Goal: Information Seeking & Learning: Learn about a topic

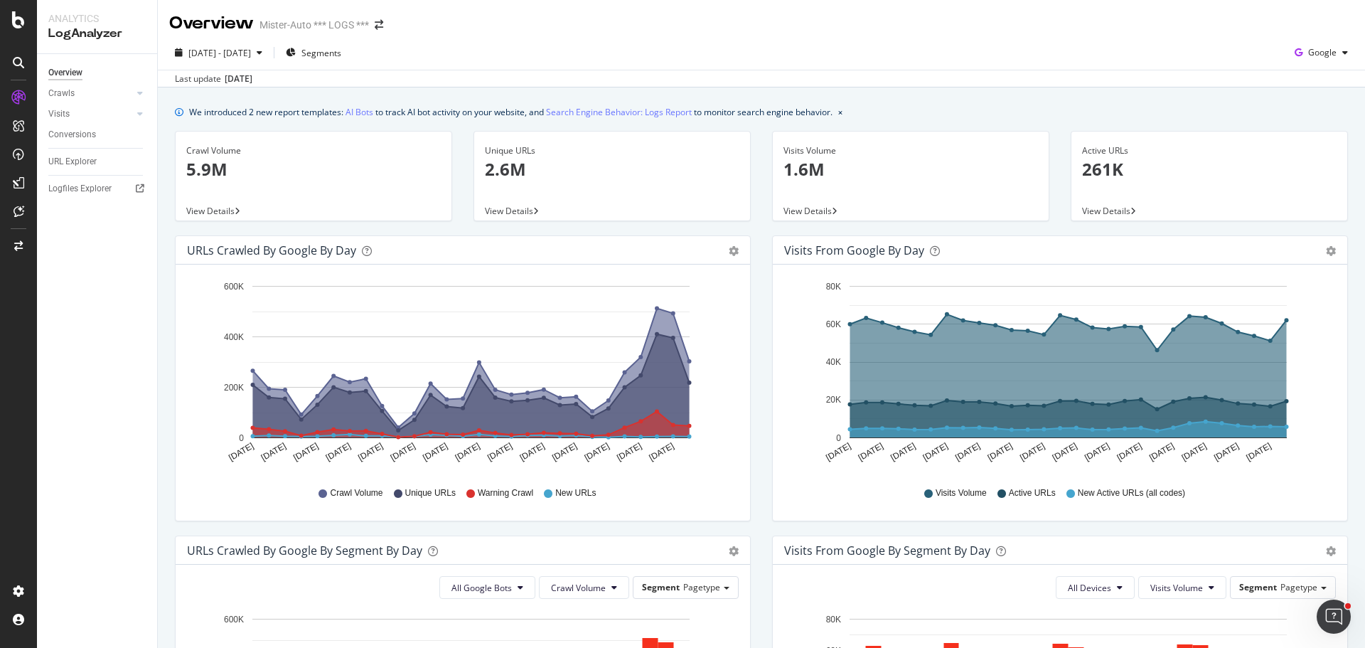
click at [598, 45] on div "[DATE] - [DATE] Segments Google" at bounding box center [761, 55] width 1207 height 28
click at [136, 97] on div at bounding box center [140, 93] width 14 height 14
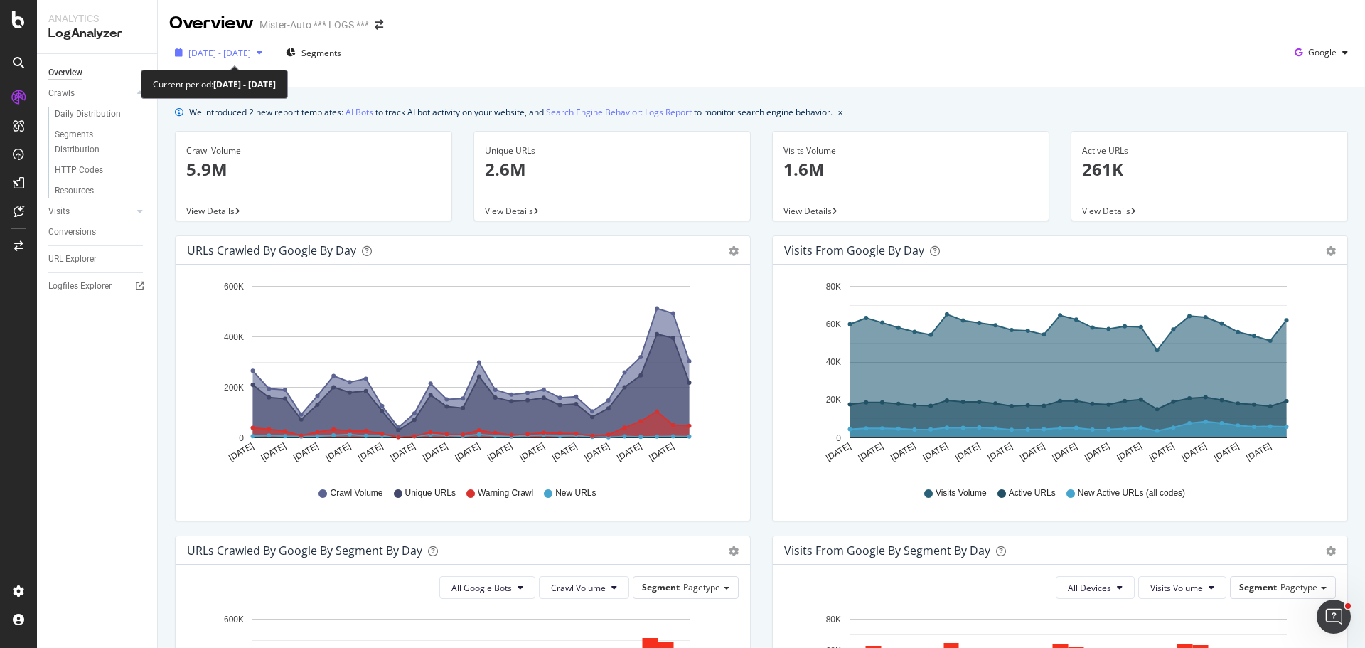
click at [245, 53] on span "[DATE] - [DATE]" at bounding box center [219, 53] width 63 height 12
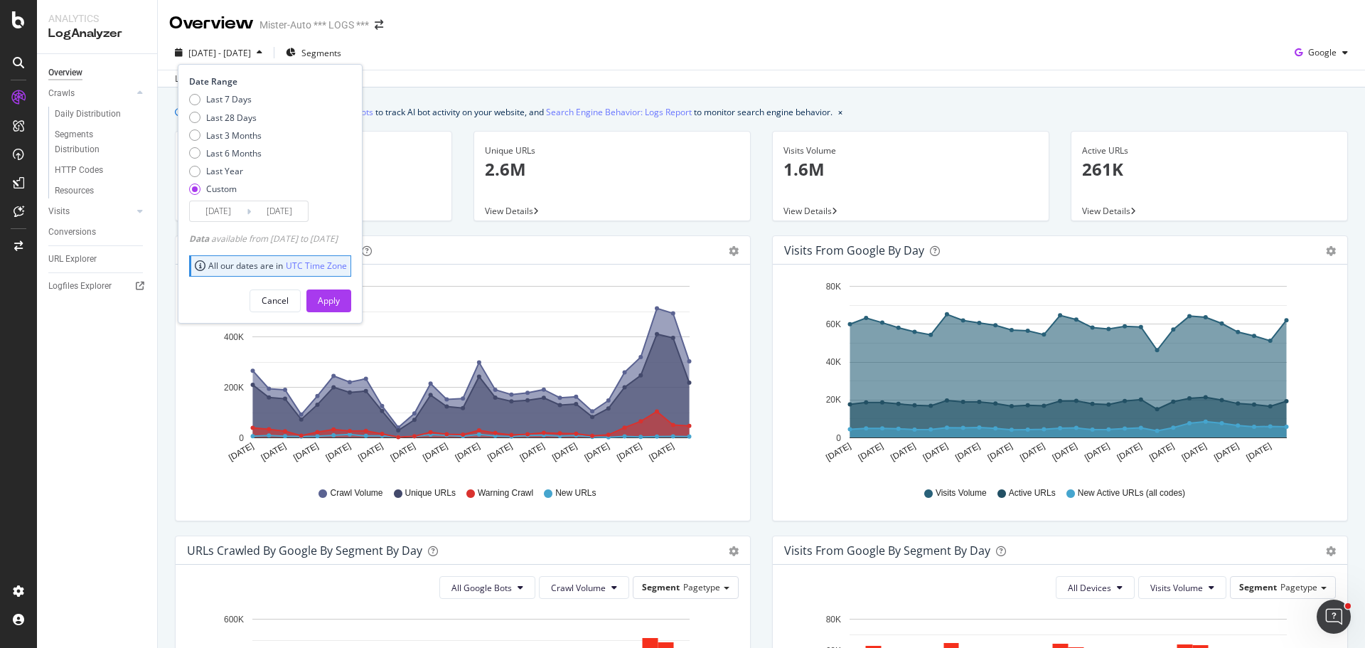
click at [232, 210] on input "[DATE]" at bounding box center [218, 211] width 57 height 20
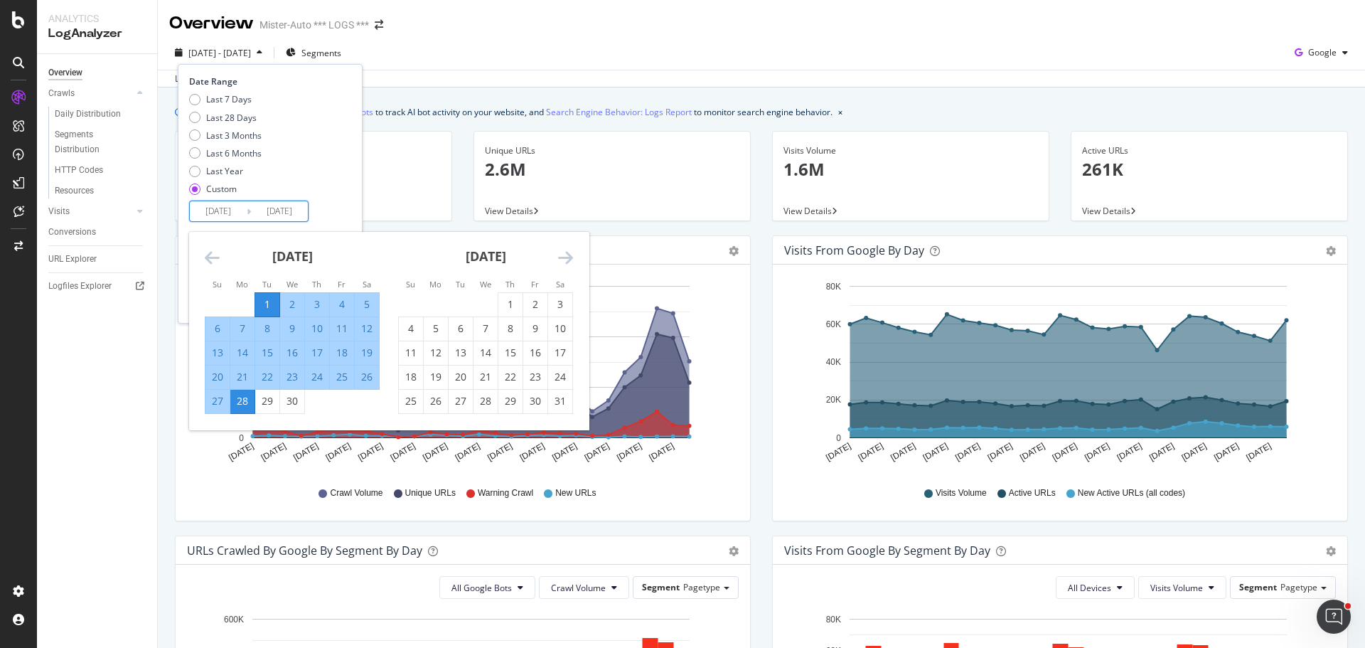
click at [219, 250] on icon "Move backward to switch to the previous month." at bounding box center [212, 257] width 15 height 17
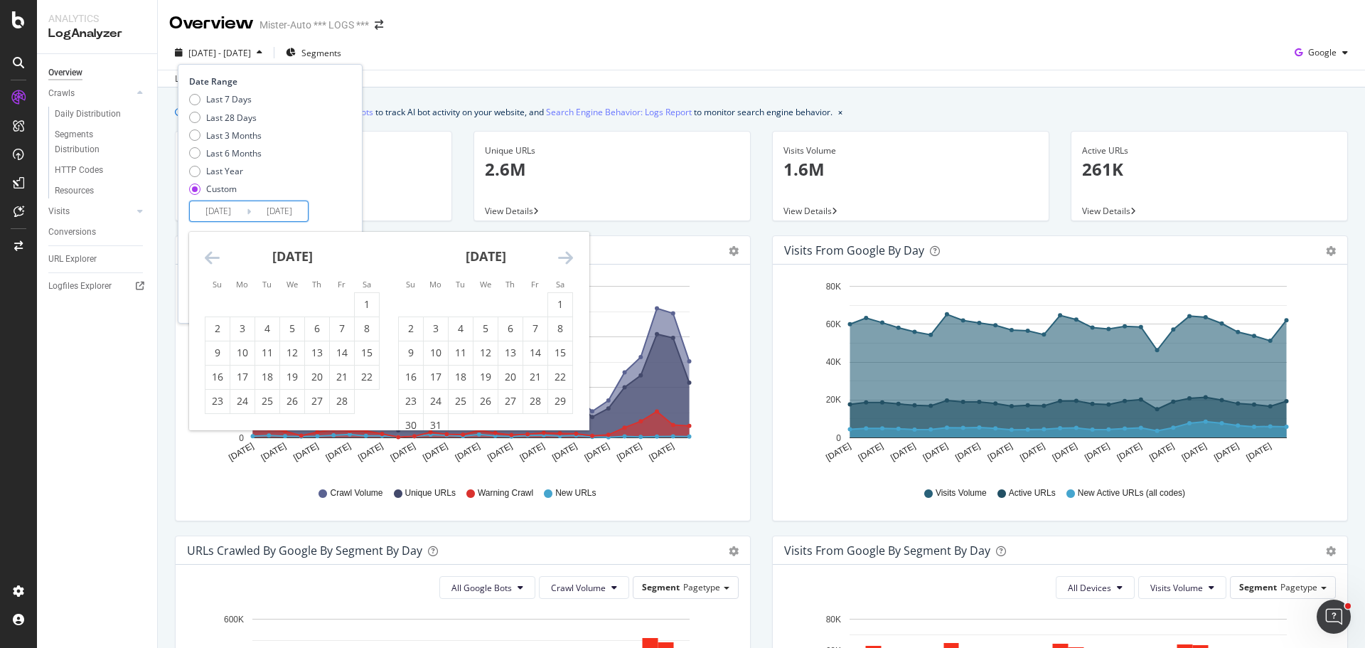
click at [219, 250] on icon "Move backward to switch to the previous month." at bounding box center [212, 257] width 15 height 17
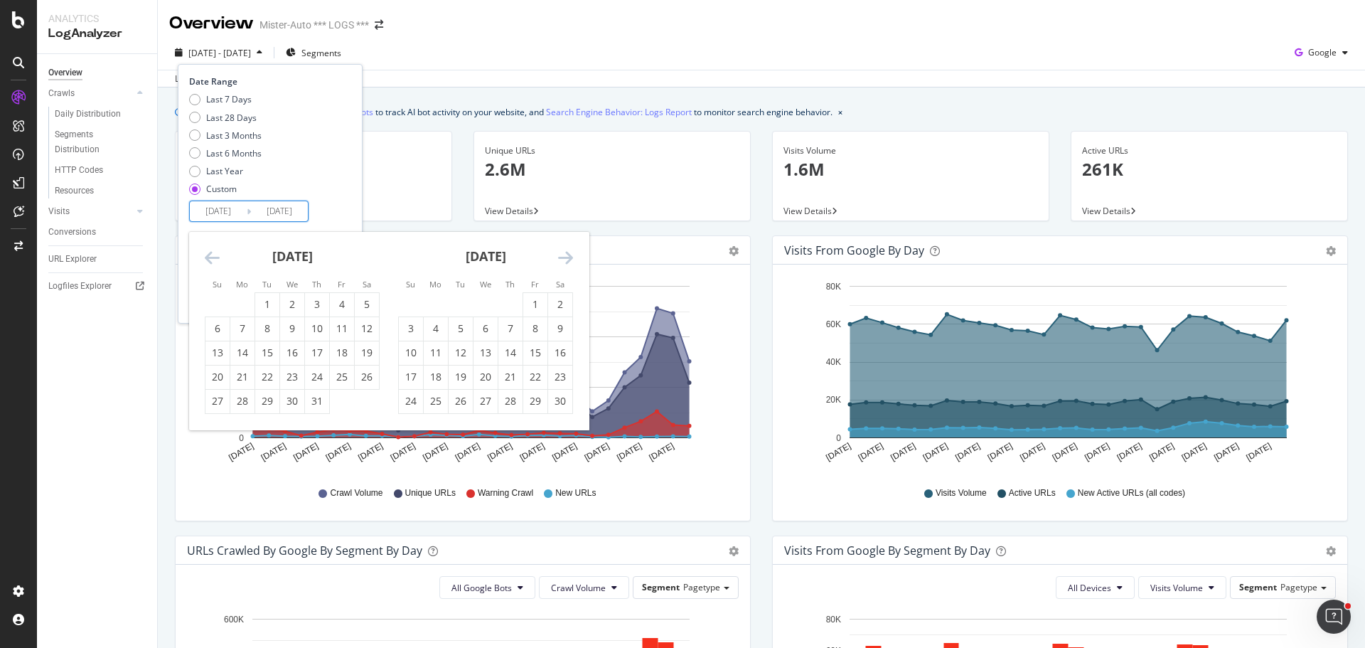
click at [219, 250] on icon "Move backward to switch to the previous month." at bounding box center [212, 257] width 15 height 17
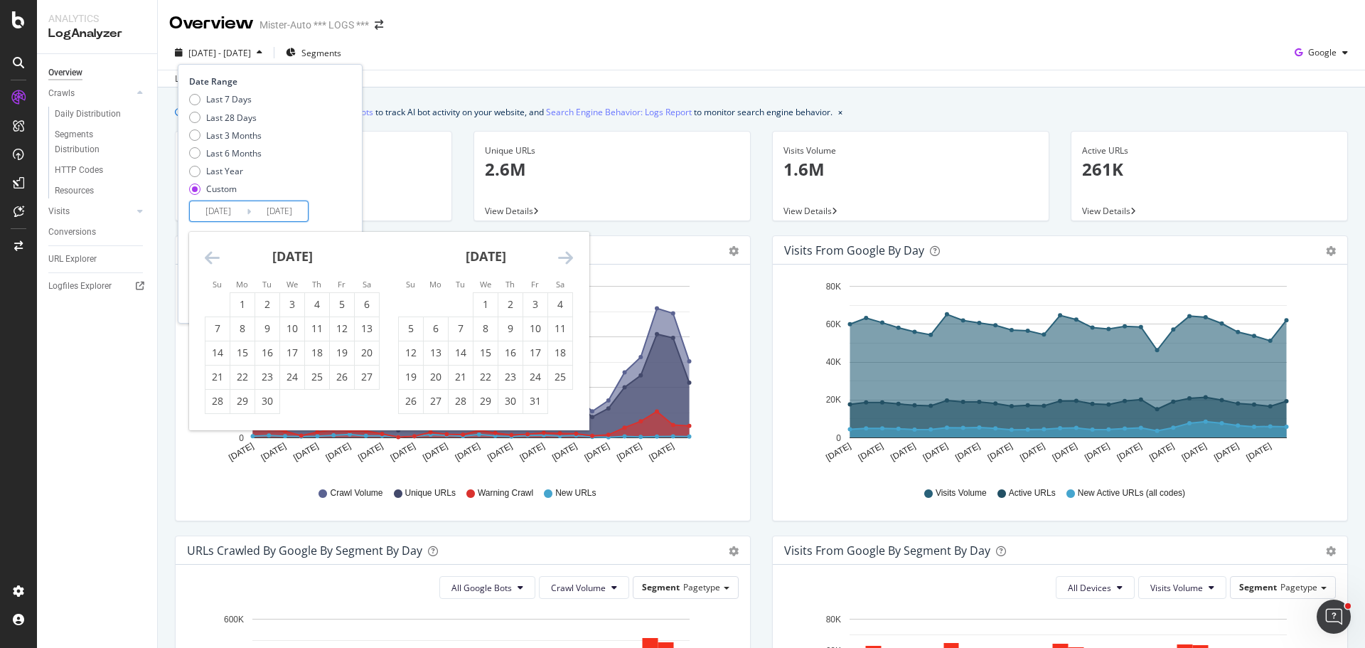
click at [219, 250] on icon "Move backward to switch to the previous month." at bounding box center [212, 257] width 15 height 17
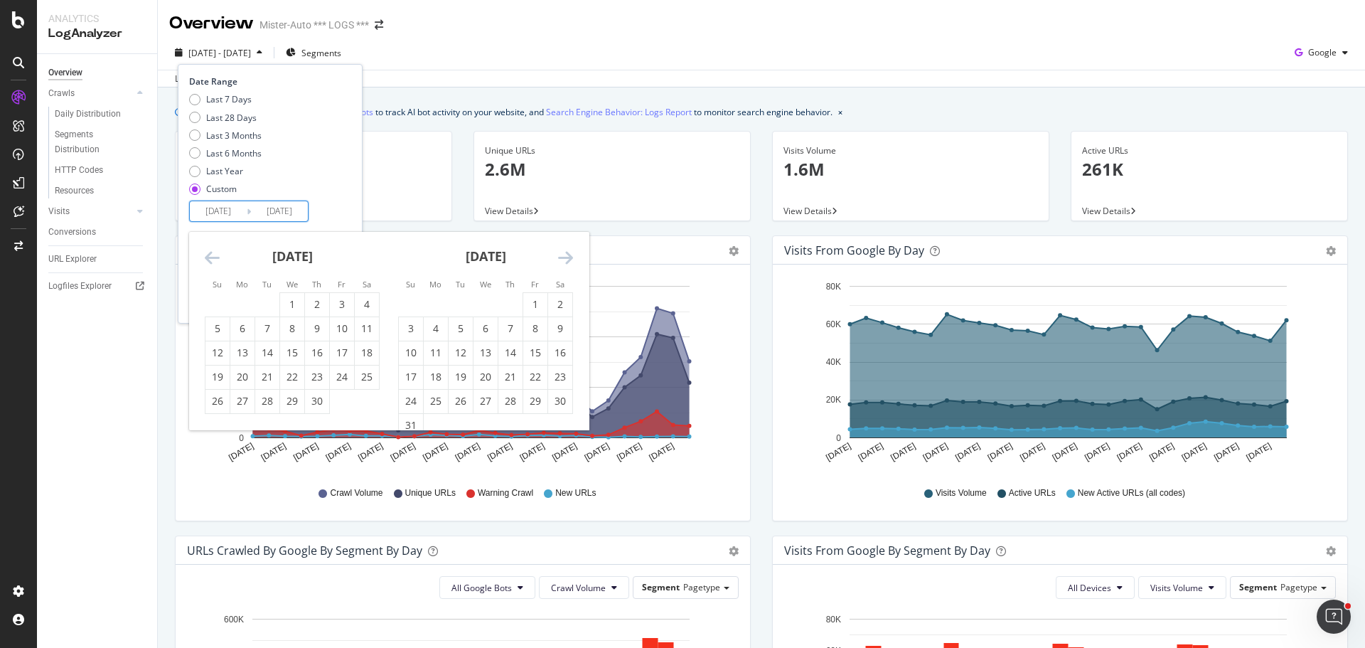
click at [219, 250] on icon "Move backward to switch to the previous month." at bounding box center [212, 257] width 15 height 17
click at [293, 301] on div "4" at bounding box center [292, 304] width 24 height 14
type input "2023/10/04"
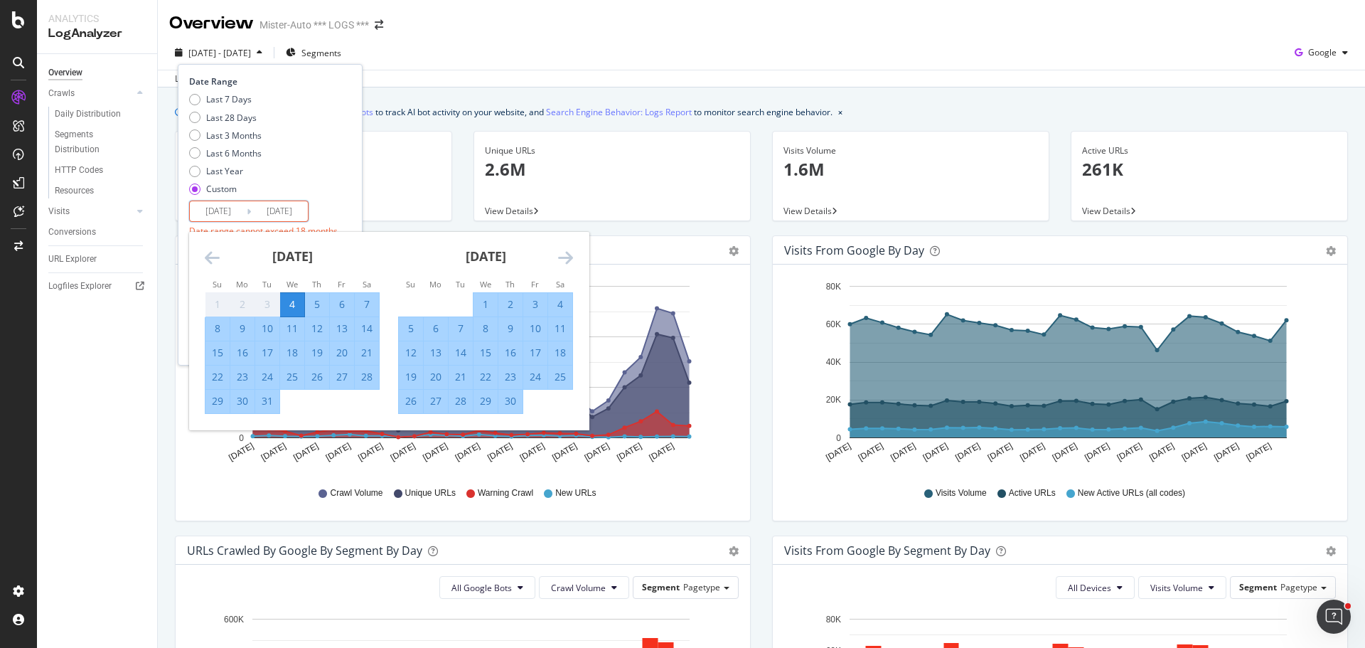
click at [566, 259] on icon "Move forward to switch to the next month." at bounding box center [565, 257] width 15 height 17
click at [567, 259] on icon "Move forward to switch to the next month." at bounding box center [565, 257] width 15 height 17
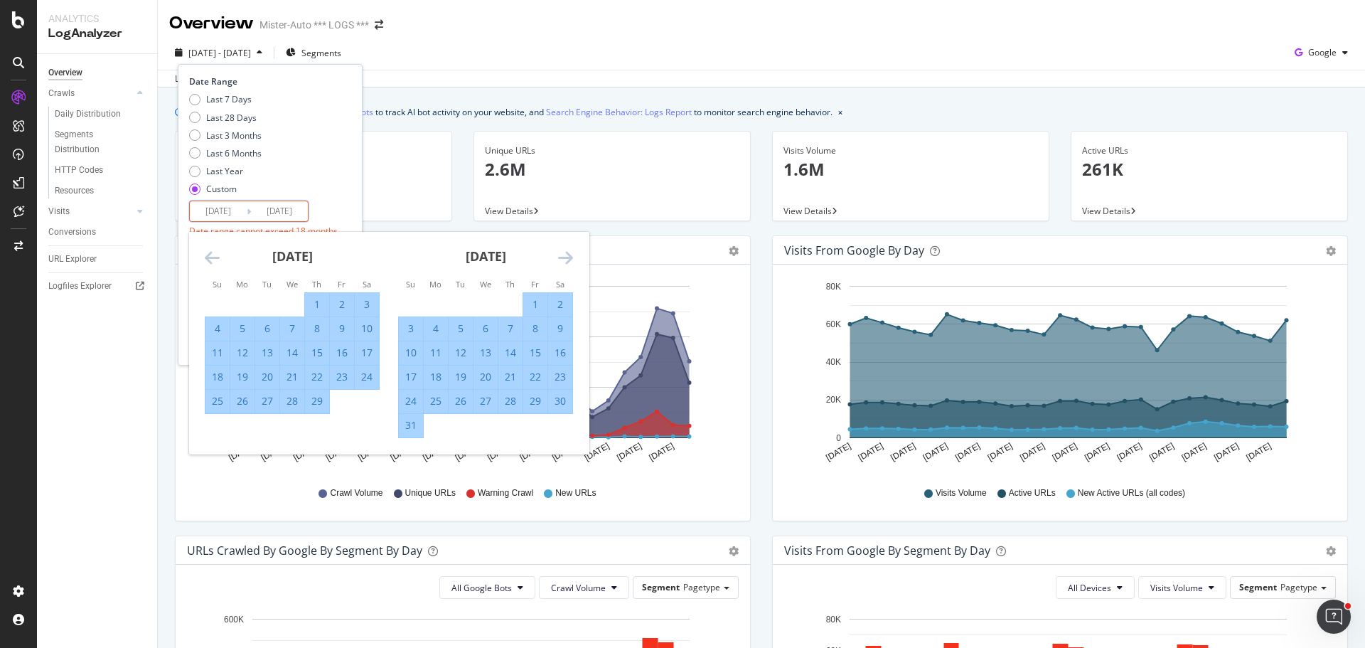
click at [567, 259] on icon "Move forward to switch to the next month." at bounding box center [565, 257] width 15 height 17
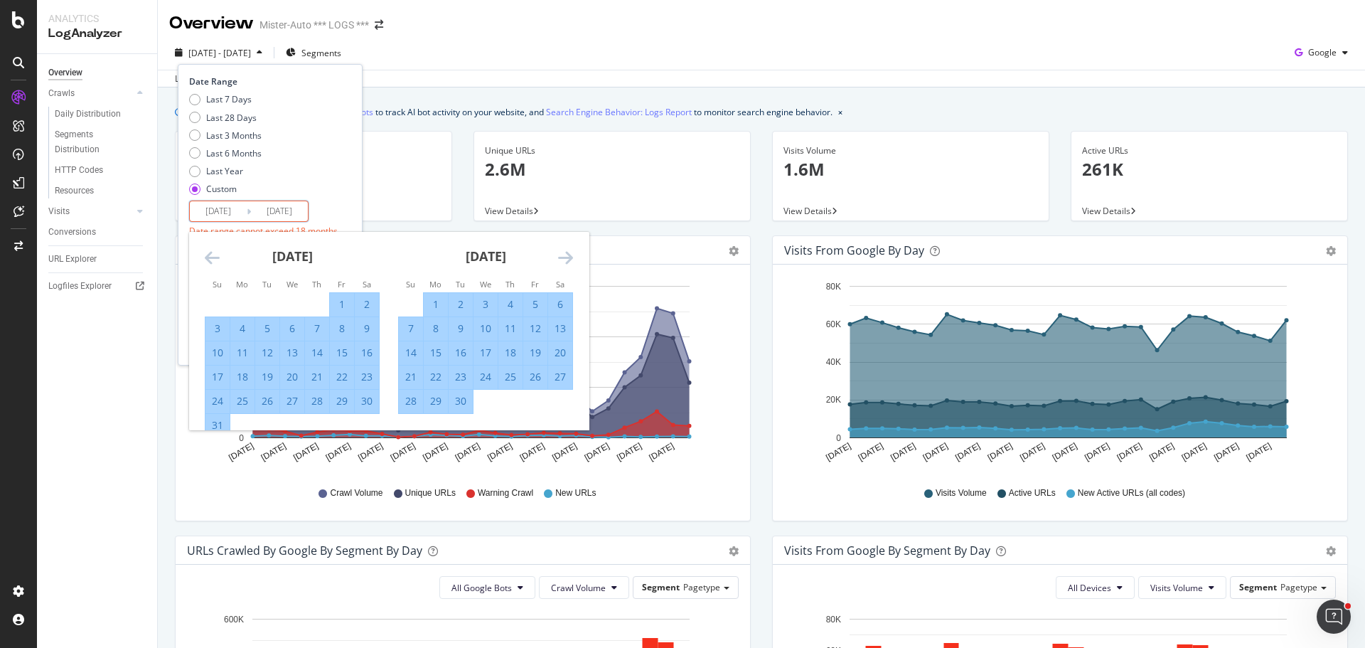
click at [567, 259] on icon "Move forward to switch to the next month." at bounding box center [565, 257] width 15 height 17
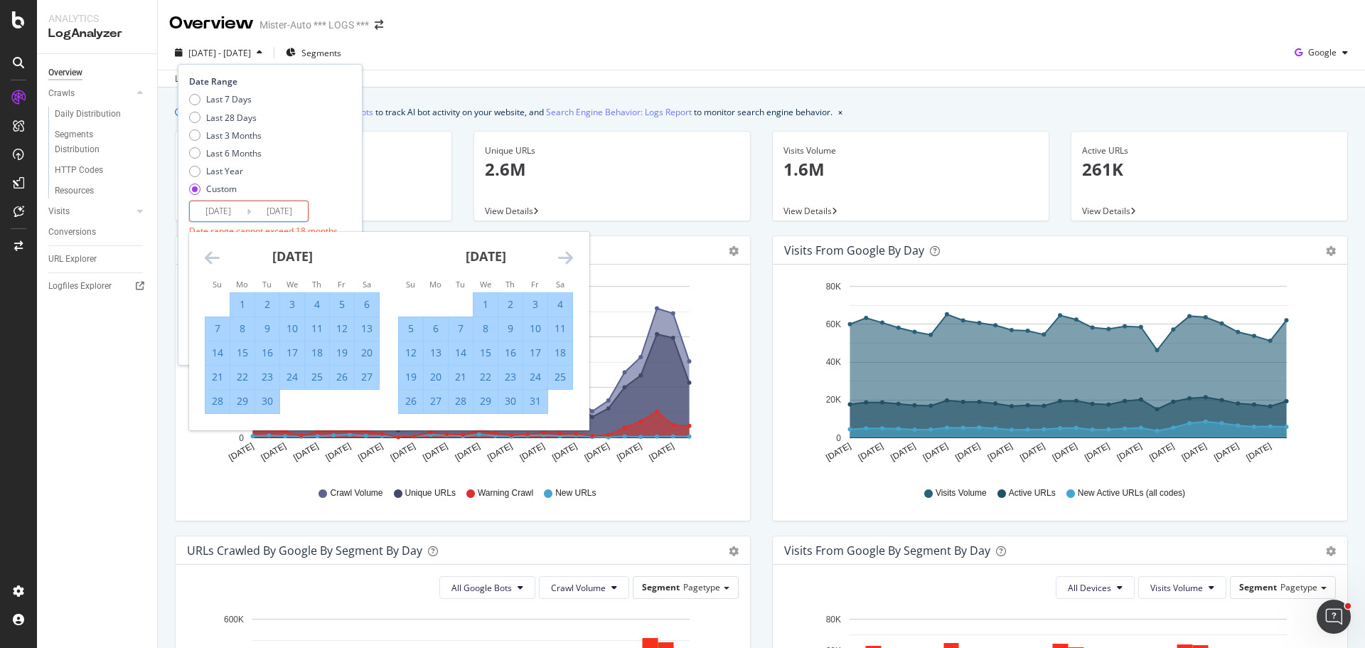
click at [567, 259] on icon "Move forward to switch to the next month." at bounding box center [565, 257] width 15 height 17
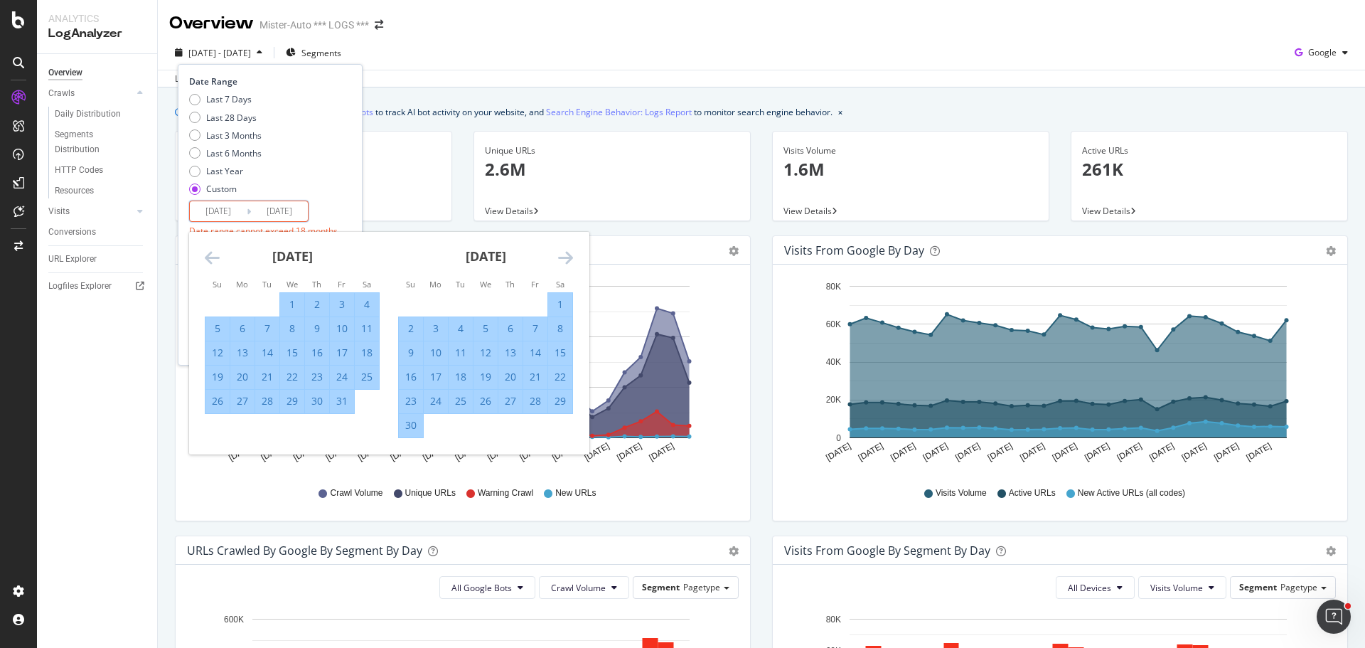
click at [567, 259] on icon "Move forward to switch to the next month." at bounding box center [565, 257] width 15 height 17
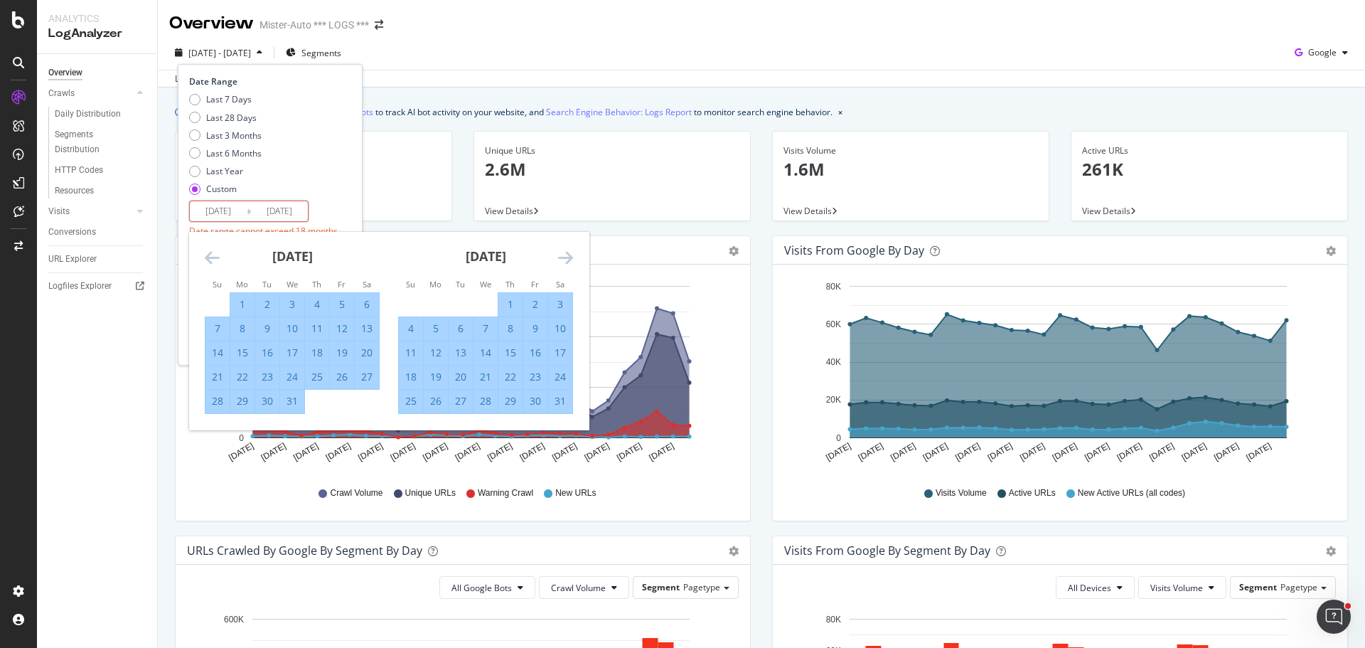
click at [567, 259] on icon "Move forward to switch to the next month." at bounding box center [565, 257] width 15 height 17
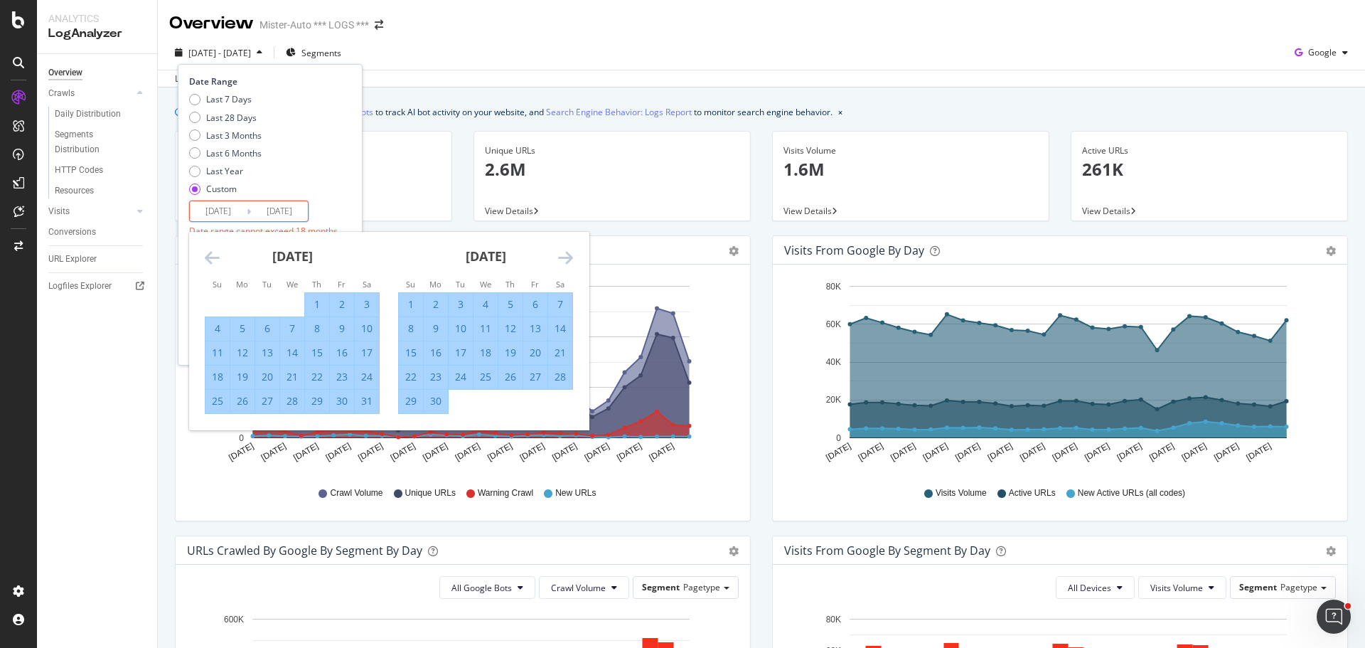
click at [567, 259] on icon "Move forward to switch to the next month." at bounding box center [565, 257] width 15 height 17
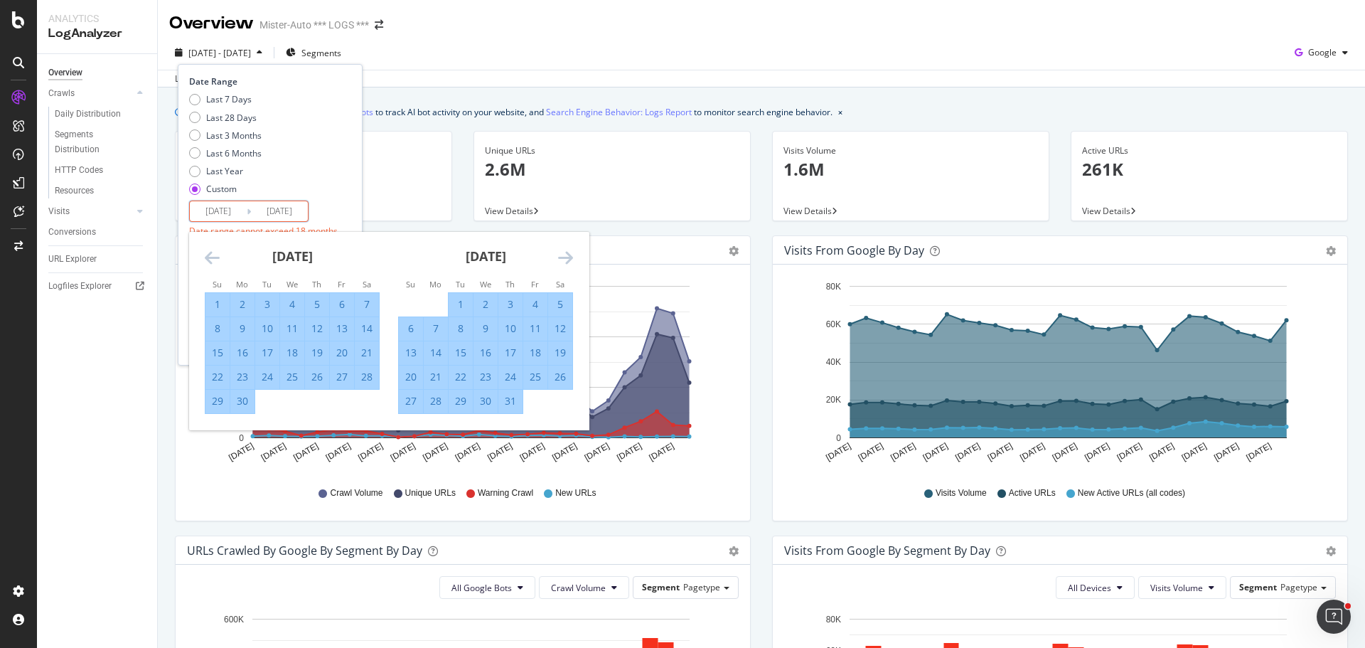
click at [567, 259] on icon "Move forward to switch to the next month." at bounding box center [565, 257] width 15 height 17
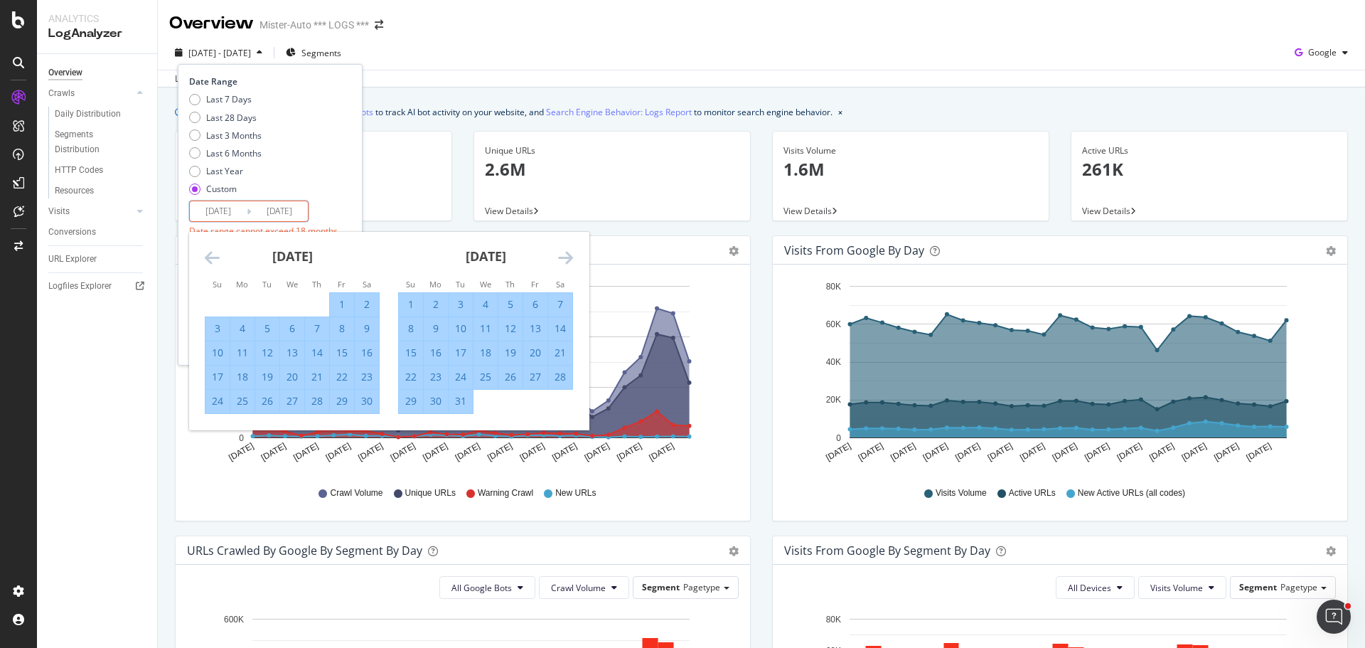
click at [567, 259] on icon "Move forward to switch to the next month." at bounding box center [565, 257] width 15 height 17
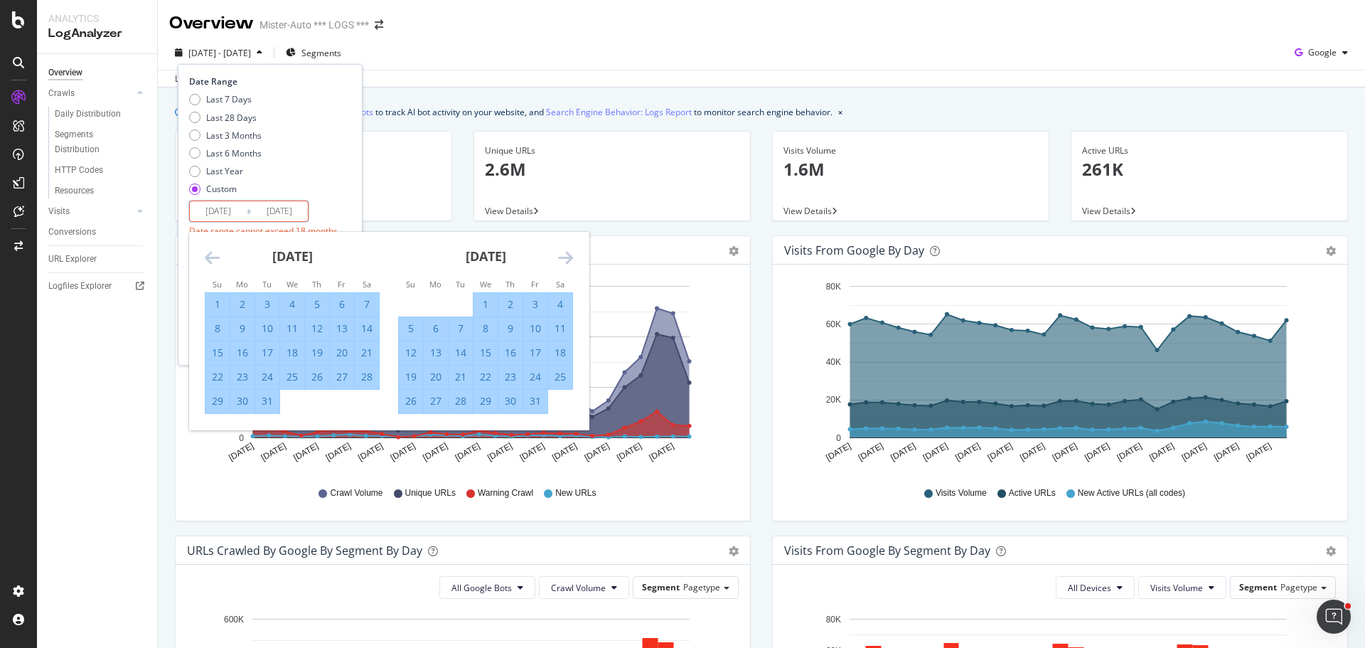
click at [567, 259] on icon "Move forward to switch to the next month." at bounding box center [565, 257] width 15 height 17
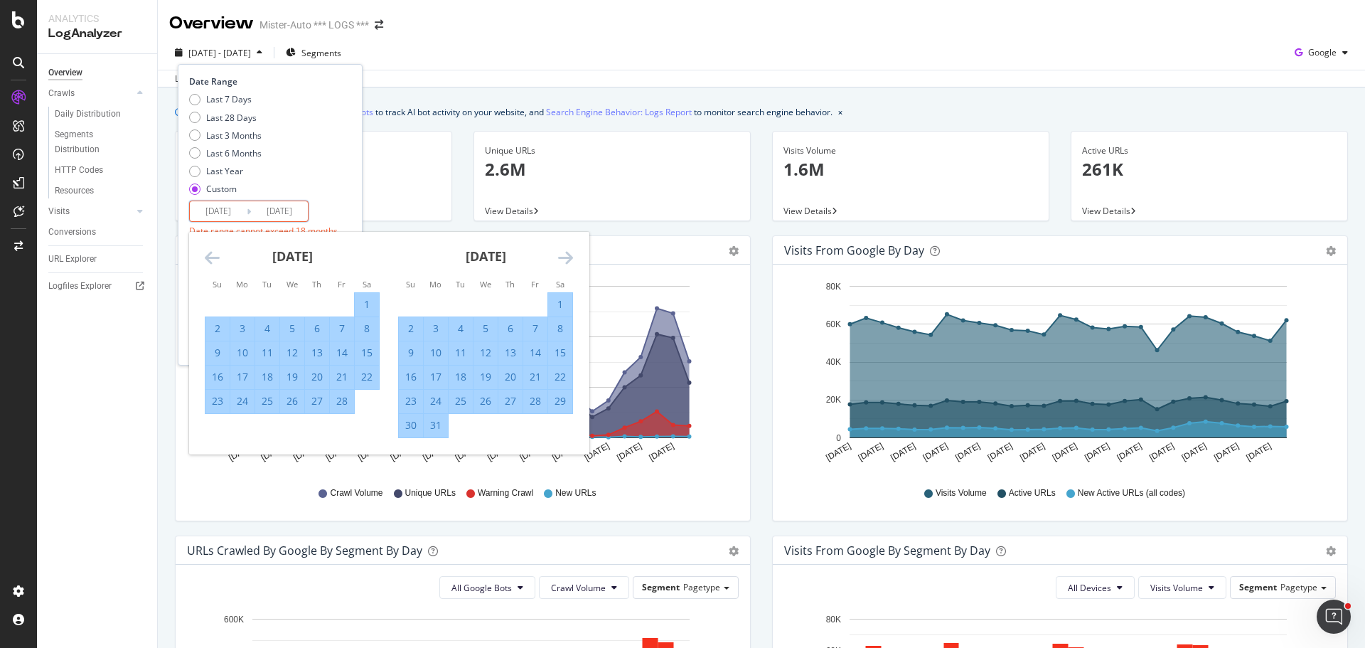
click at [567, 259] on icon "Move forward to switch to the next month." at bounding box center [565, 257] width 15 height 17
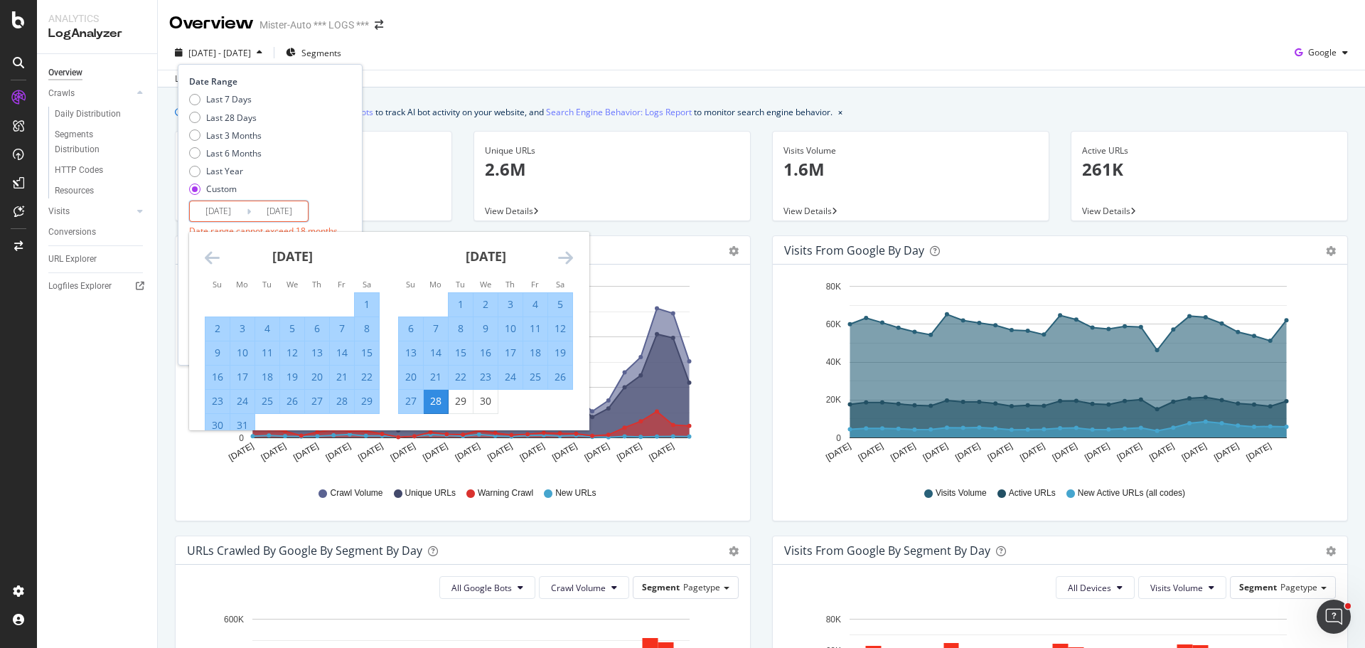
click at [567, 259] on icon "Move forward to switch to the next month." at bounding box center [565, 257] width 15 height 17
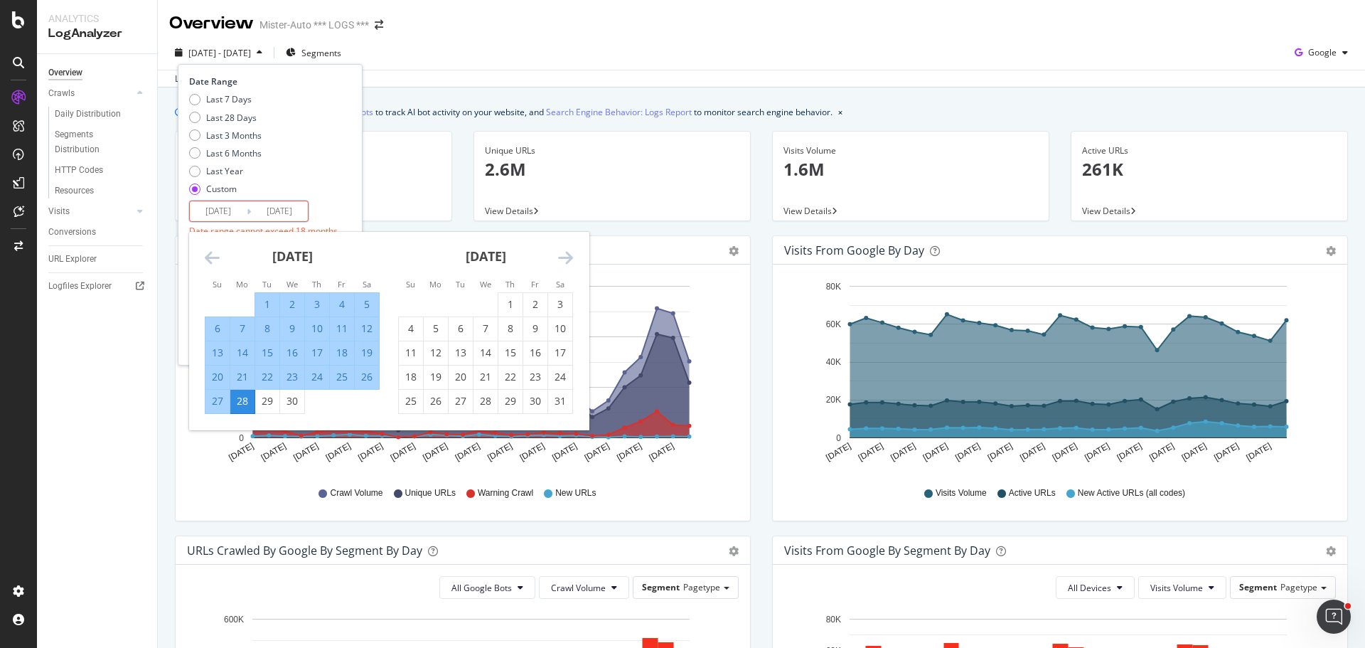
click at [567, 259] on icon "Move forward to switch to the next month." at bounding box center [565, 257] width 15 height 17
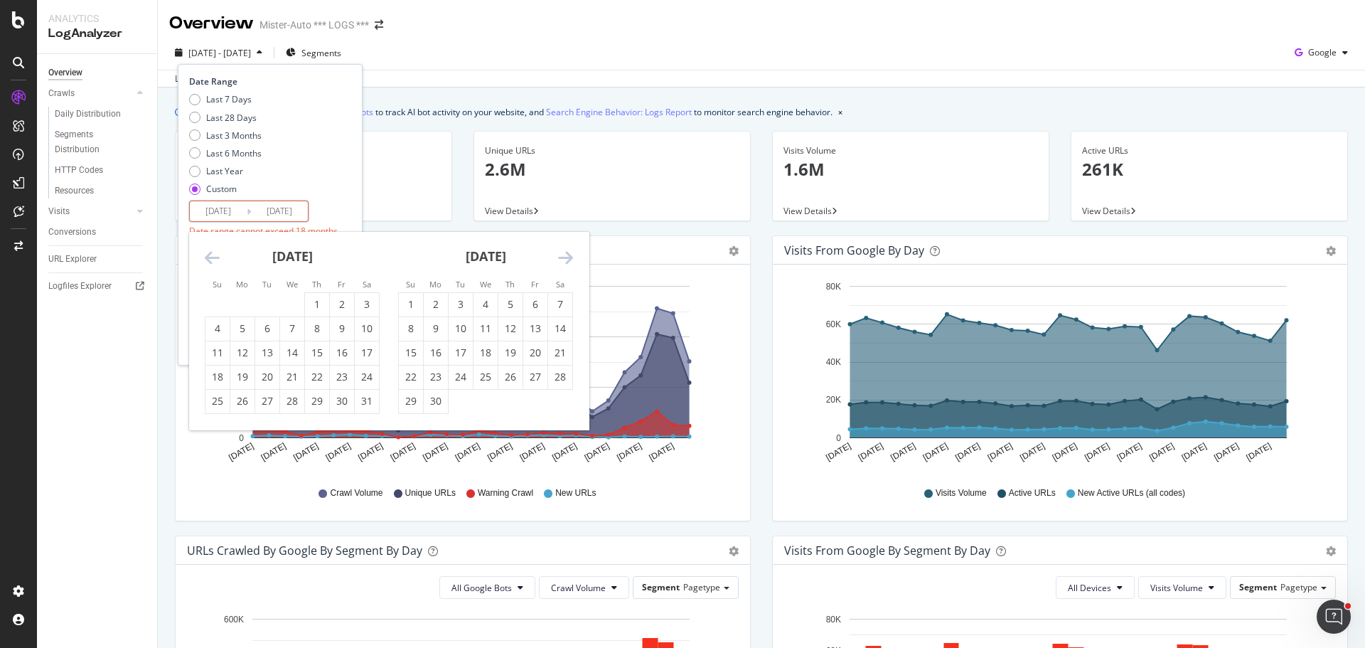
click at [567, 259] on icon "Move forward to switch to the next month." at bounding box center [565, 257] width 15 height 17
click at [551, 302] on div "4" at bounding box center [560, 304] width 24 height 14
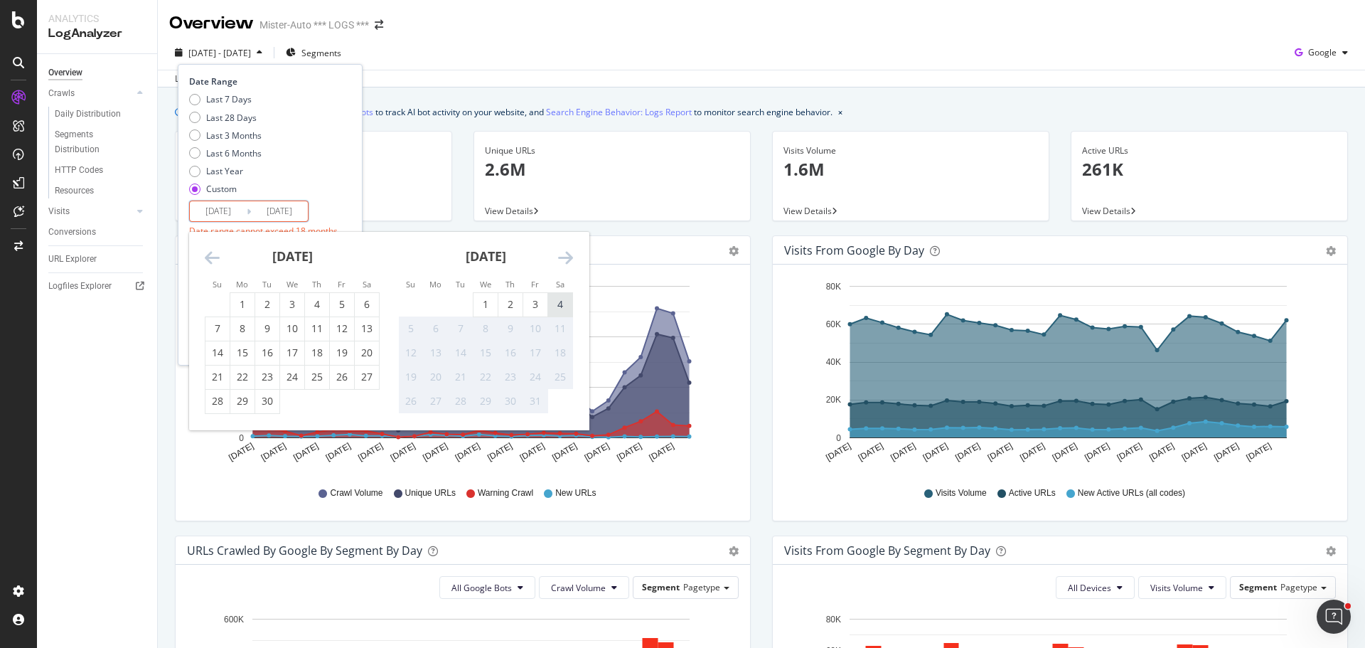
type input "2025/10/04"
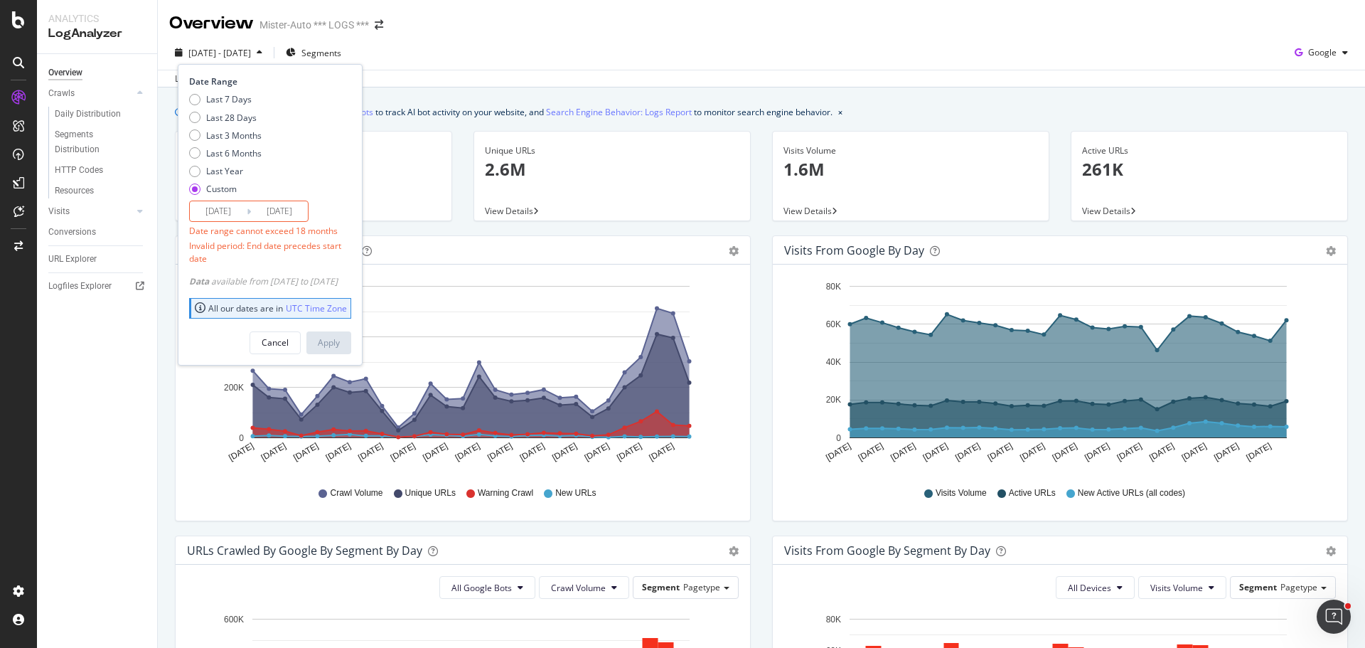
click at [213, 210] on input "2023/10/04" at bounding box center [218, 211] width 57 height 20
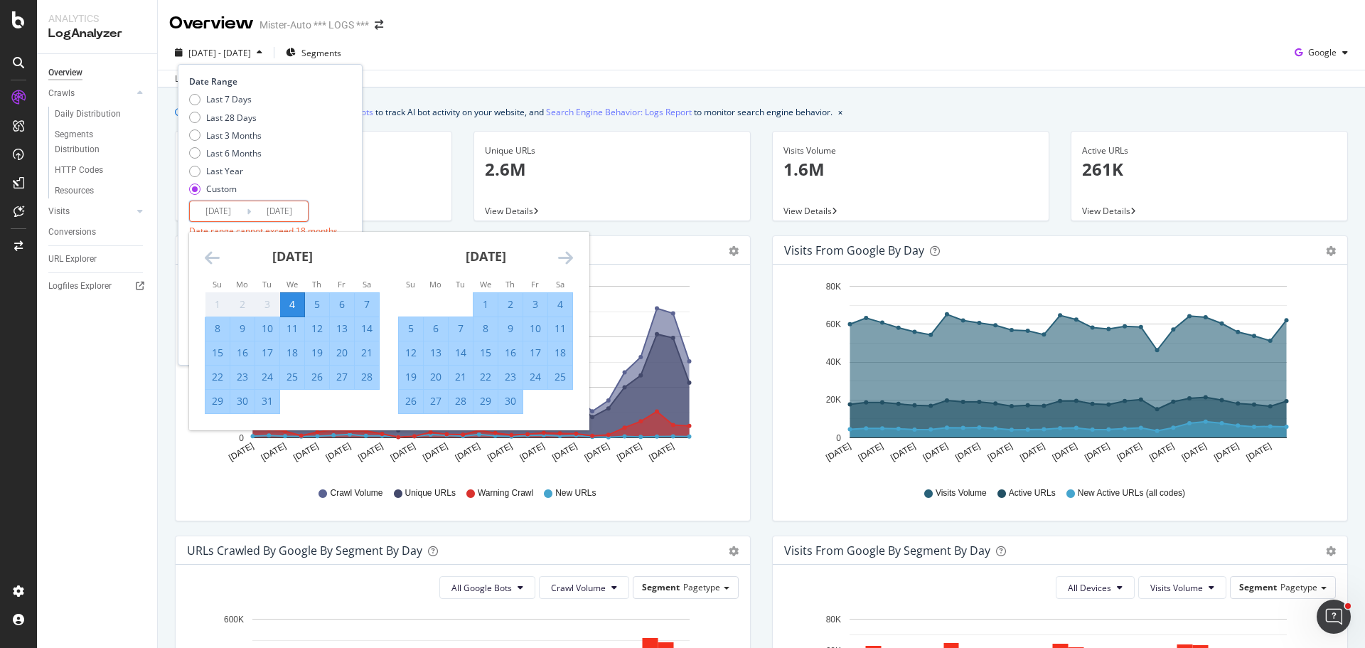
click at [562, 257] on icon "Move forward to switch to the next month." at bounding box center [565, 257] width 15 height 17
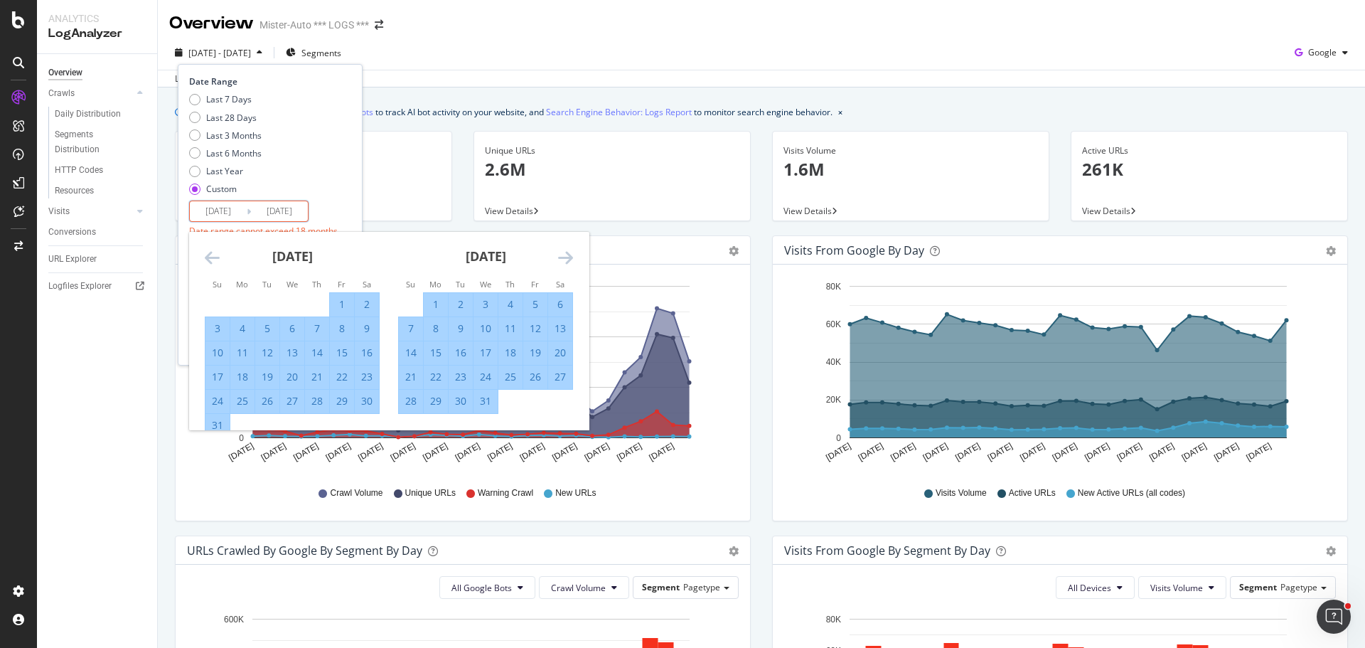
click at [562, 257] on icon "Move forward to switch to the next month." at bounding box center [565, 257] width 15 height 17
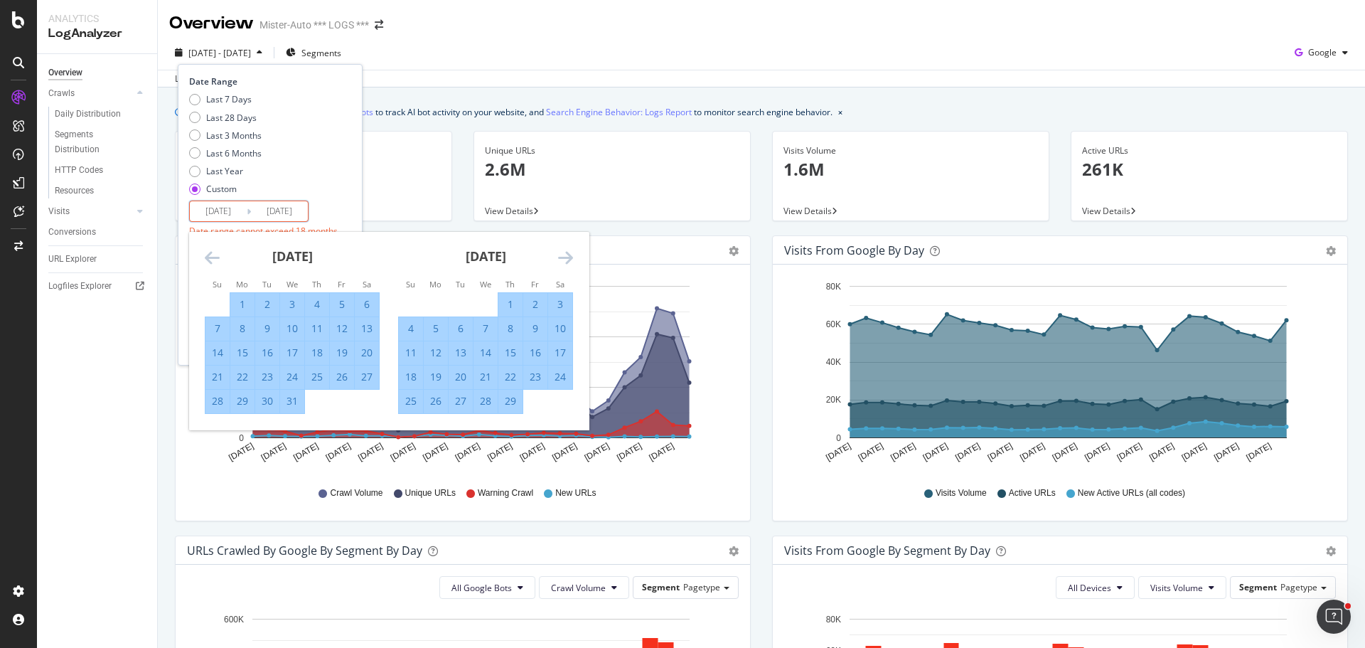
click at [562, 257] on icon "Move forward to switch to the next month." at bounding box center [565, 257] width 15 height 17
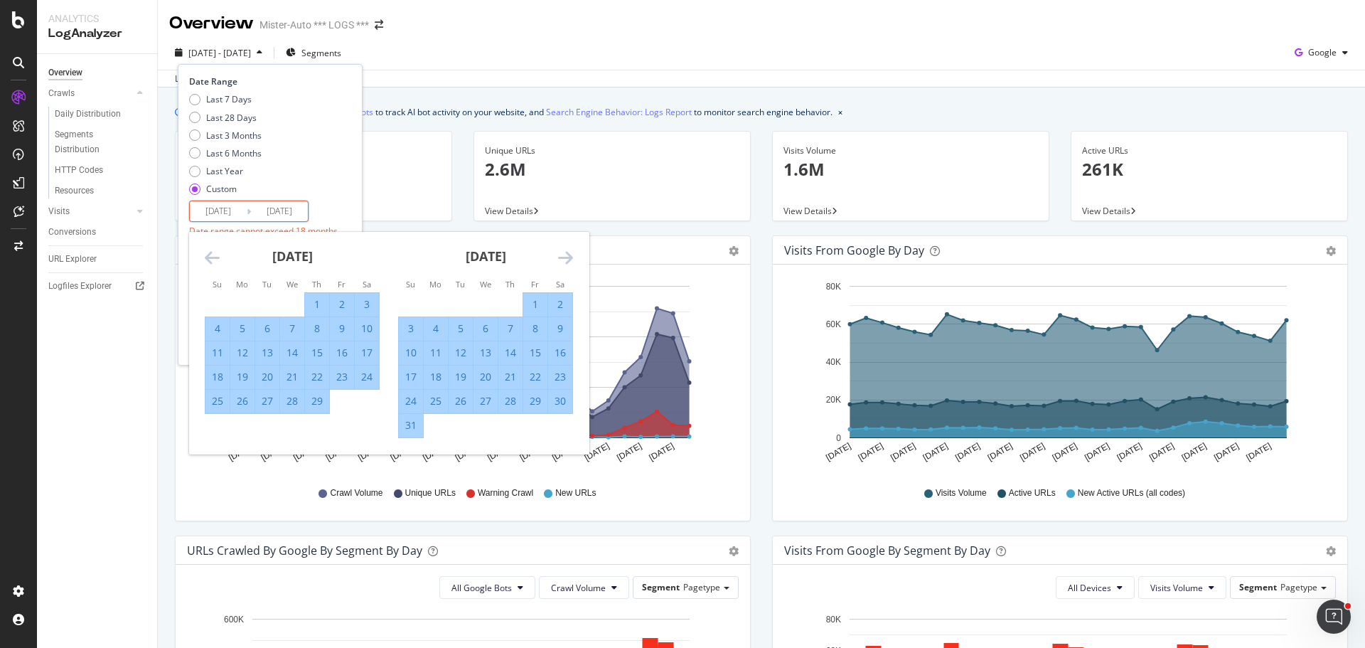
click at [562, 257] on icon "Move forward to switch to the next month." at bounding box center [565, 257] width 15 height 17
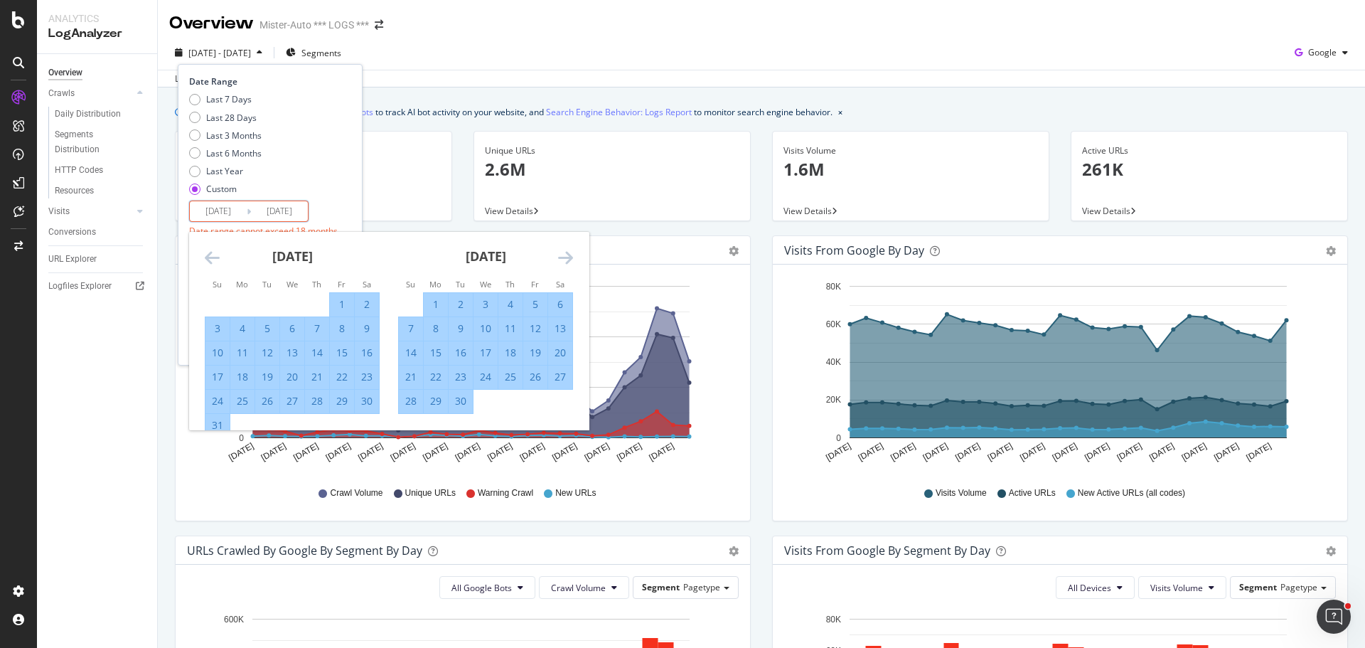
click at [562, 257] on icon "Move forward to switch to the next month." at bounding box center [565, 257] width 15 height 17
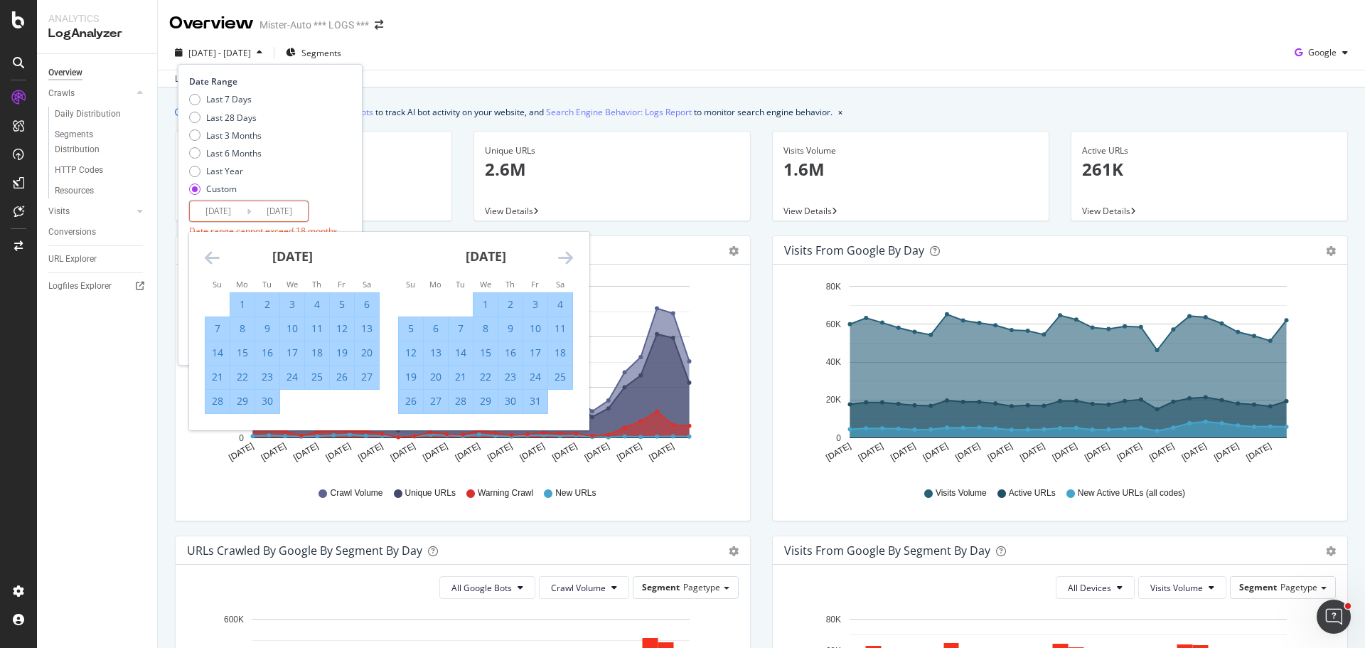
click at [562, 257] on icon "Move forward to switch to the next month." at bounding box center [565, 257] width 15 height 17
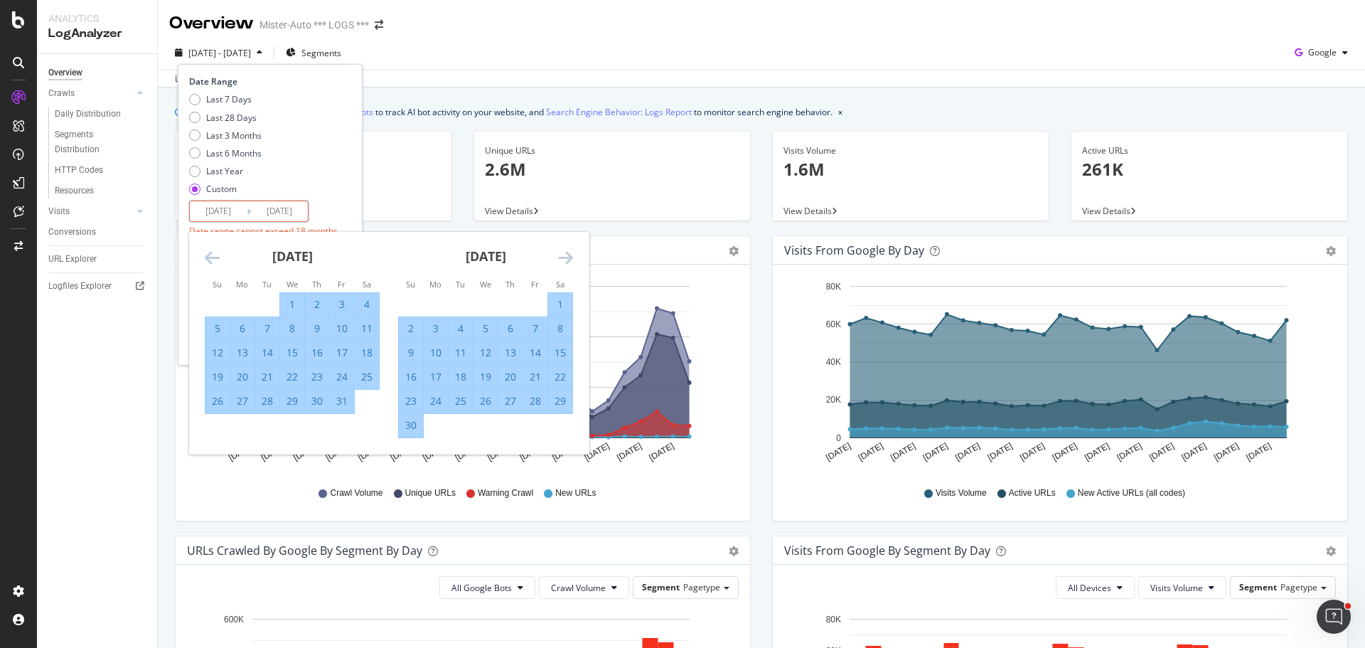
click at [223, 257] on div "May 2024" at bounding box center [292, 262] width 175 height 60
click at [217, 258] on icon "Move backward to switch to the previous month." at bounding box center [212, 257] width 15 height 17
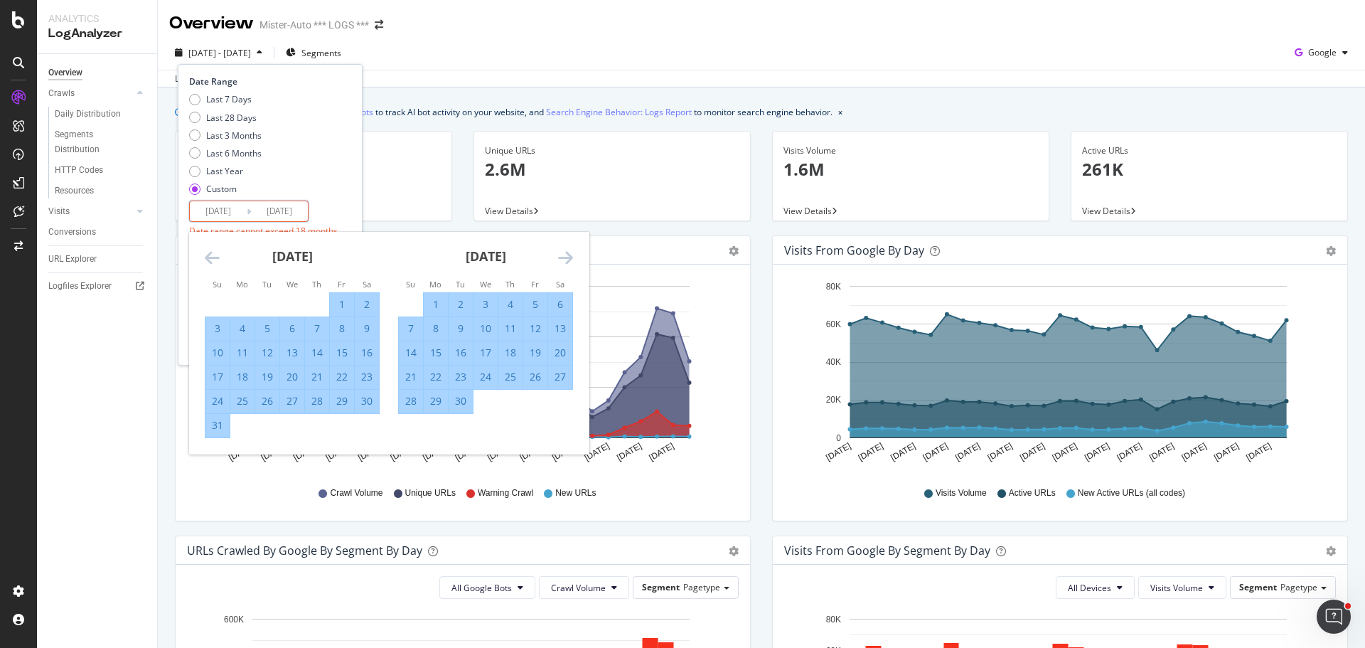
click at [217, 258] on icon "Move backward to switch to the previous month." at bounding box center [212, 257] width 15 height 17
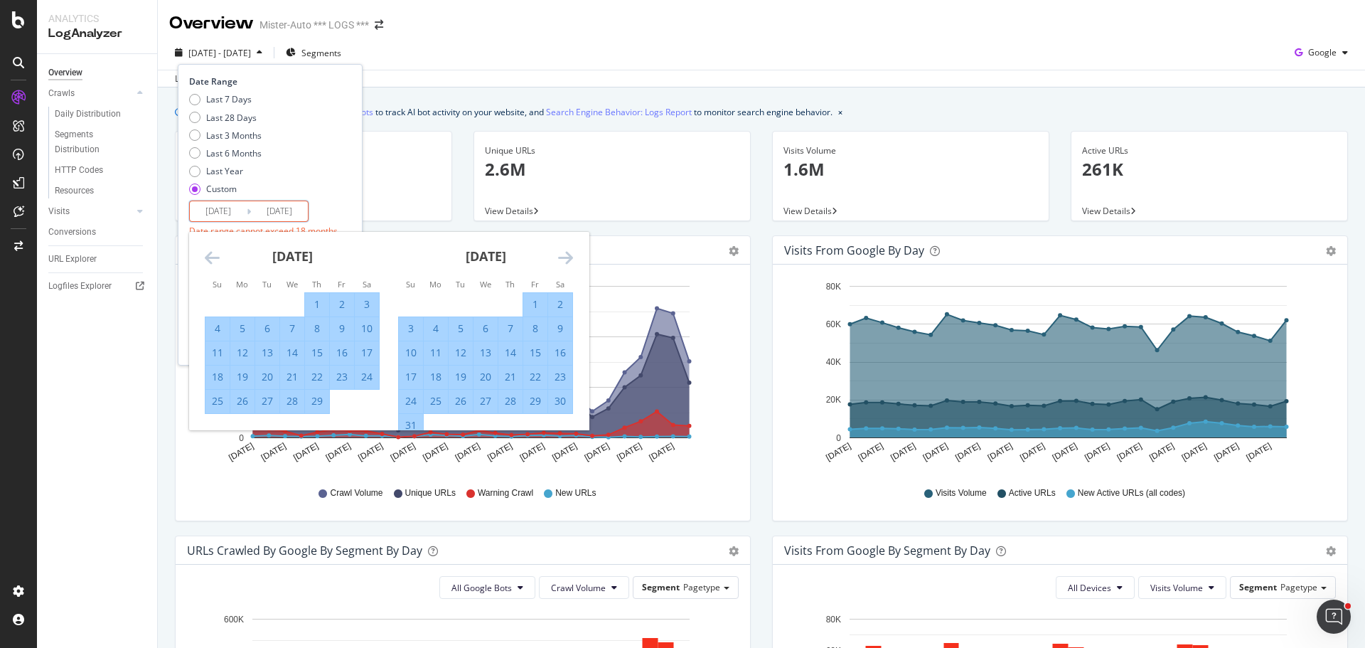
click at [210, 259] on icon "Move backward to switch to the previous month." at bounding box center [212, 257] width 15 height 17
click at [237, 304] on div "1" at bounding box center [242, 304] width 24 height 14
click at [219, 213] on input "2024/01/01" at bounding box center [218, 211] width 57 height 20
click at [511, 301] on div "1" at bounding box center [510, 304] width 24 height 14
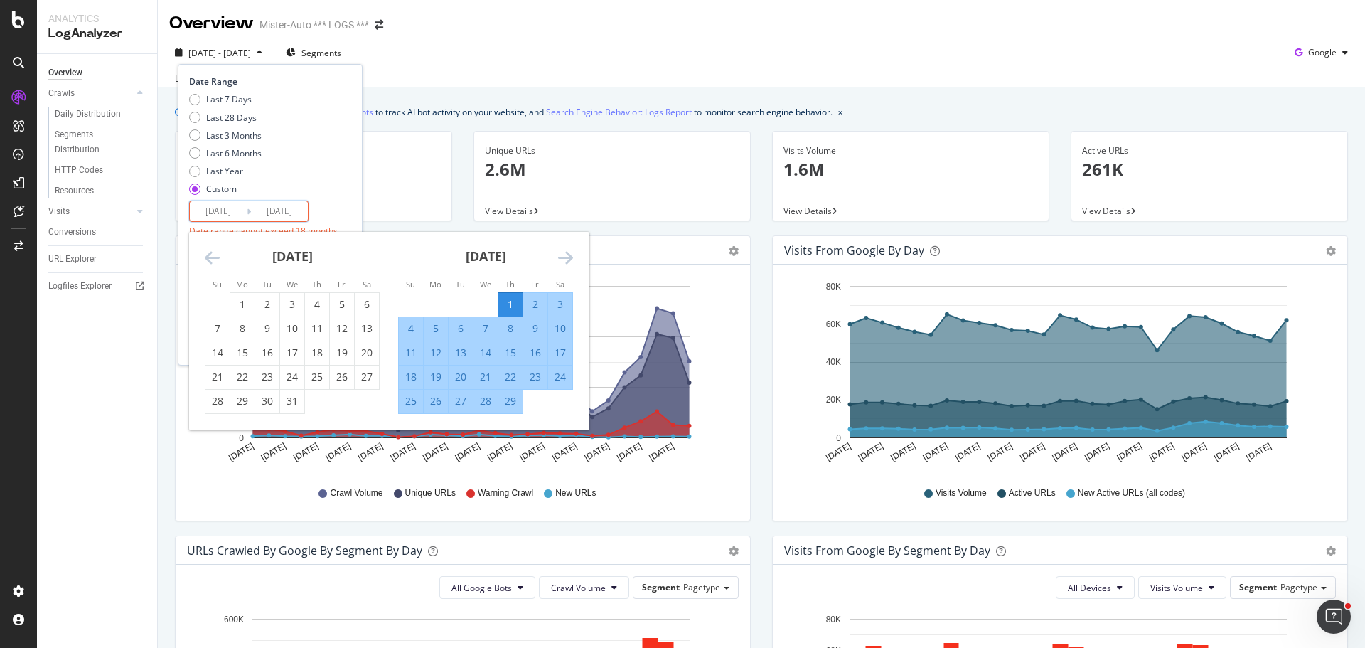
click at [581, 254] on div "February 2024 1 2 3 4 5 6 7 8 9 10 11 12 13 14 15 16 17 18 19 20 21 22 23 24 25…" at bounding box center [485, 323] width 193 height 182
click at [348, 195] on div "Last 7 Days Last 28 Days Last 3 Months Last 6 Months Last Year Custom" at bounding box center [268, 146] width 159 height 107
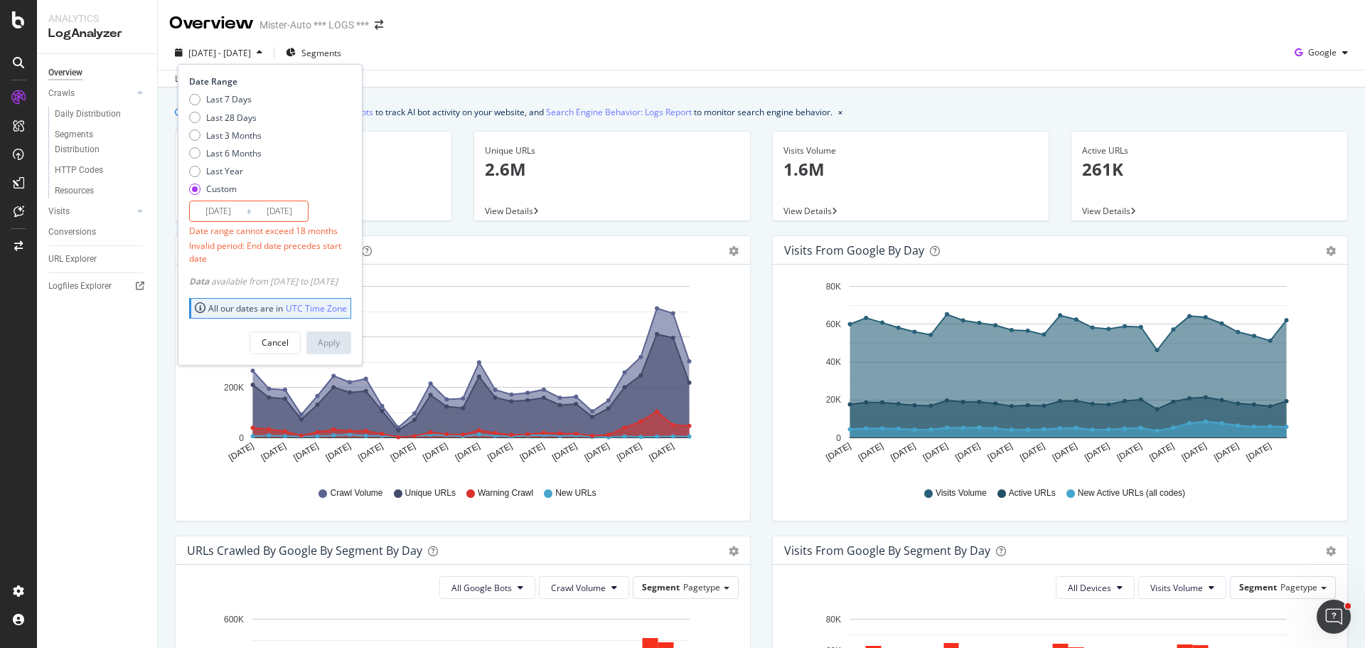
click at [228, 208] on input "2024/02/01" at bounding box center [218, 211] width 57 height 20
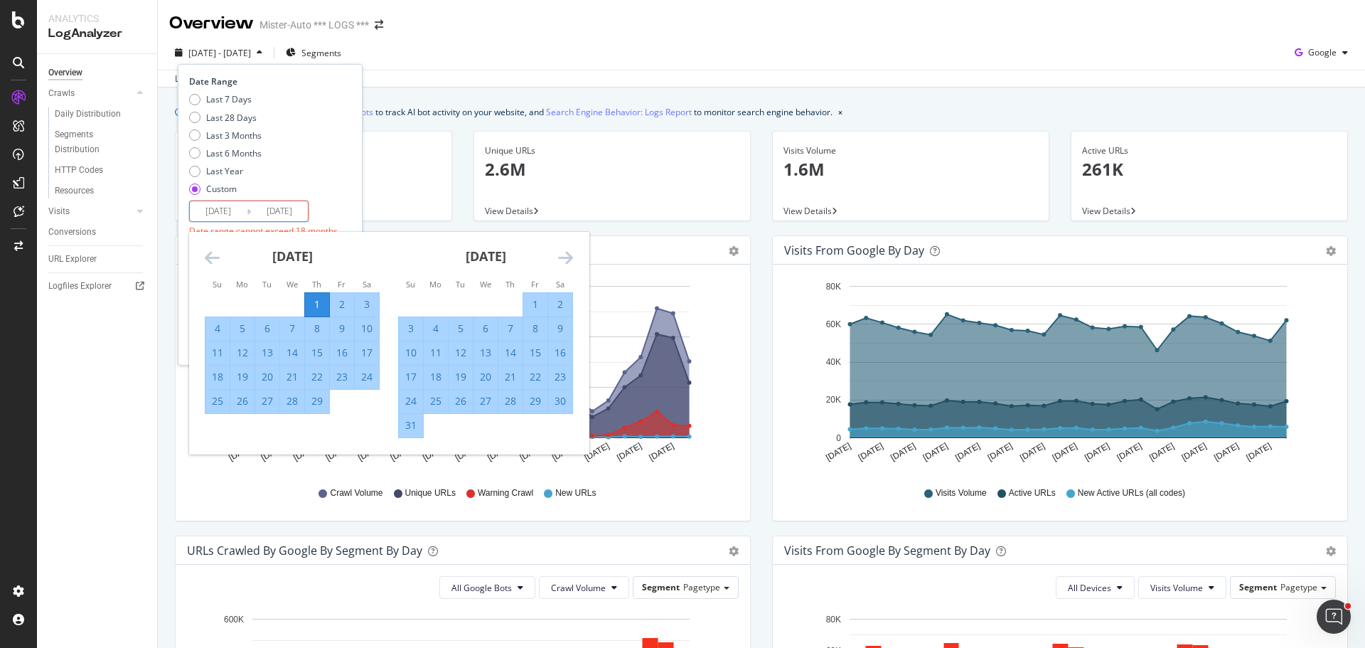
click at [577, 261] on div "March 2024 1 2 3 4 5 6 7 8 9 10 11 12 13 14 15 16 17 18 19 20 21 22 23 24 25 26…" at bounding box center [485, 335] width 193 height 206
click at [564, 253] on icon "Move forward to switch to the next month." at bounding box center [565, 257] width 15 height 17
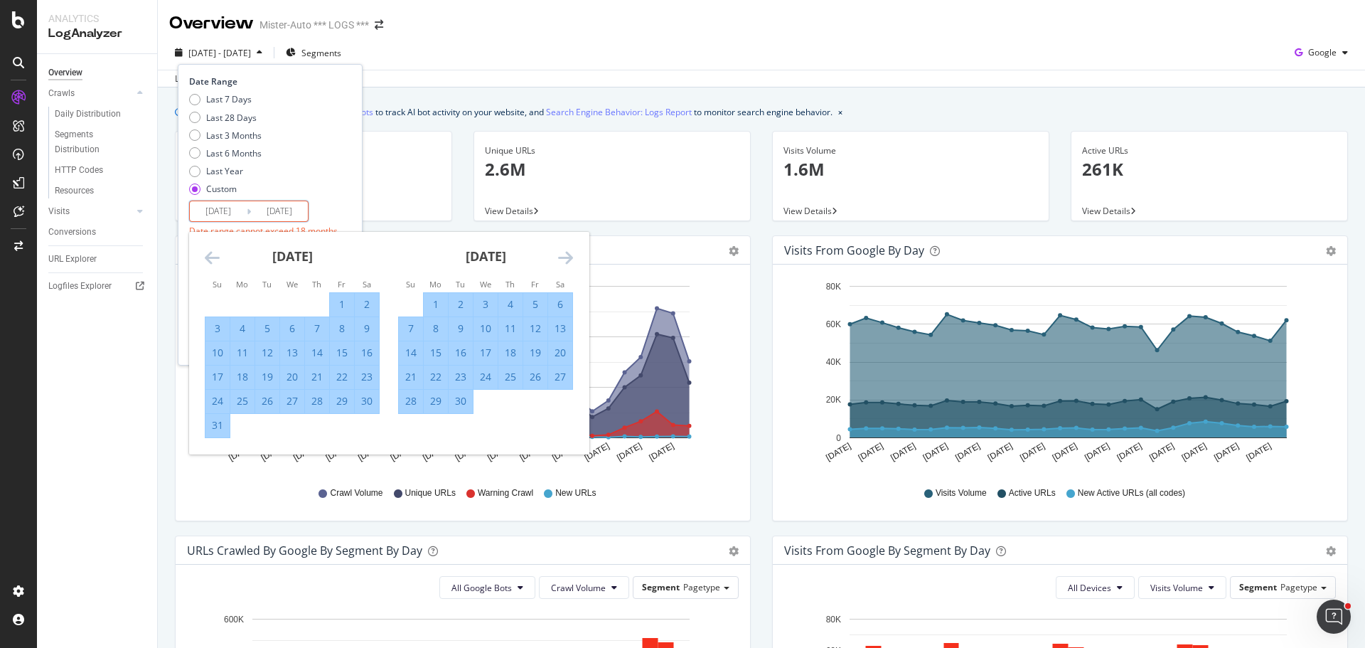
click at [564, 253] on icon "Move forward to switch to the next month." at bounding box center [565, 257] width 15 height 17
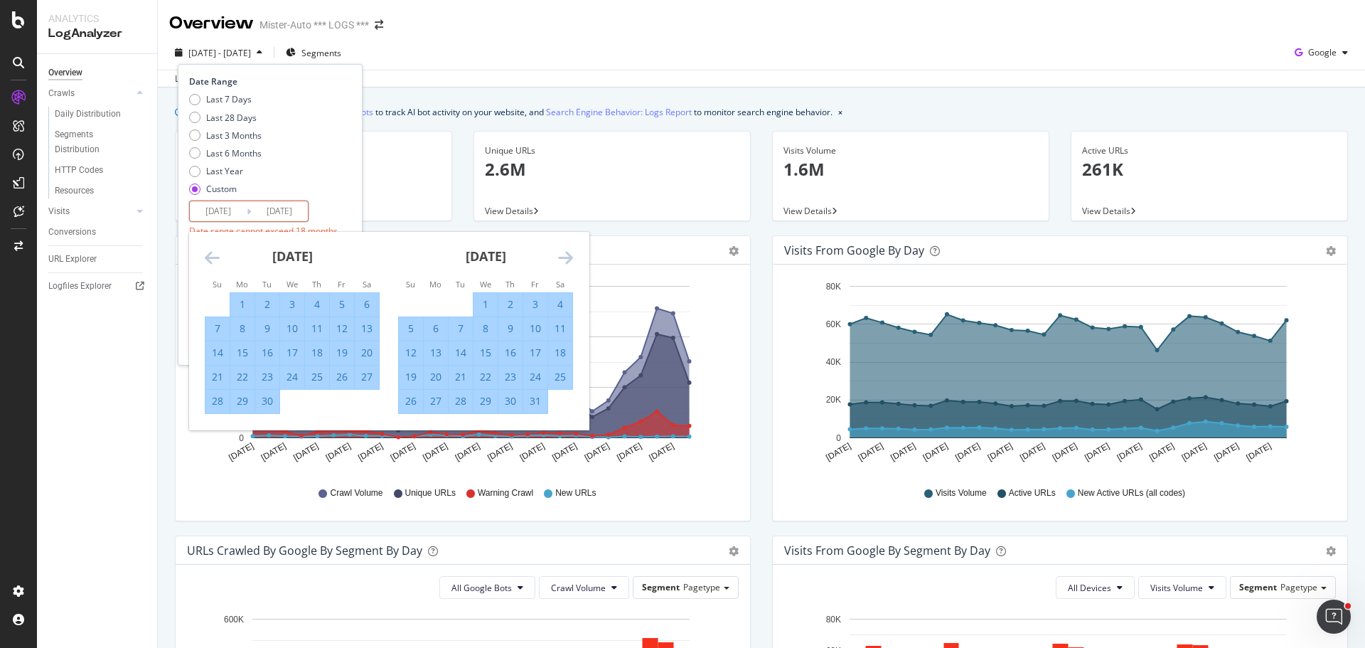
click at [485, 295] on div "1" at bounding box center [485, 304] width 24 height 23
type input "2024/05/01"
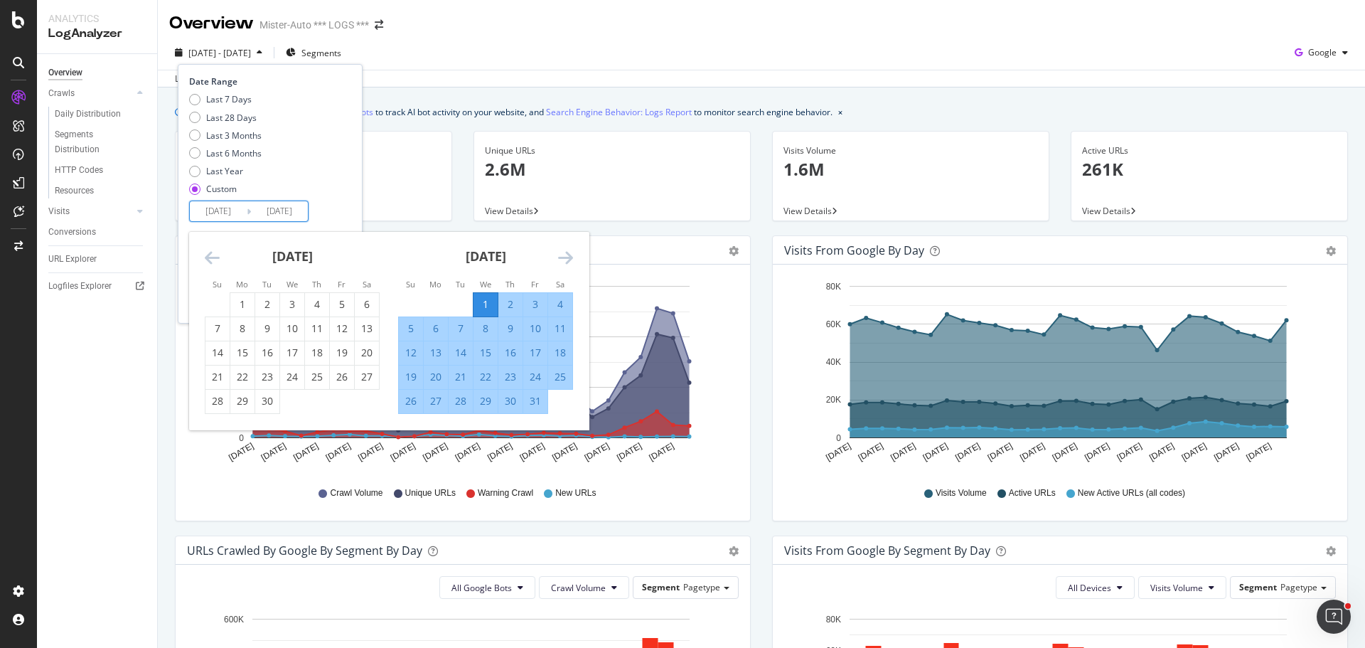
click at [331, 168] on div "Last 7 Days Last 28 Days Last 3 Months Last 6 Months Last Year Custom" at bounding box center [268, 146] width 159 height 107
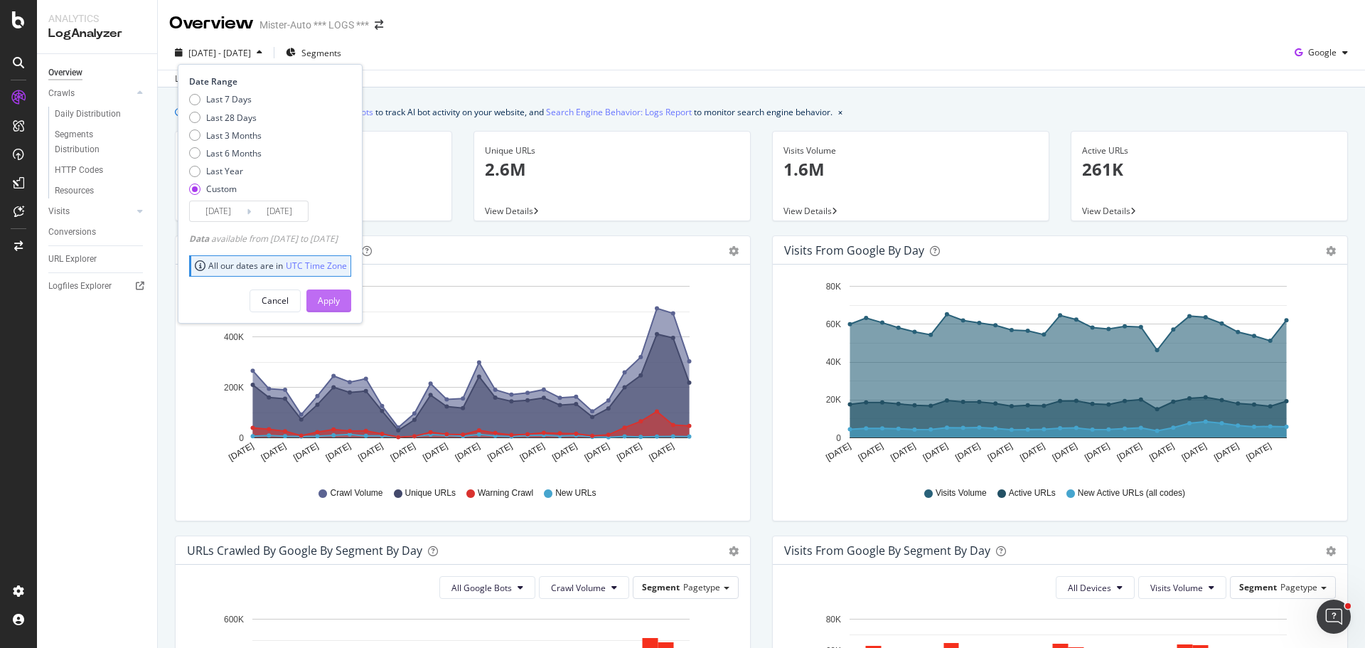
click at [351, 303] on button "Apply" at bounding box center [328, 300] width 45 height 23
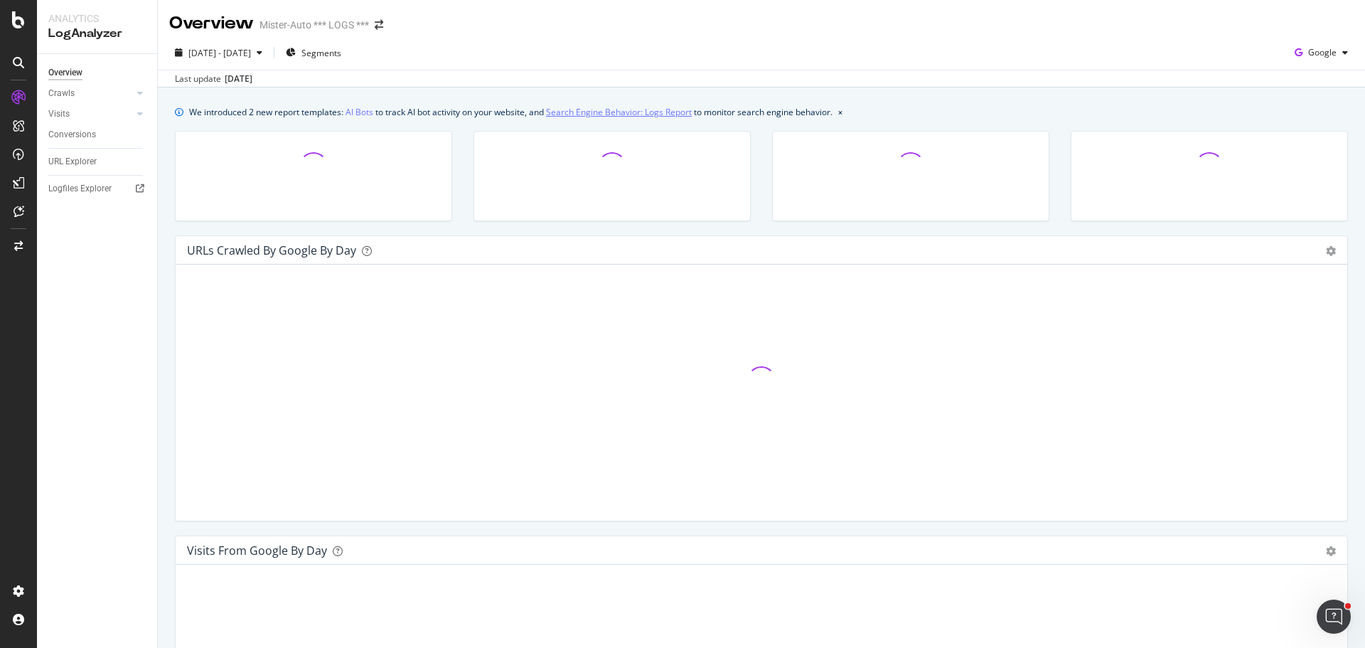
click at [643, 109] on link "Search Engine Behavior: Logs Report" at bounding box center [619, 111] width 146 height 15
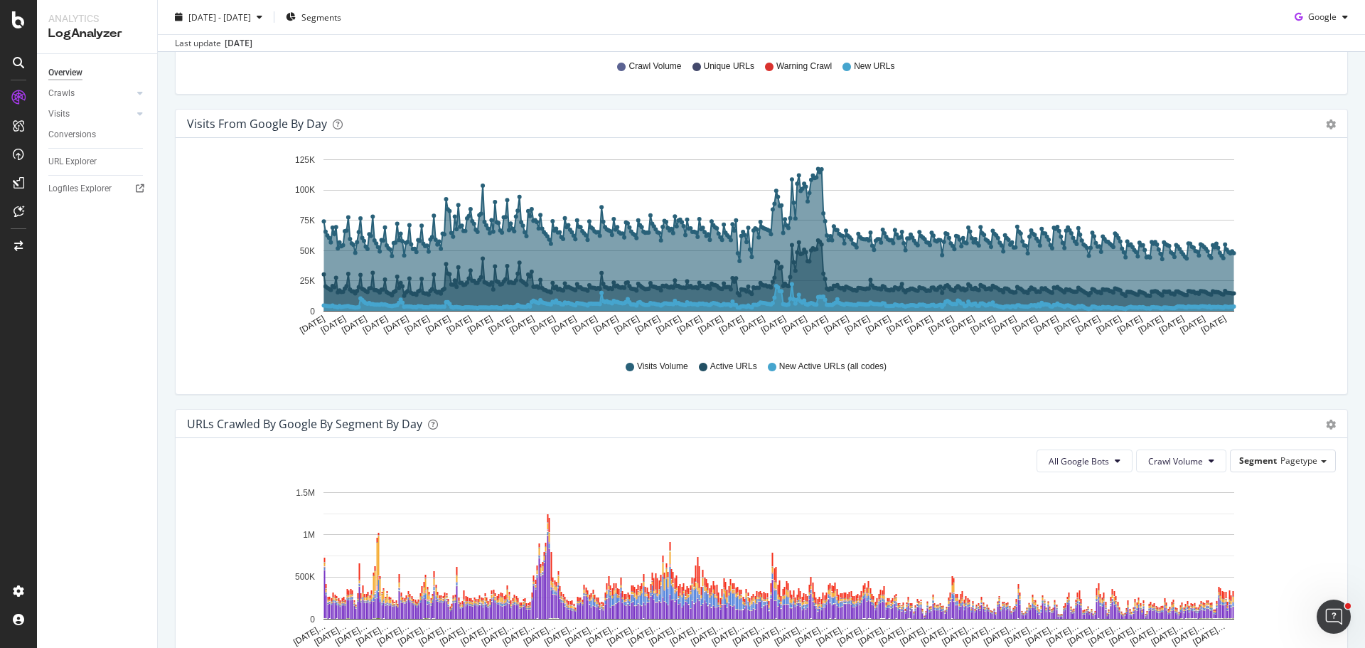
scroll to position [569, 0]
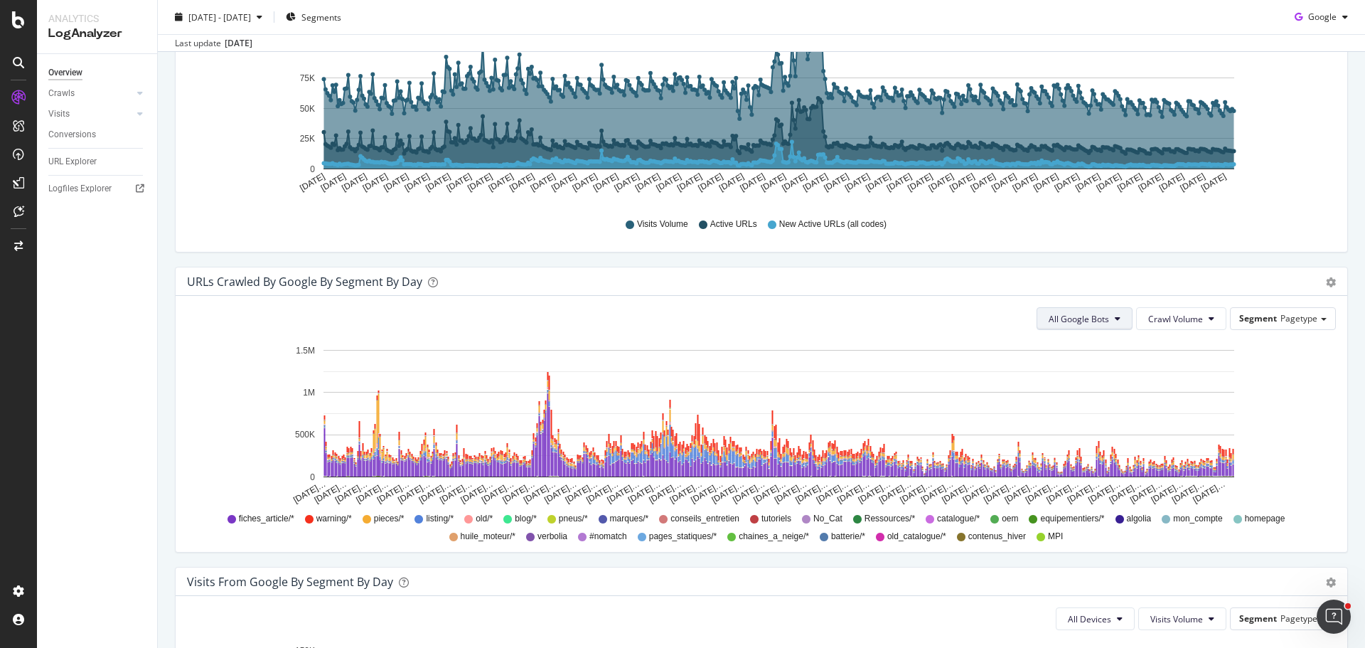
click at [1073, 325] on button "All Google Bots" at bounding box center [1084, 318] width 96 height 23
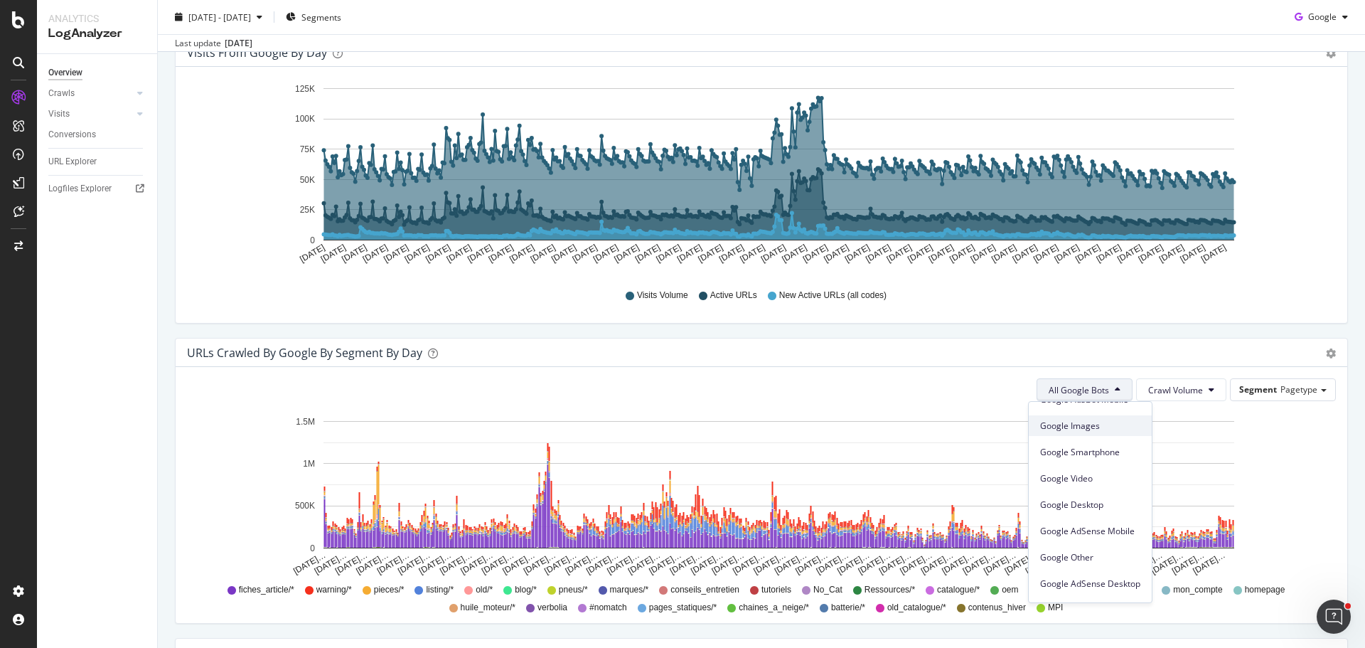
scroll to position [0, 0]
click at [1079, 338] on div "URLs Crawled by Google By Segment By Day Timeline (by Value) Table All Google B…" at bounding box center [761, 481] width 1173 height 286
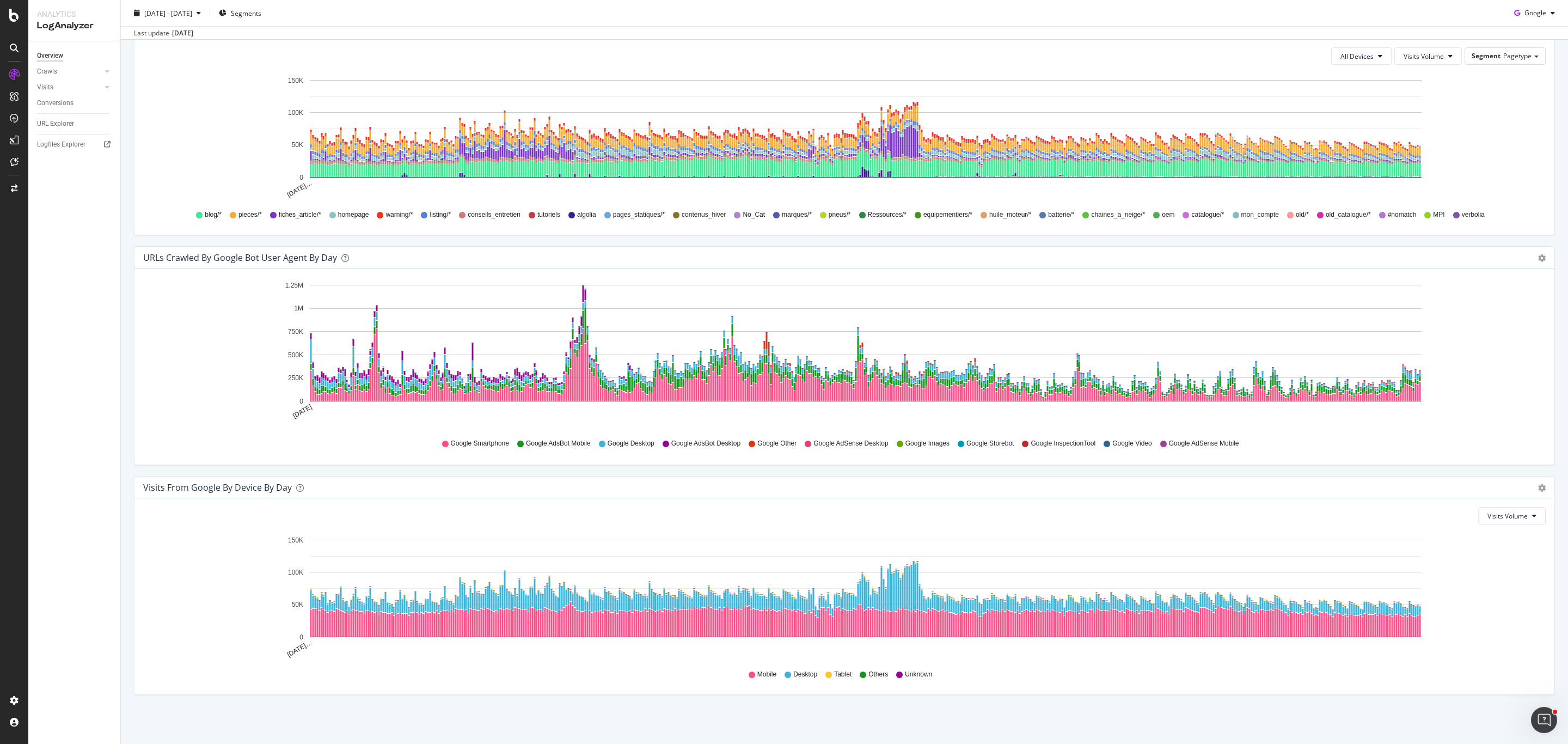
scroll to position [720, 0]
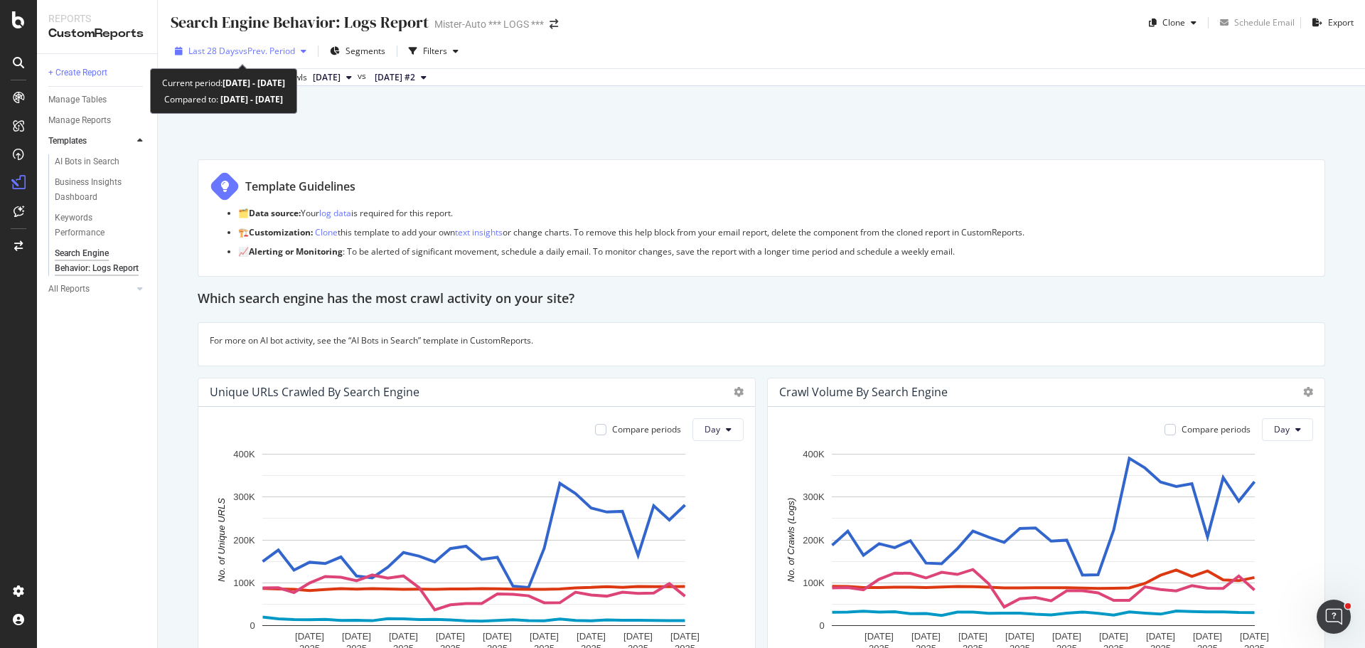
click at [260, 55] on span "vs Prev. Period" at bounding box center [267, 51] width 56 height 12
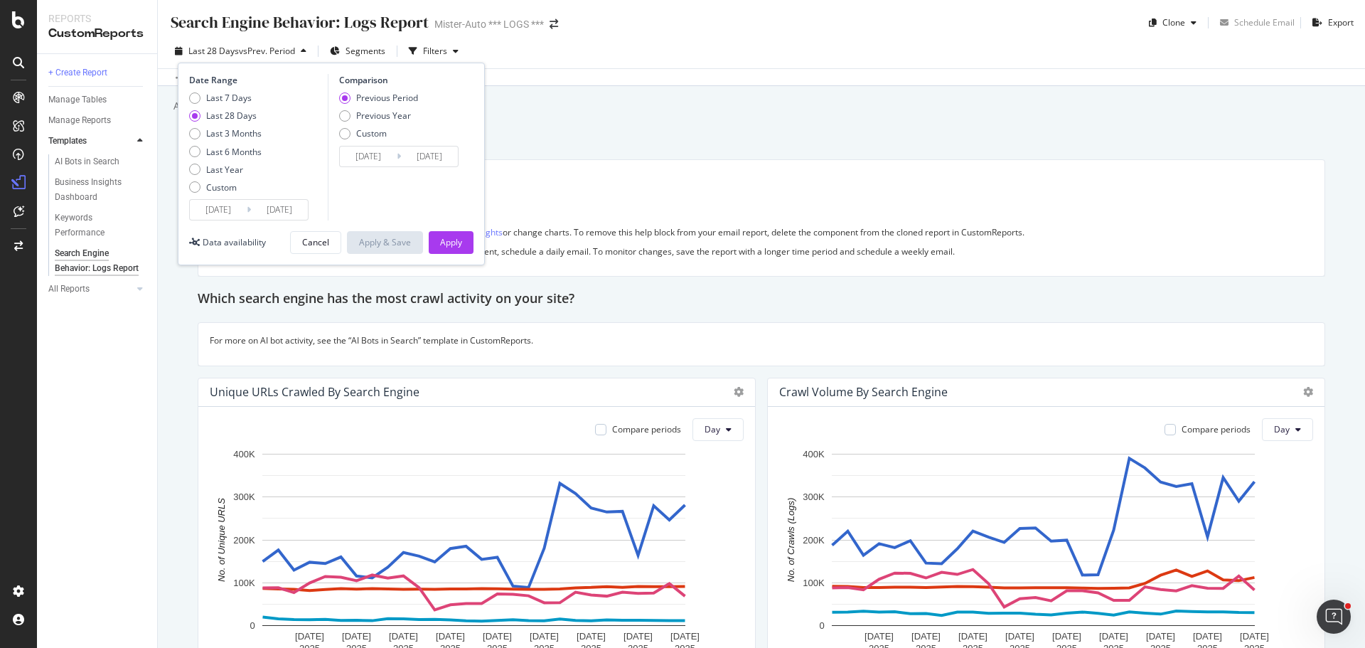
click at [215, 212] on input "2025/09/07" at bounding box center [218, 210] width 57 height 20
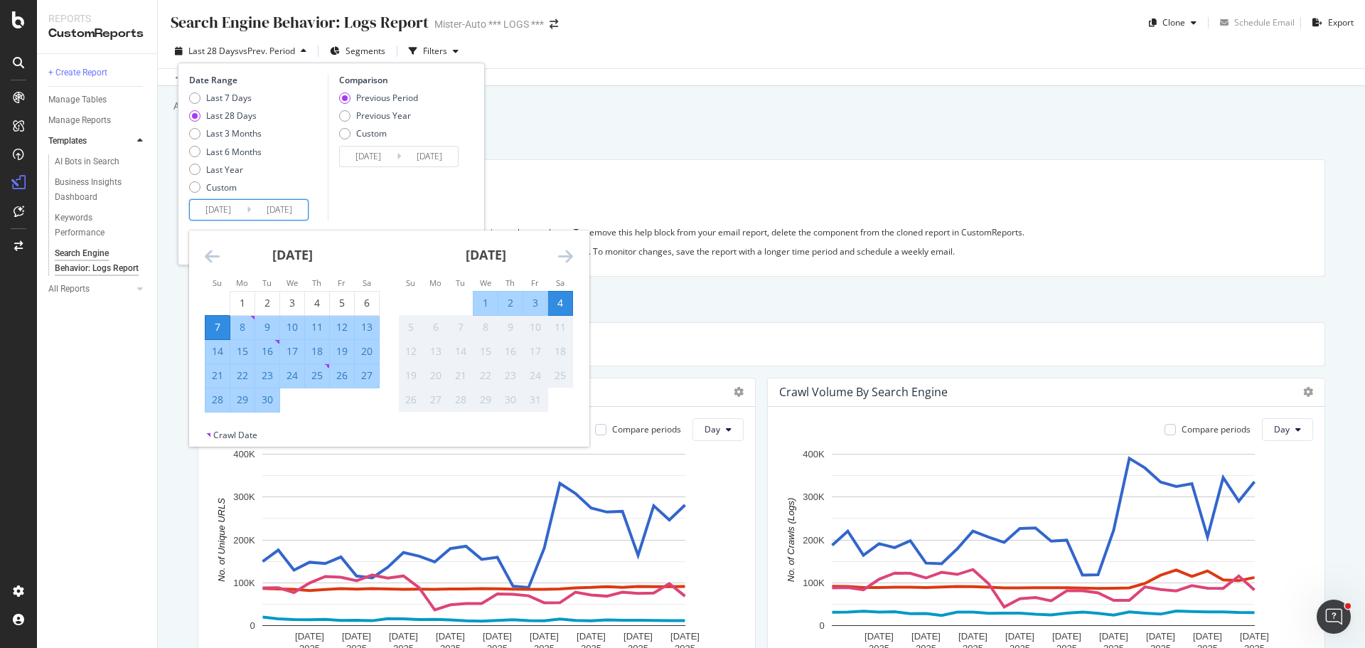
click at [210, 256] on icon "Move backward to switch to the previous month." at bounding box center [212, 255] width 15 height 17
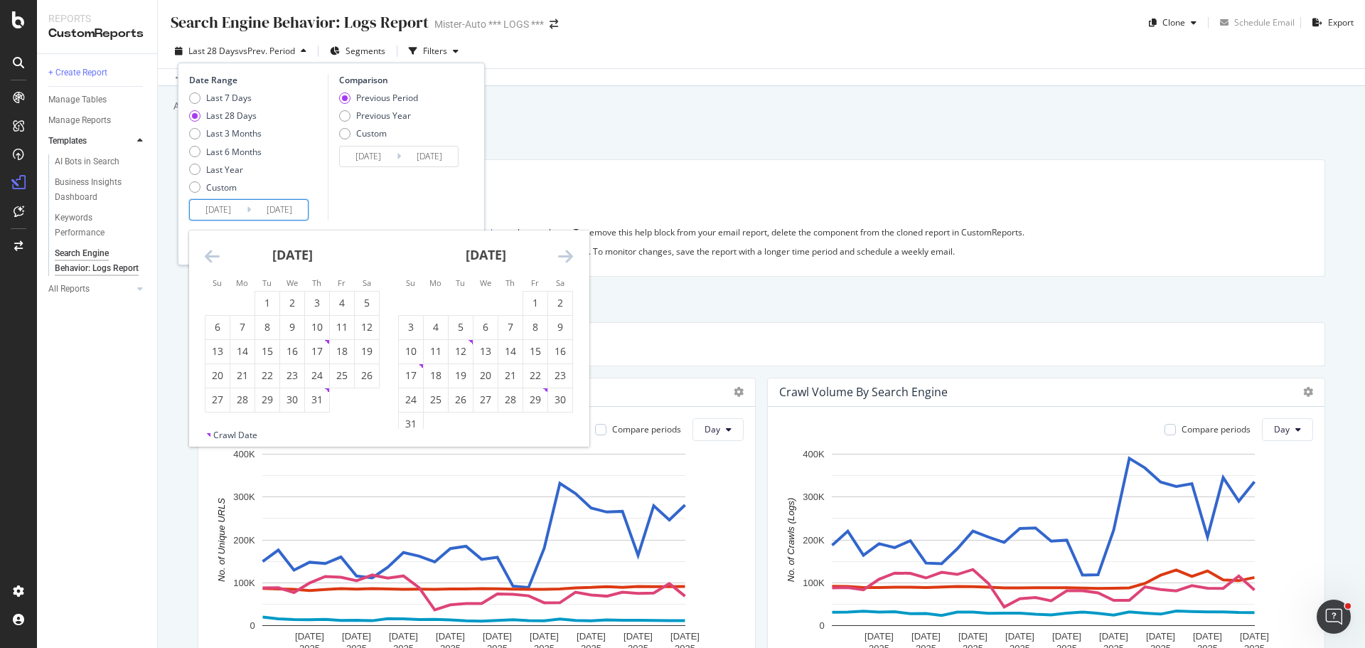
click at [210, 256] on icon "Move backward to switch to the previous month." at bounding box center [212, 255] width 15 height 17
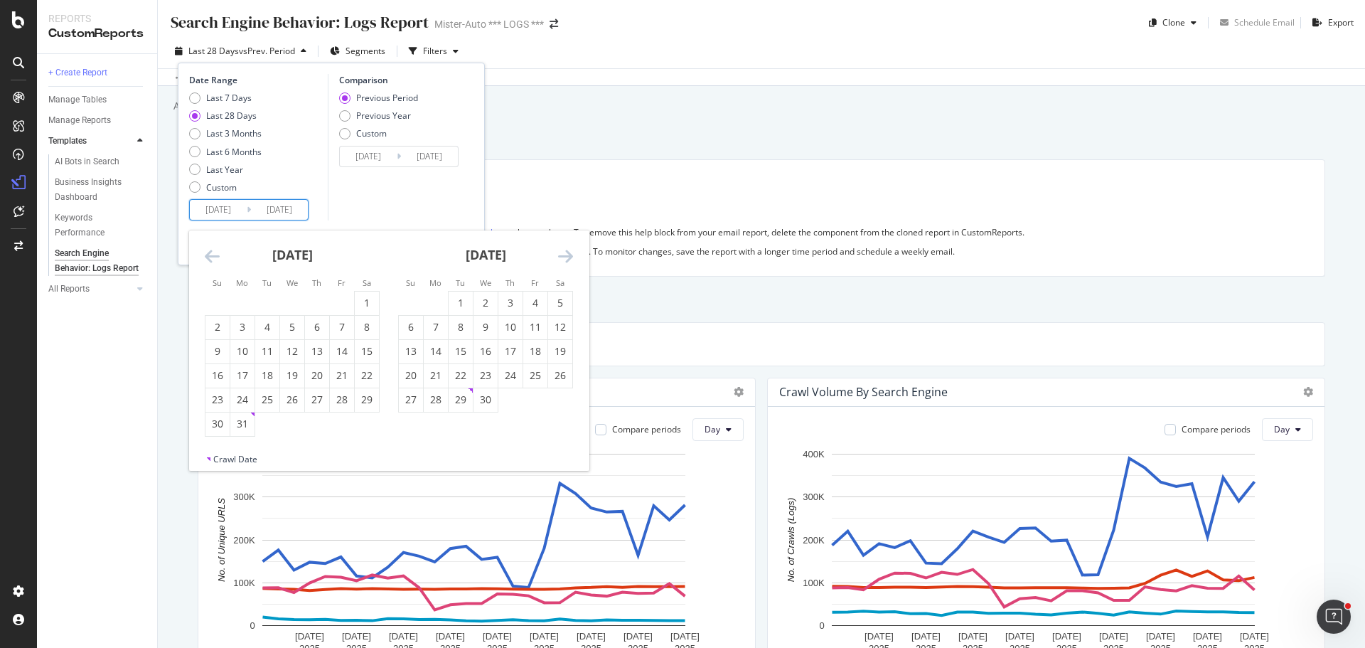
click at [210, 256] on icon "Move backward to switch to the previous month." at bounding box center [212, 255] width 15 height 17
click at [211, 256] on icon "Move backward to switch to the previous month." at bounding box center [212, 255] width 15 height 17
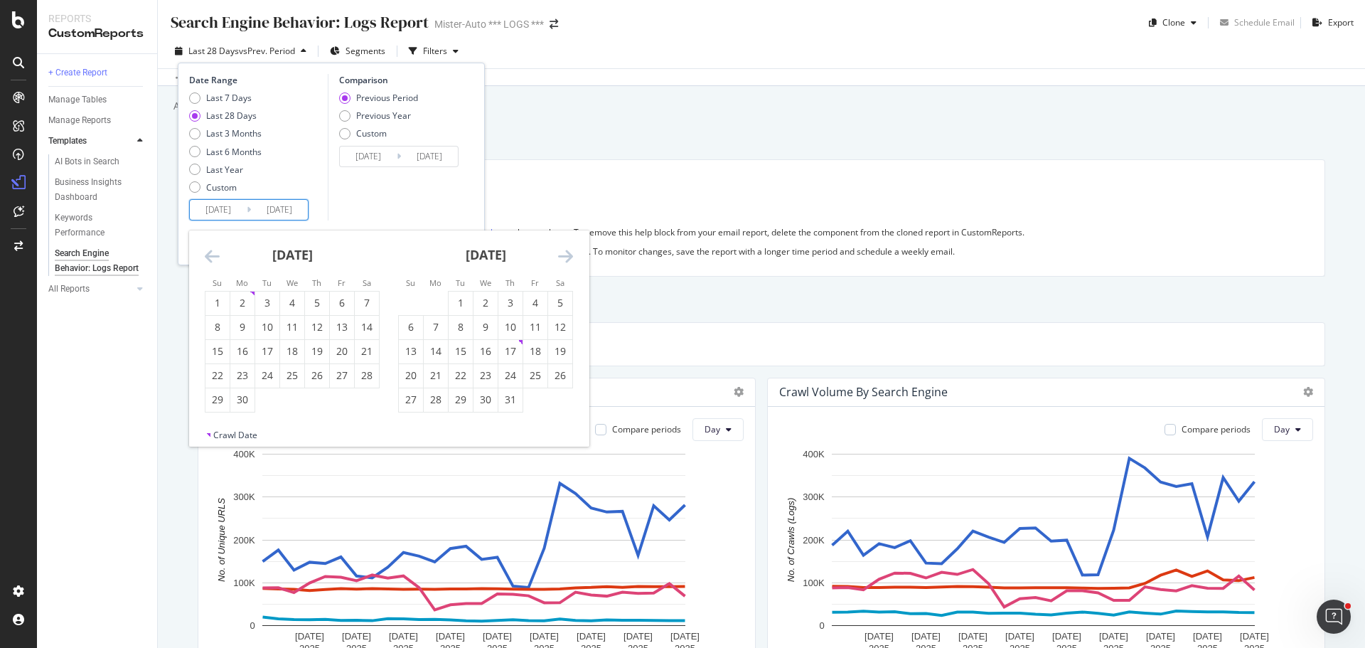
click at [212, 256] on icon "Move backward to switch to the previous month." at bounding box center [212, 255] width 15 height 17
click at [212, 255] on icon "Move backward to switch to the previous month." at bounding box center [212, 255] width 15 height 17
click at [213, 255] on icon "Move backward to switch to the previous month." at bounding box center [212, 255] width 15 height 17
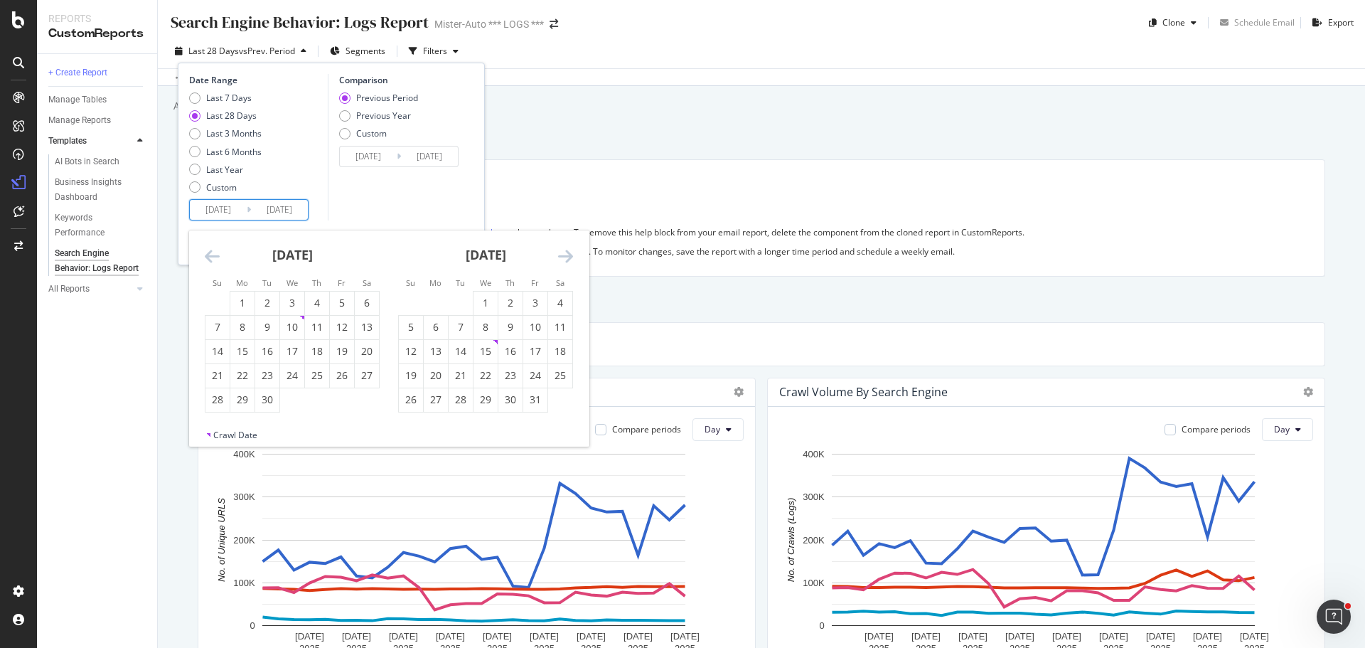
click at [213, 255] on icon "Move backward to switch to the previous month." at bounding box center [212, 255] width 15 height 17
click at [213, 254] on icon "Move backward to switch to the previous month." at bounding box center [212, 255] width 15 height 17
click at [527, 300] on div "1" at bounding box center [535, 303] width 24 height 14
type input "2024/03/01"
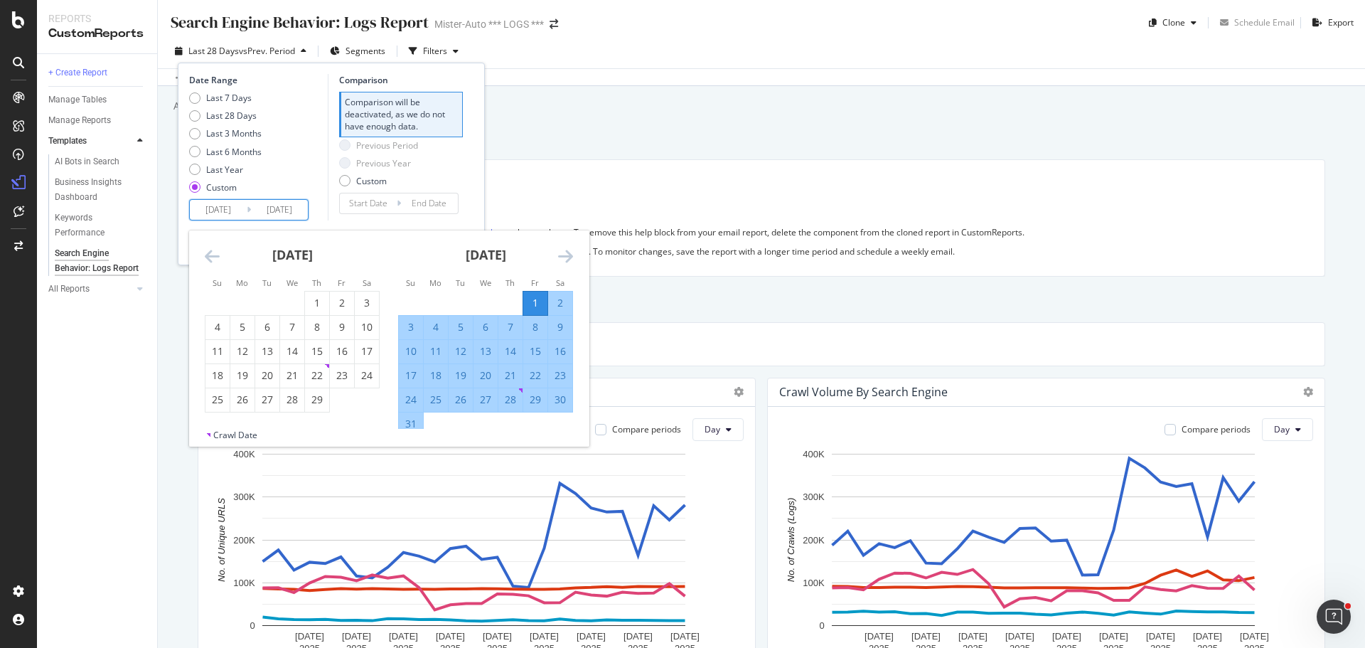
click at [288, 209] on input "[DATE]" at bounding box center [279, 210] width 57 height 20
click at [232, 216] on input "2024/03/01" at bounding box center [218, 210] width 57 height 20
click at [309, 301] on div "1" at bounding box center [317, 303] width 24 height 14
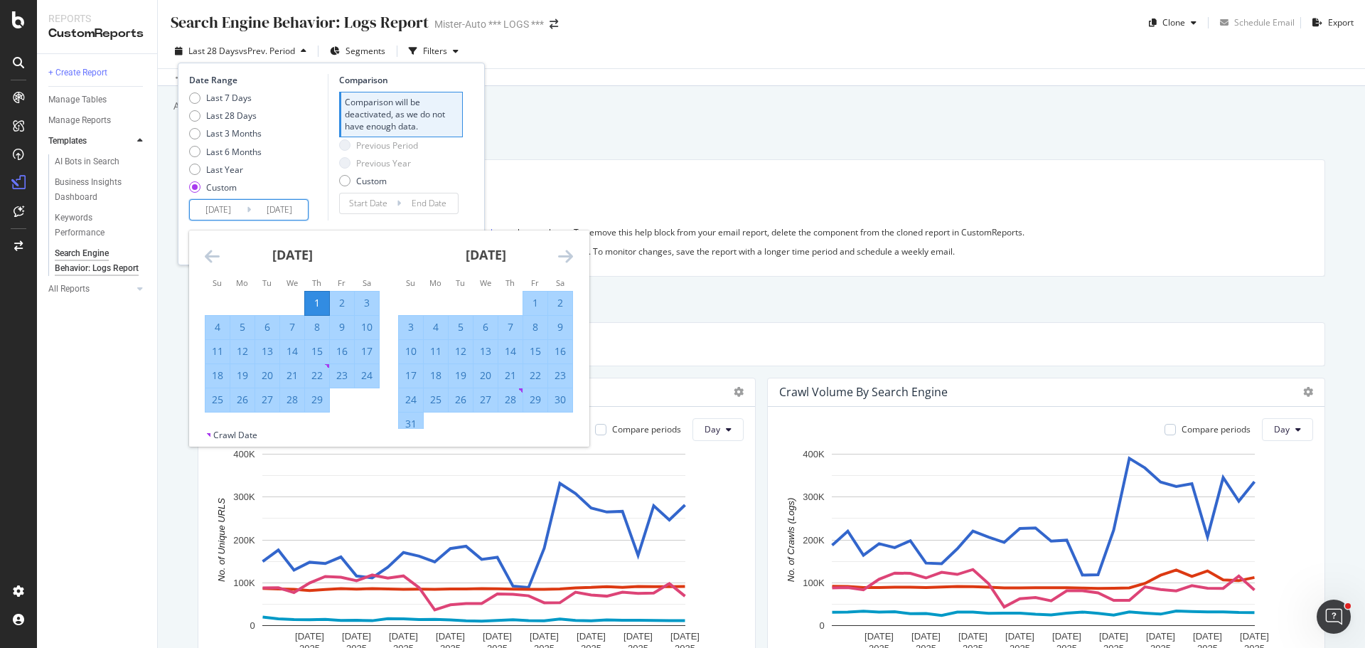
click at [294, 215] on input "2025/10/04" at bounding box center [279, 210] width 57 height 20
click at [467, 196] on div "Date Range Last 7 Days Last 28 Days Last 3 Months Last 6 Months Last Year Custo…" at bounding box center [331, 147] width 284 height 146
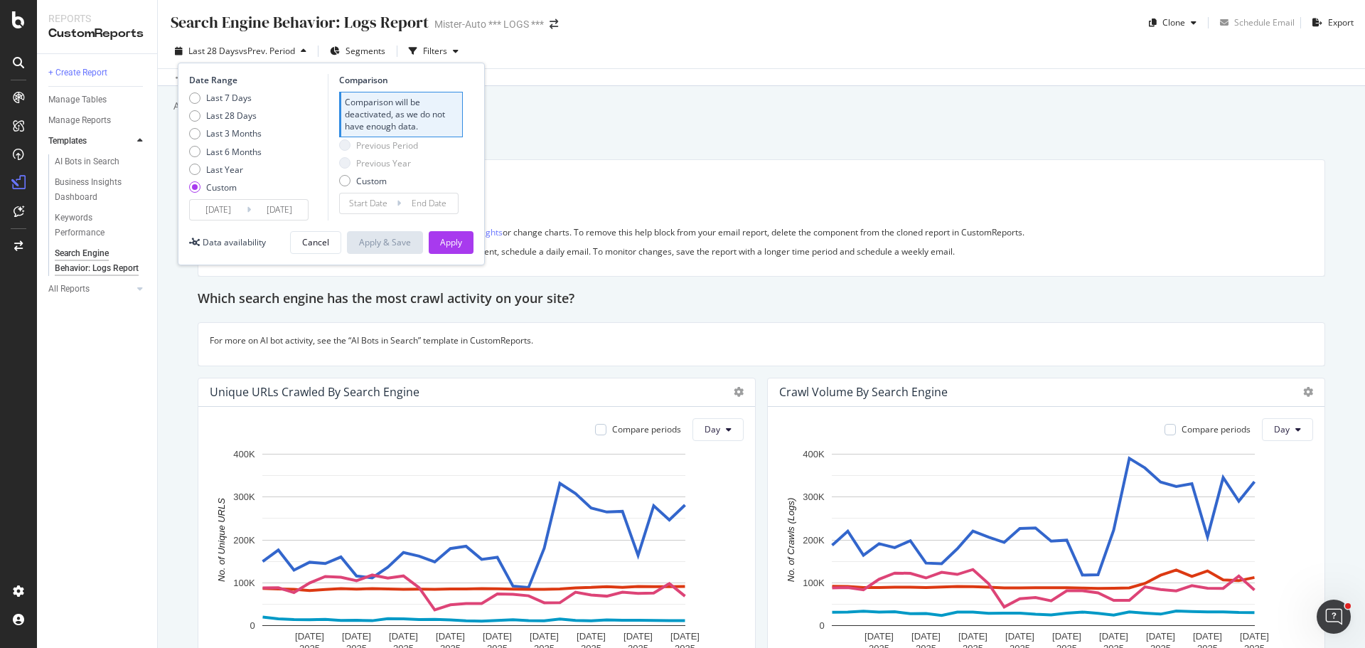
click at [236, 207] on input "2024/02/01" at bounding box center [218, 210] width 57 height 20
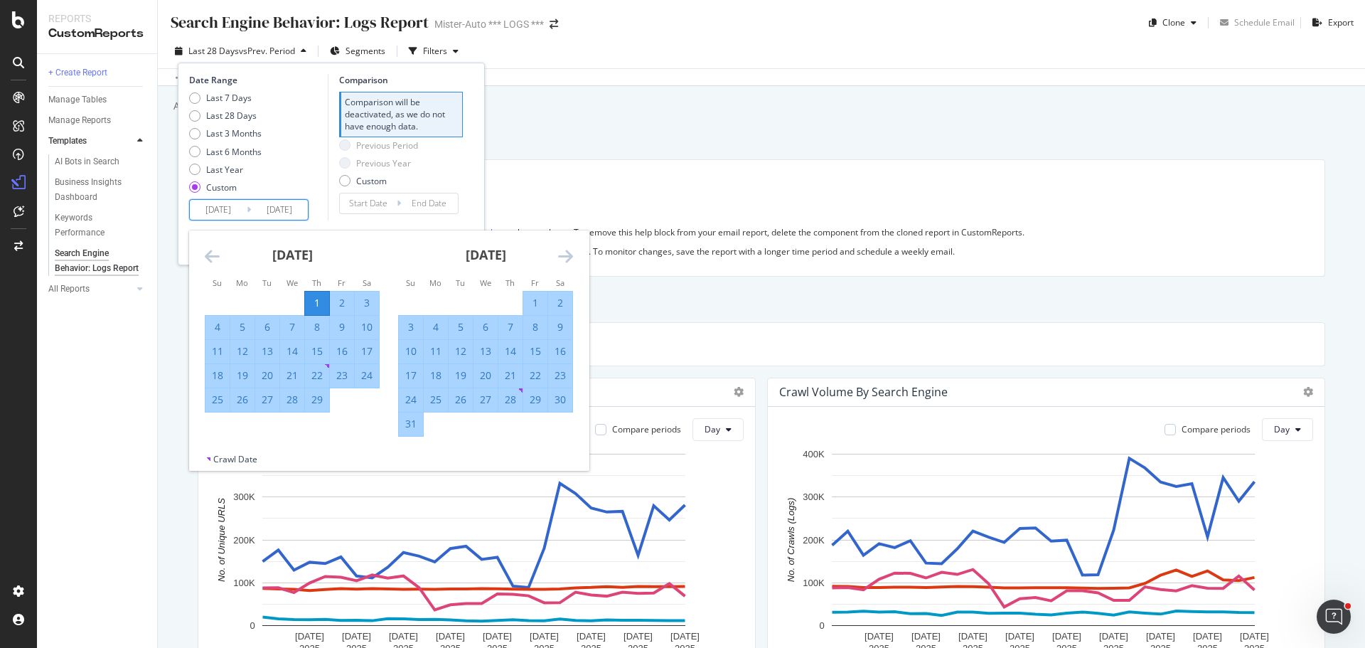
click at [212, 261] on icon "Move backward to switch to the previous month." at bounding box center [212, 255] width 15 height 17
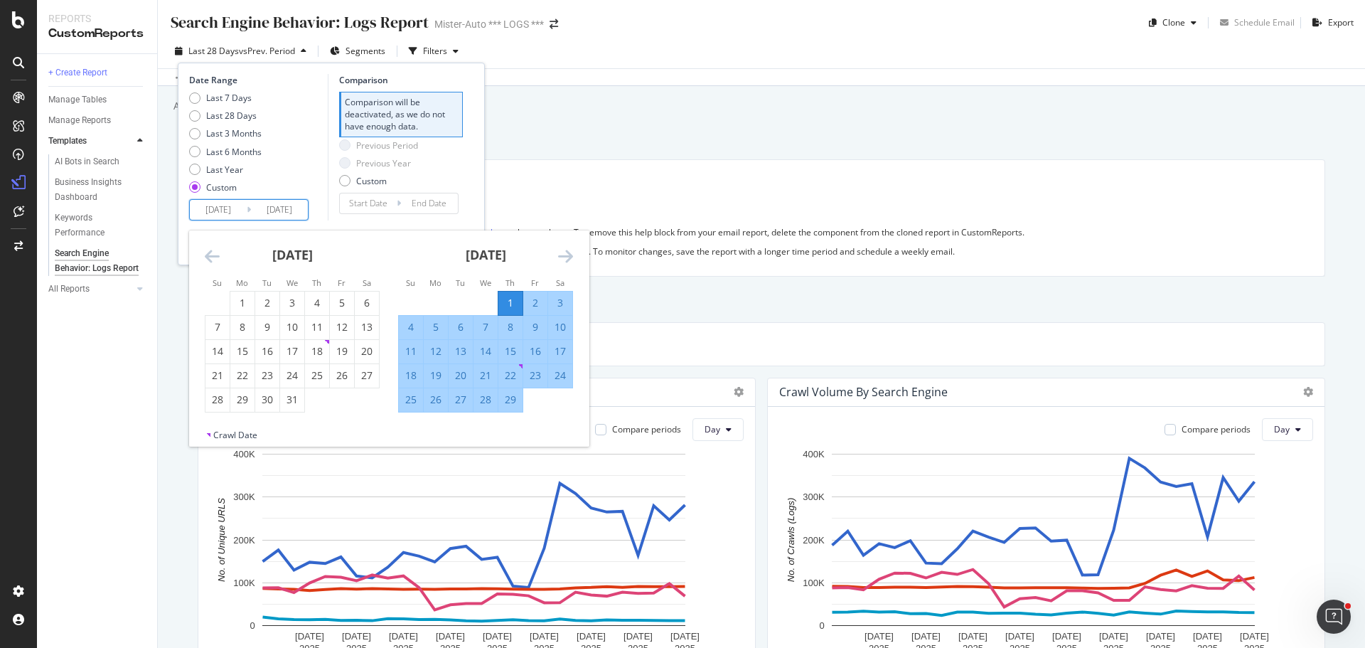
click at [212, 261] on icon "Move backward to switch to the previous month." at bounding box center [212, 255] width 15 height 17
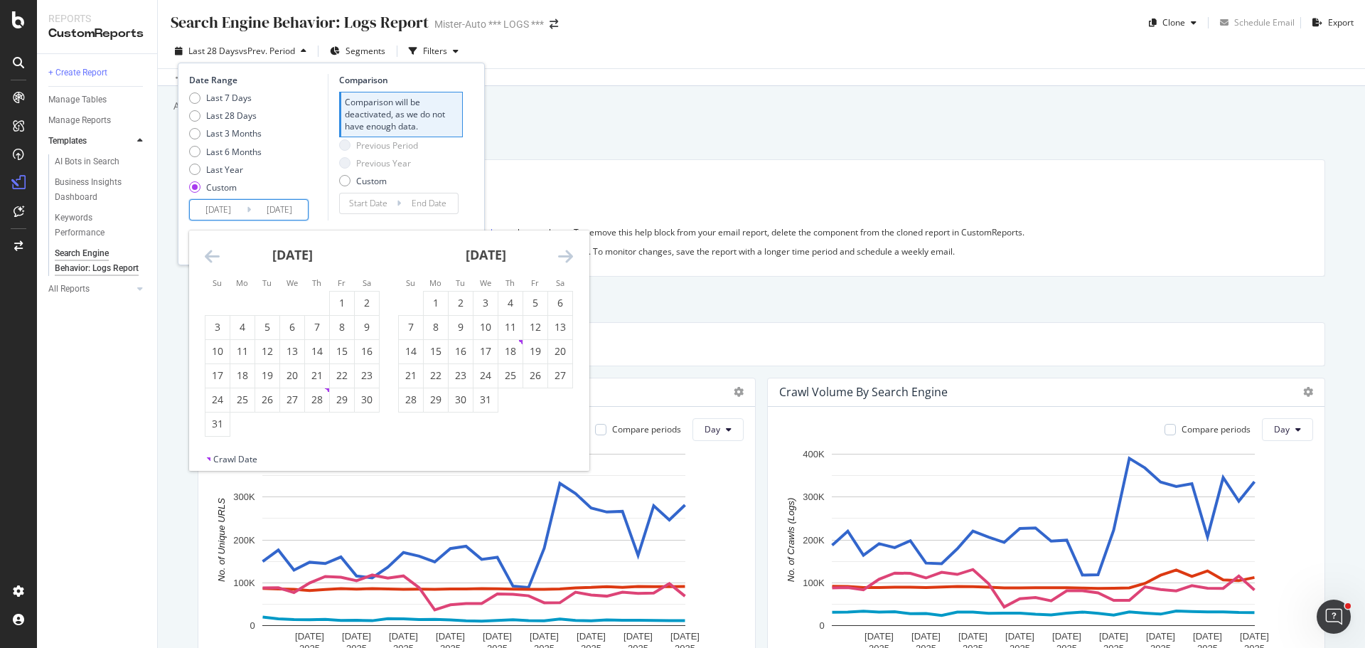
click at [213, 261] on icon "Move backward to switch to the previous month." at bounding box center [212, 255] width 15 height 17
click at [344, 306] on div "6" at bounding box center [342, 303] width 24 height 14
type input "2023/10/06"
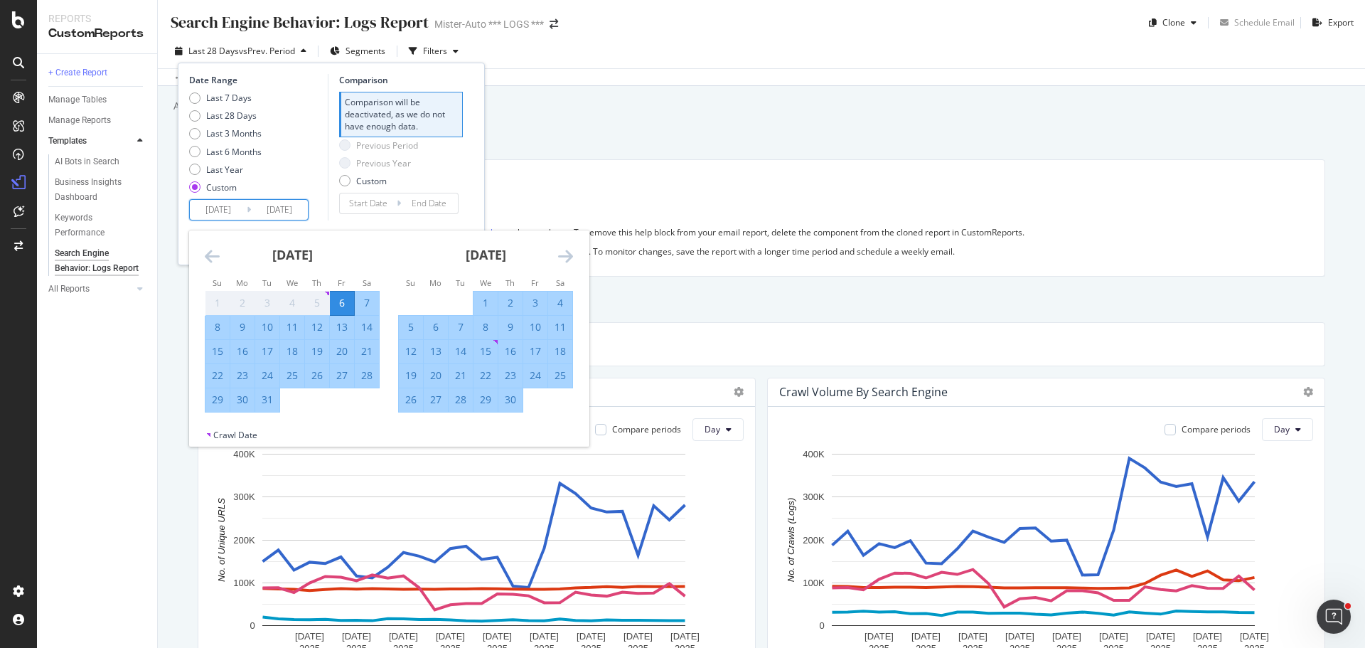
click at [476, 175] on div "Date Range Last 7 Days Last 28 Days Last 3 Months Last 6 Months Last Year Custo…" at bounding box center [331, 164] width 307 height 203
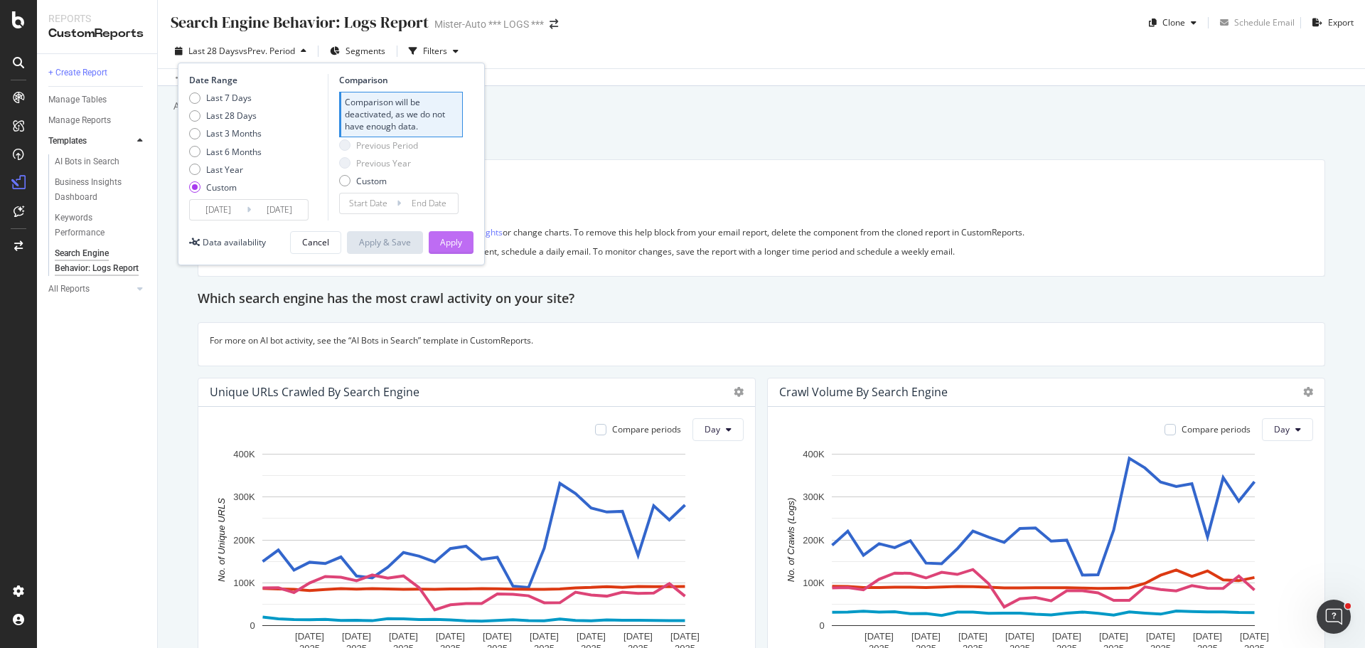
click at [450, 247] on div "Apply" at bounding box center [451, 242] width 22 height 12
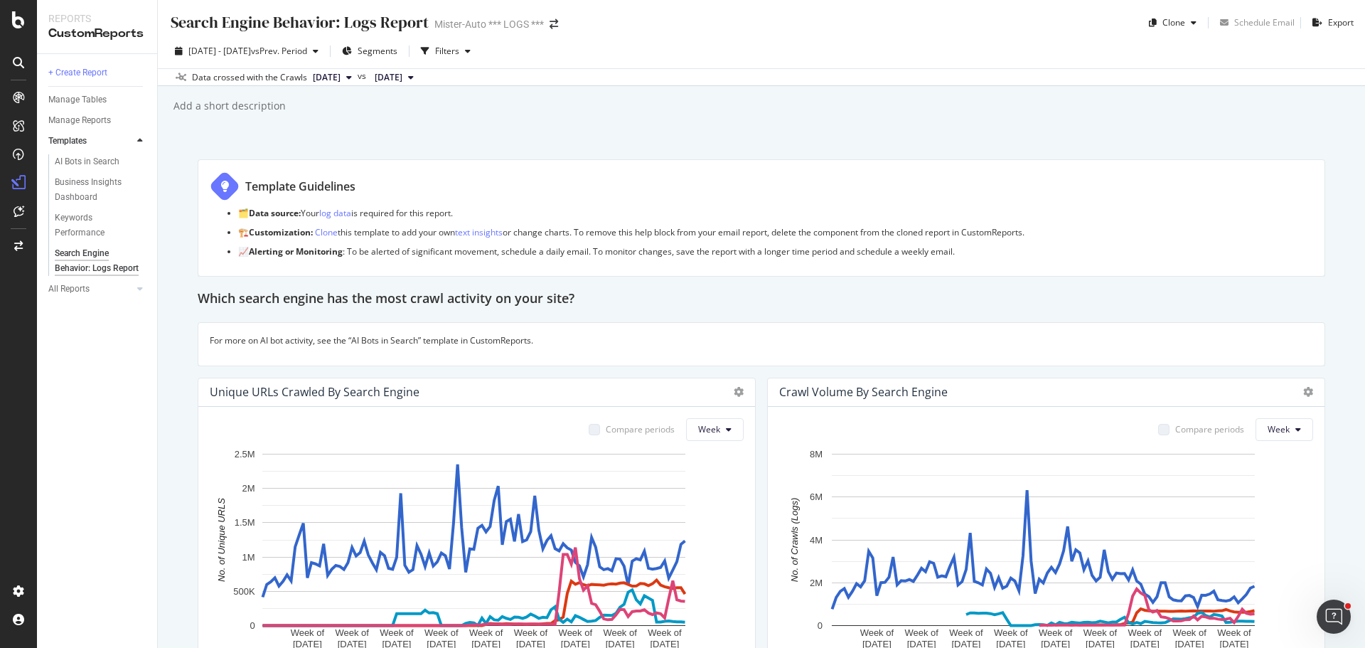
click at [657, 117] on div "Search Engine Behavior: Logs Report Search Engine Behavior: Logs Report Mister-…" at bounding box center [761, 324] width 1207 height 648
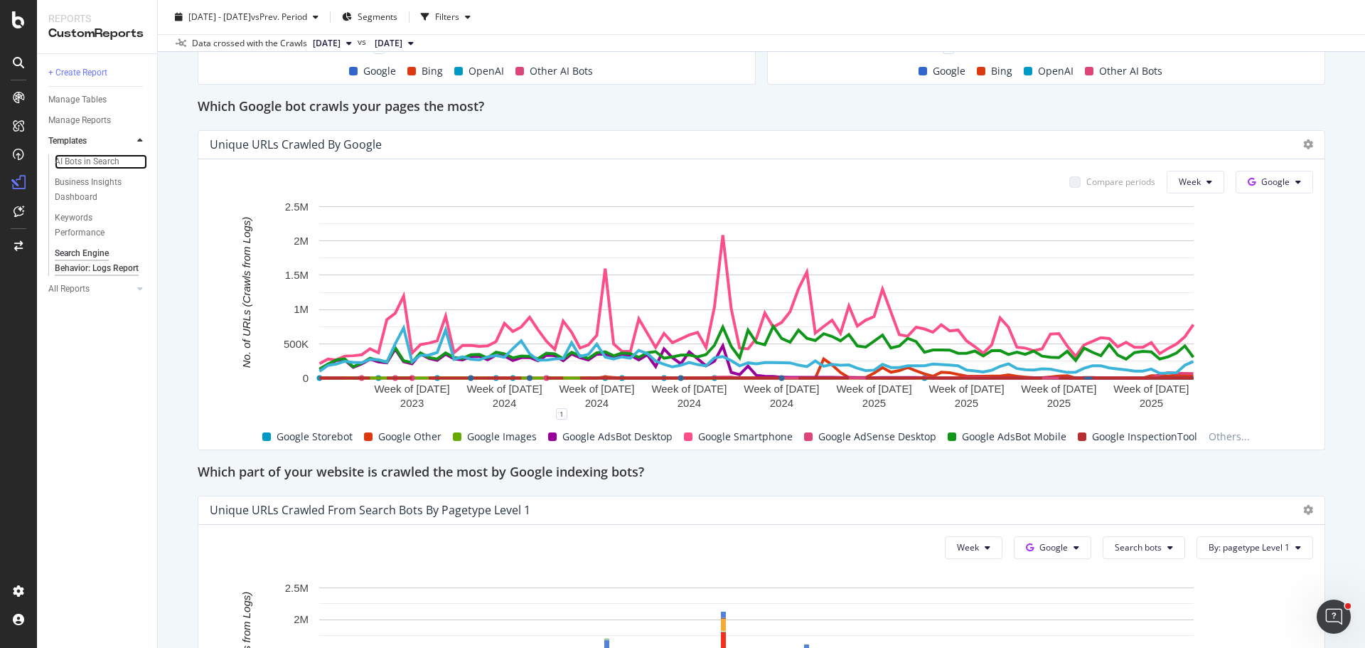
scroll to position [640, 0]
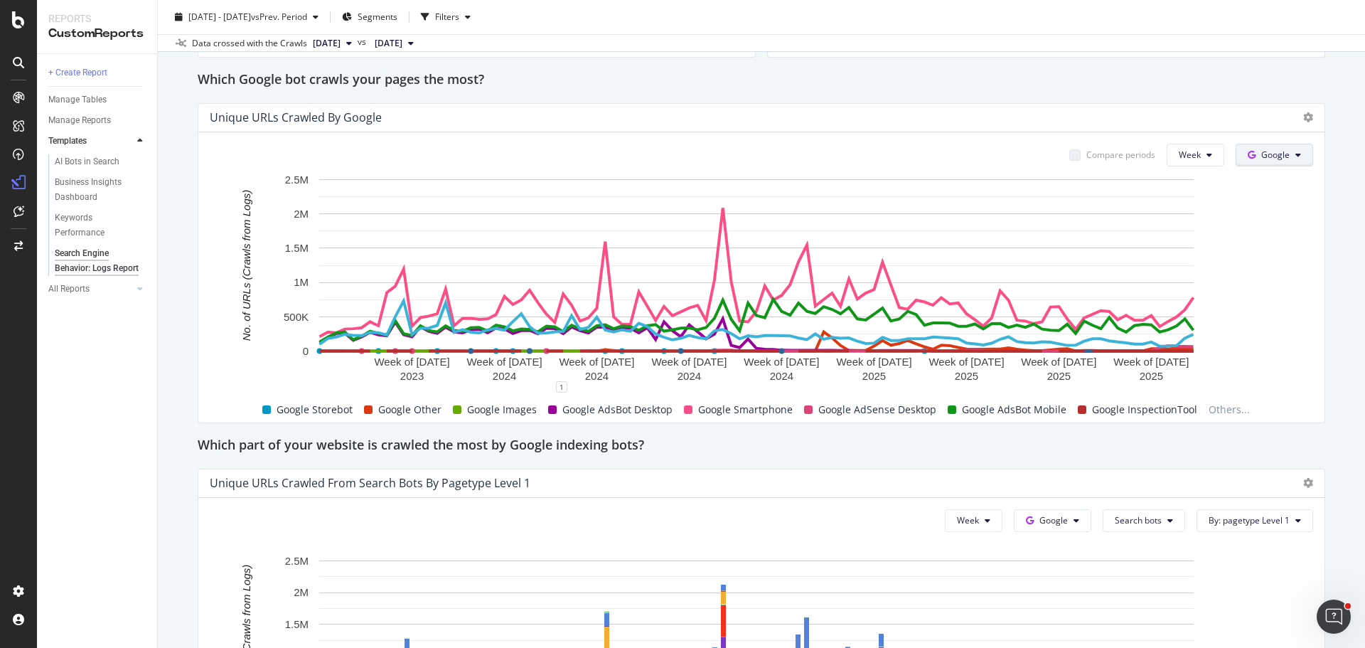
click at [1247, 163] on button "Google" at bounding box center [1273, 155] width 77 height 23
click at [1240, 114] on div "Unique URLs Crawled By Google" at bounding box center [749, 117] width 1079 height 14
click at [1200, 148] on button "Week" at bounding box center [1196, 155] width 58 height 23
click at [1196, 109] on div "Unique URLs Crawled By Google" at bounding box center [761, 118] width 1126 height 28
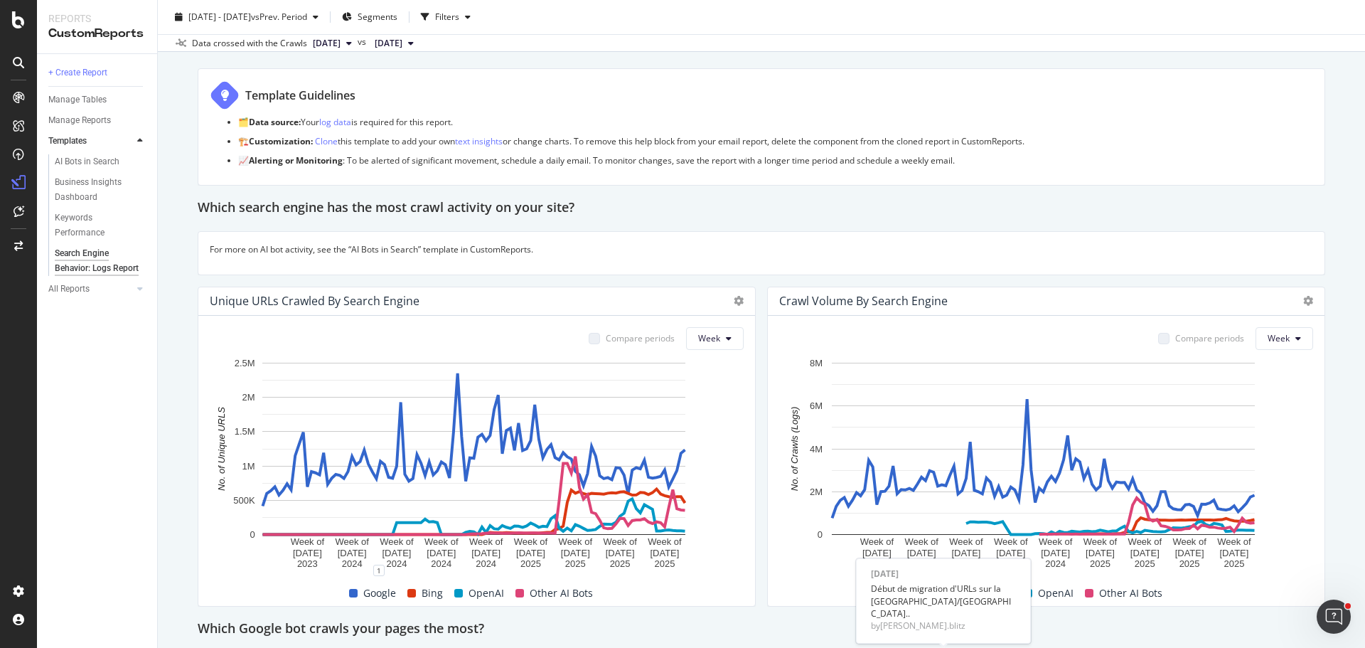
scroll to position [0, 0]
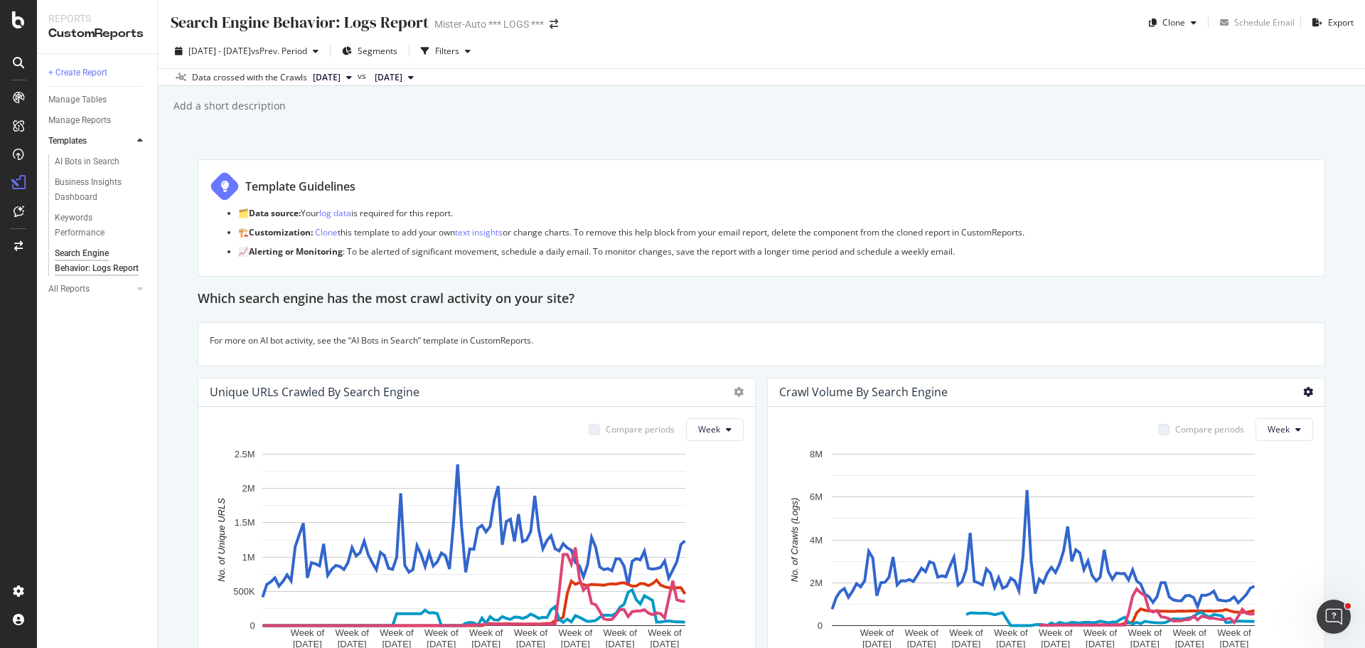
click at [1303, 389] on icon at bounding box center [1308, 392] width 10 height 10
click at [1258, 412] on span "Table" at bounding box center [1227, 418] width 107 height 13
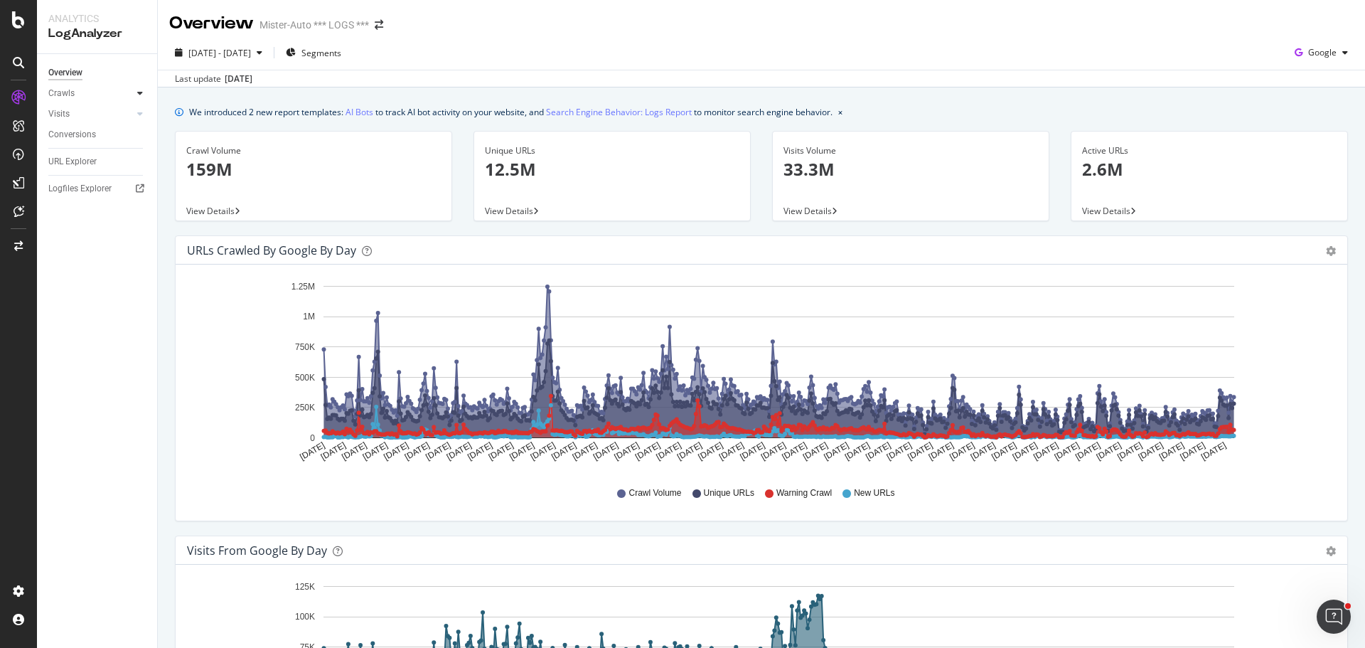
click at [136, 94] on div at bounding box center [140, 93] width 14 height 14
click at [144, 208] on div at bounding box center [140, 211] width 14 height 14
click at [144, 95] on div at bounding box center [140, 93] width 14 height 14
click at [224, 205] on span "View Details" at bounding box center [210, 211] width 48 height 12
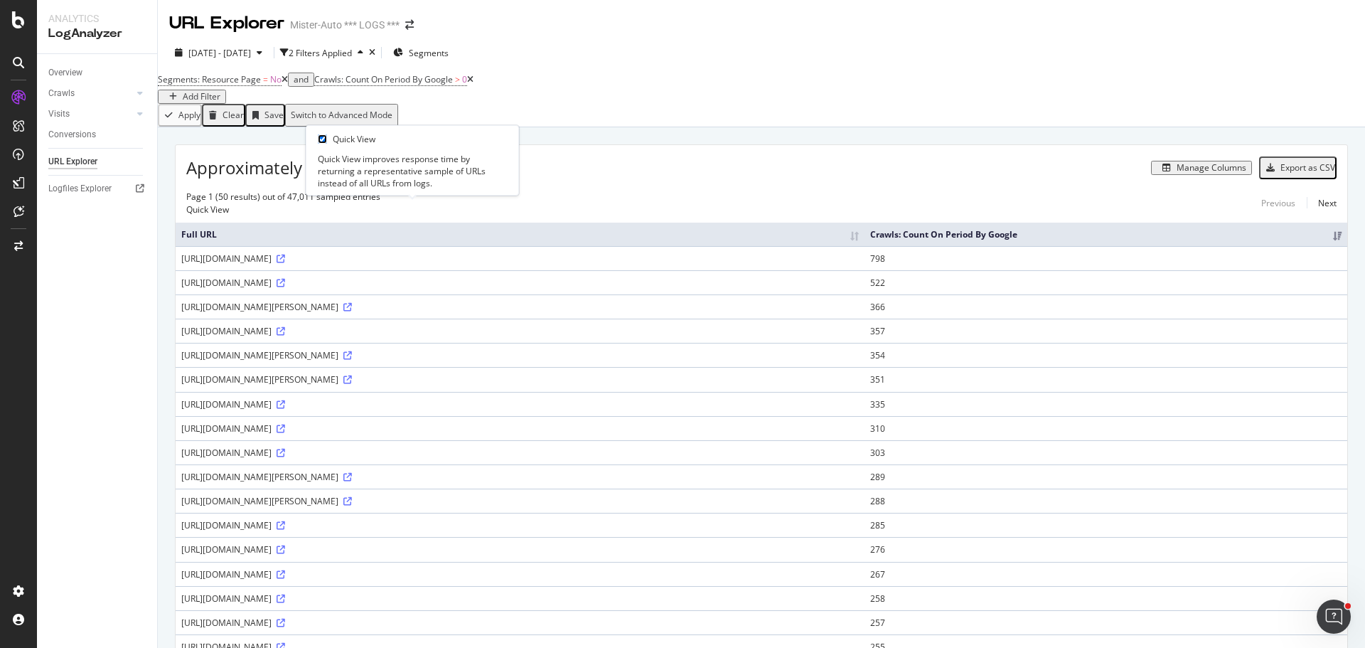
click at [327, 138] on input "checkbox" at bounding box center [322, 138] width 9 height 9
checkbox input "true"
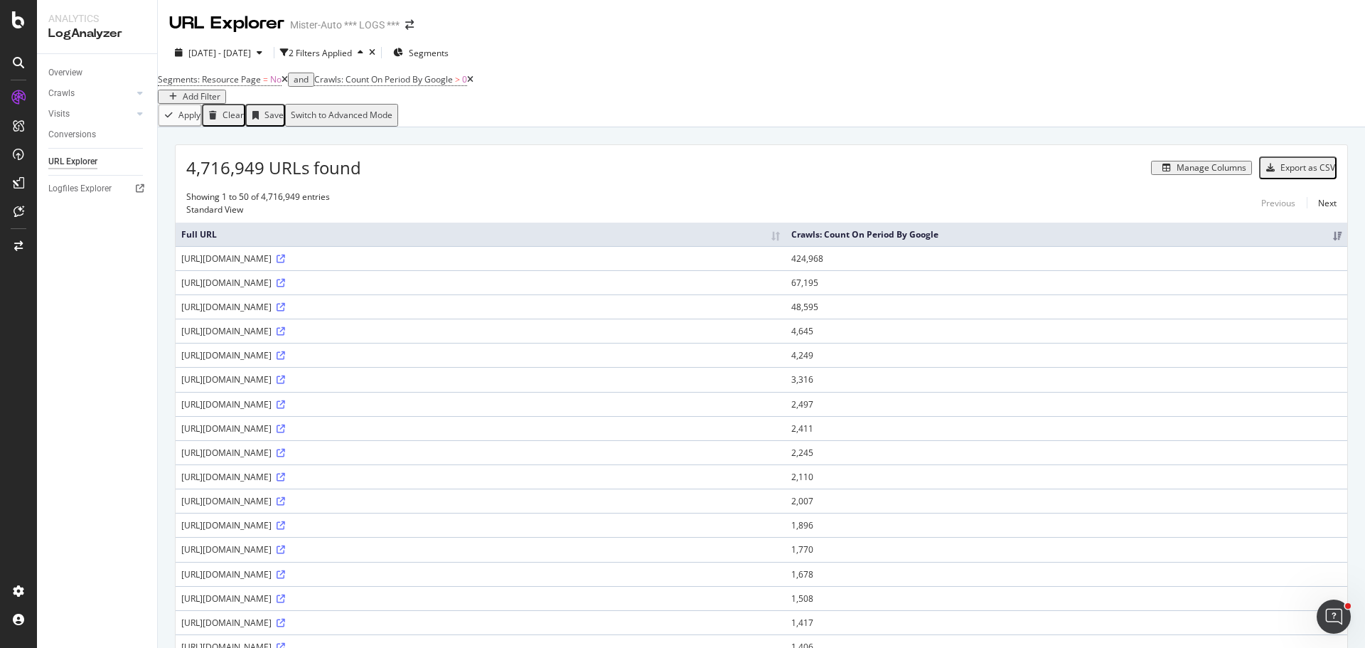
click at [288, 84] on icon at bounding box center [285, 79] width 6 height 9
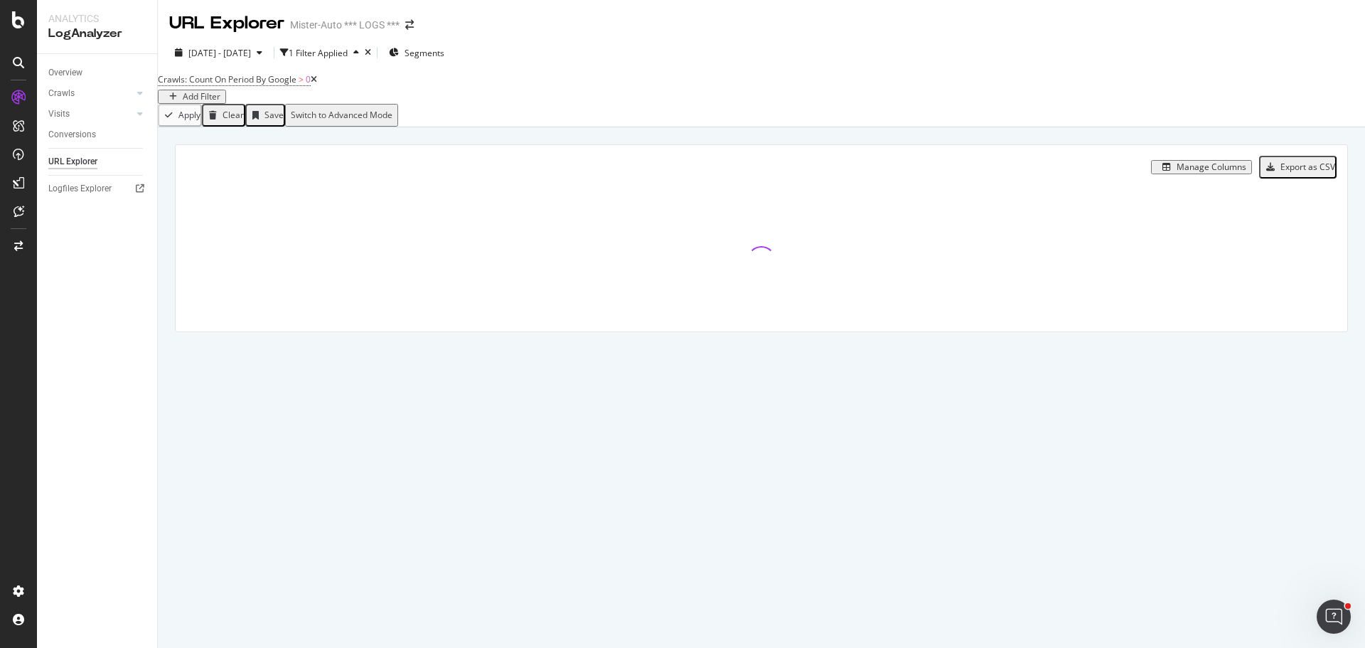
click at [220, 92] on div "Add Filter" at bounding box center [202, 97] width 38 height 10
click at [504, 130] on span "URLs (Logs)" at bounding box center [528, 124] width 48 height 12
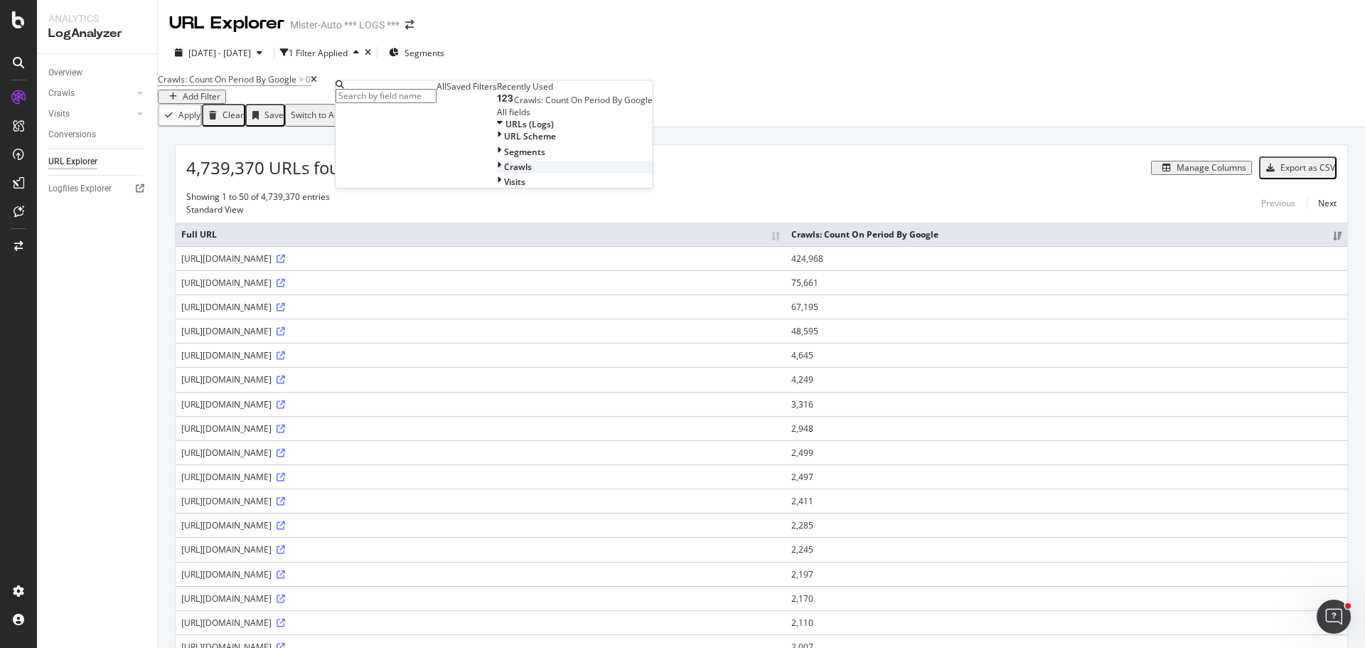
click at [497, 173] on div "Crawls" at bounding box center [575, 167] width 156 height 12
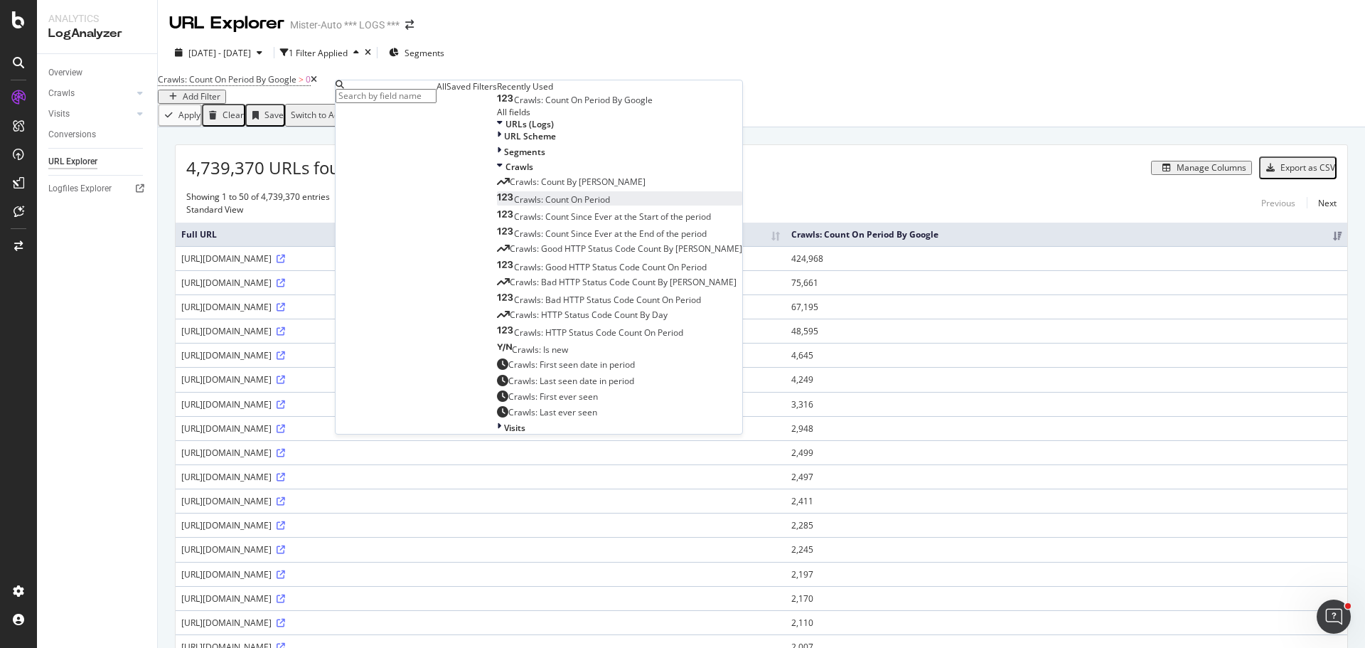
click at [497, 205] on div "Crawls: Count On Period" at bounding box center [553, 199] width 113 height 12
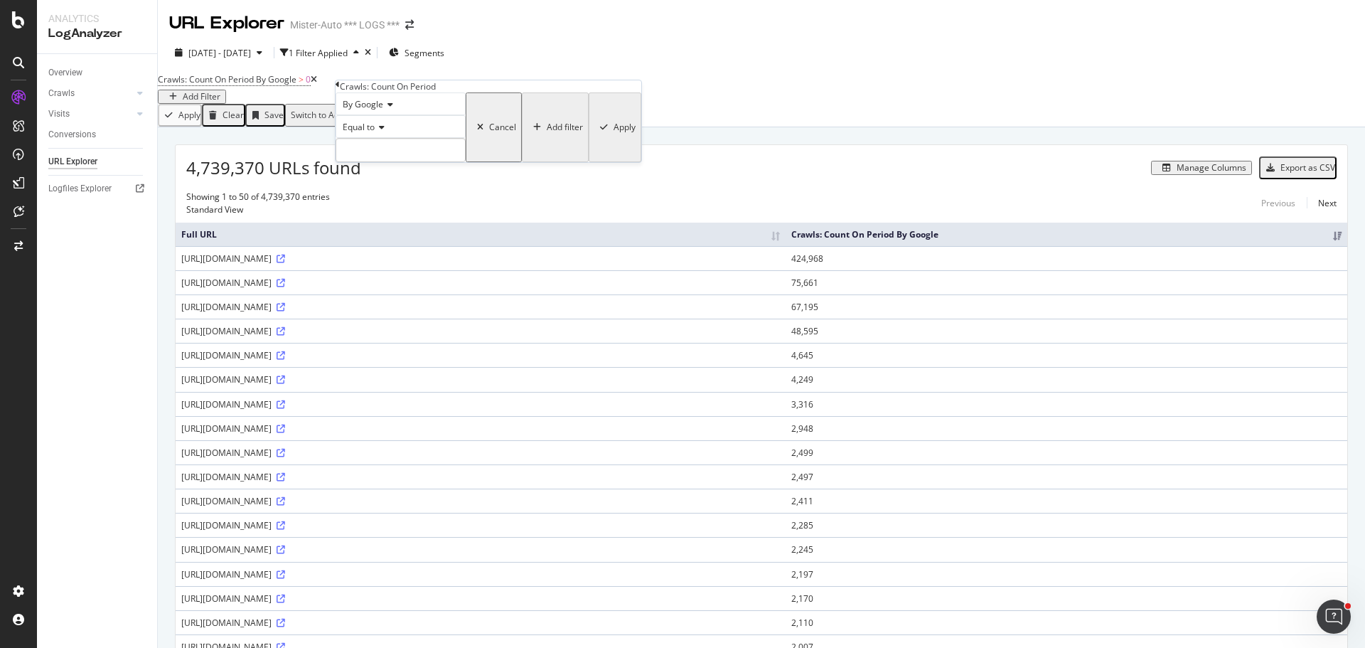
click at [396, 115] on div "By Google" at bounding box center [401, 103] width 130 height 23
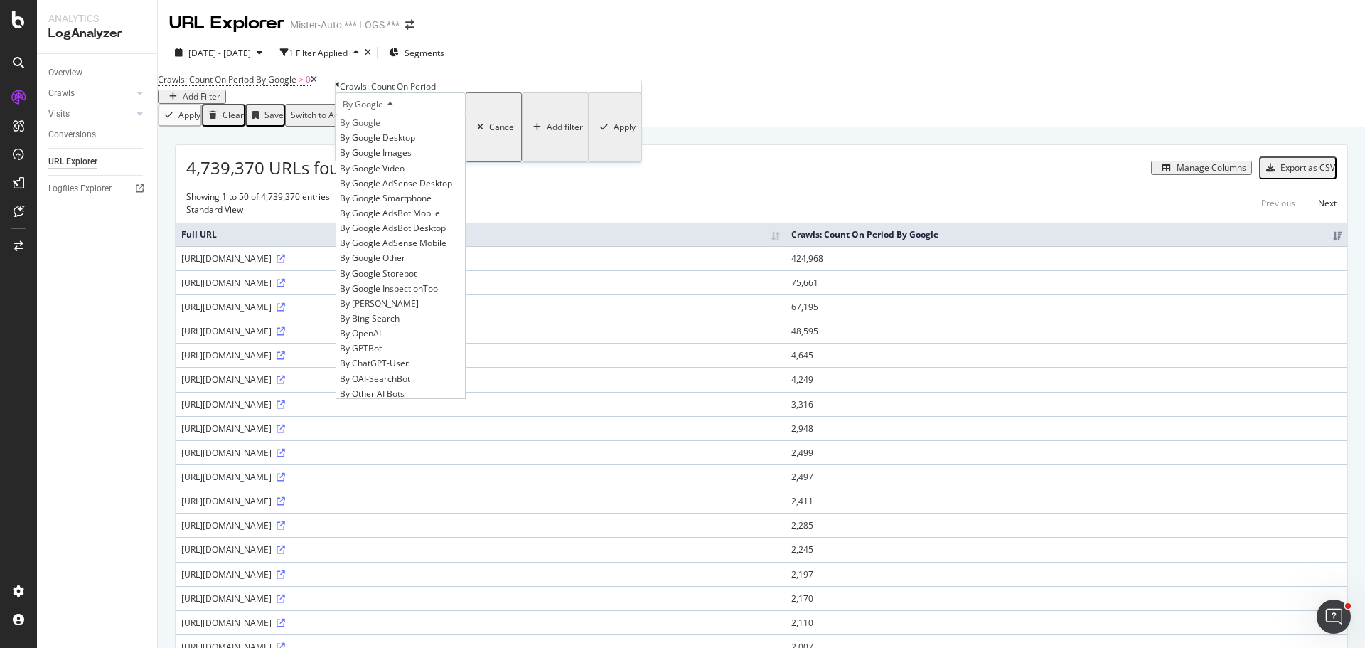
click at [396, 115] on div "By Google" at bounding box center [401, 103] width 130 height 23
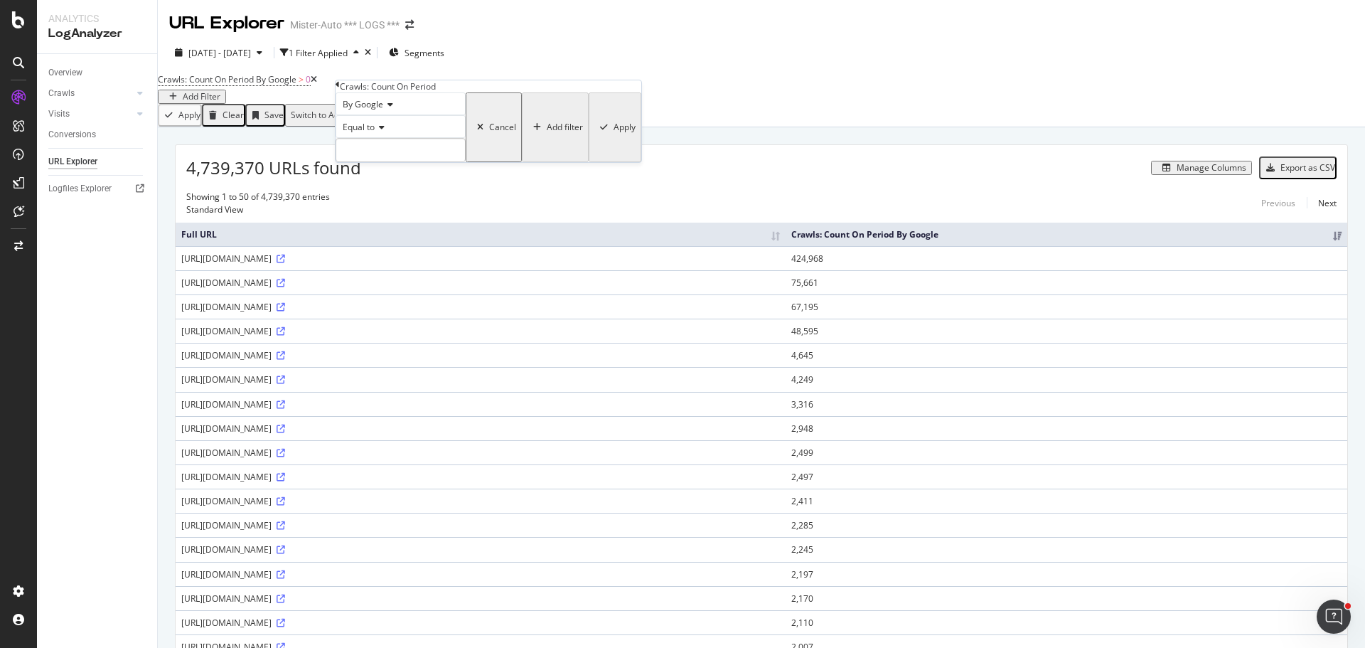
click at [395, 138] on div "Equal to" at bounding box center [401, 126] width 130 height 23
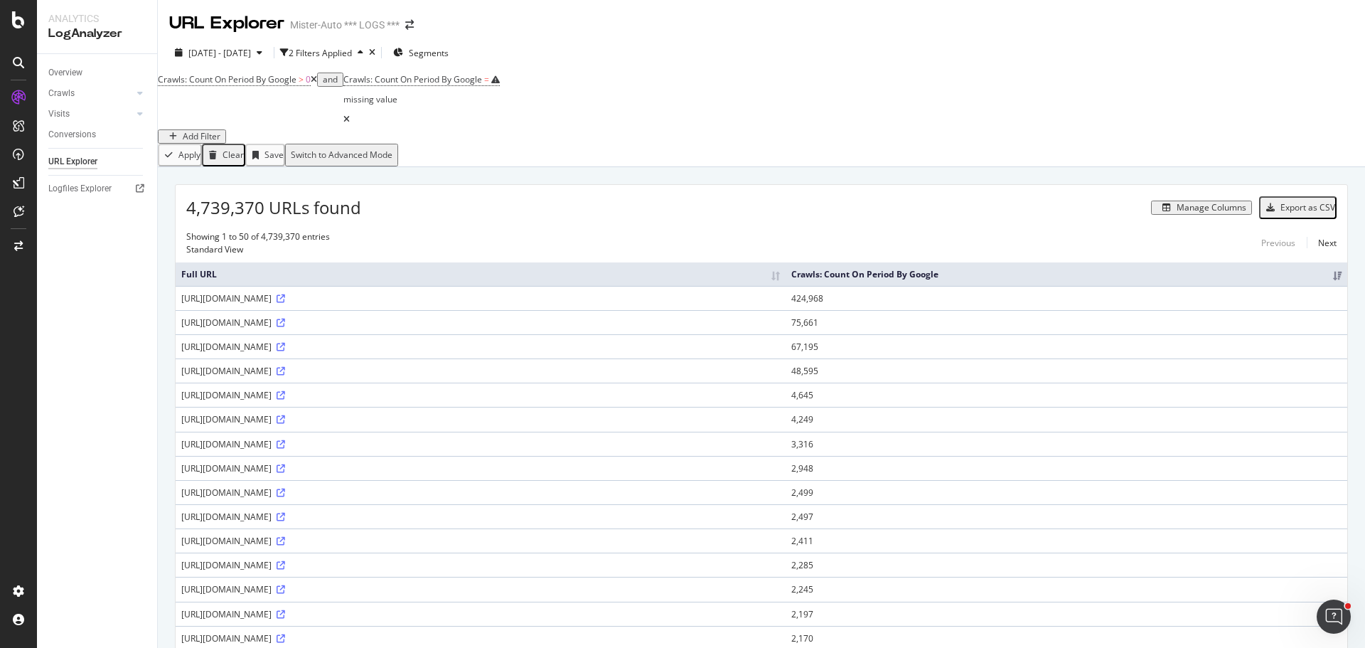
click at [595, 94] on div "Crawls: Count On Period By Google > 0 and Crawls: Count On Period By Google = m…" at bounding box center [761, 107] width 1207 height 74
click at [350, 115] on icon at bounding box center [346, 119] width 6 height 9
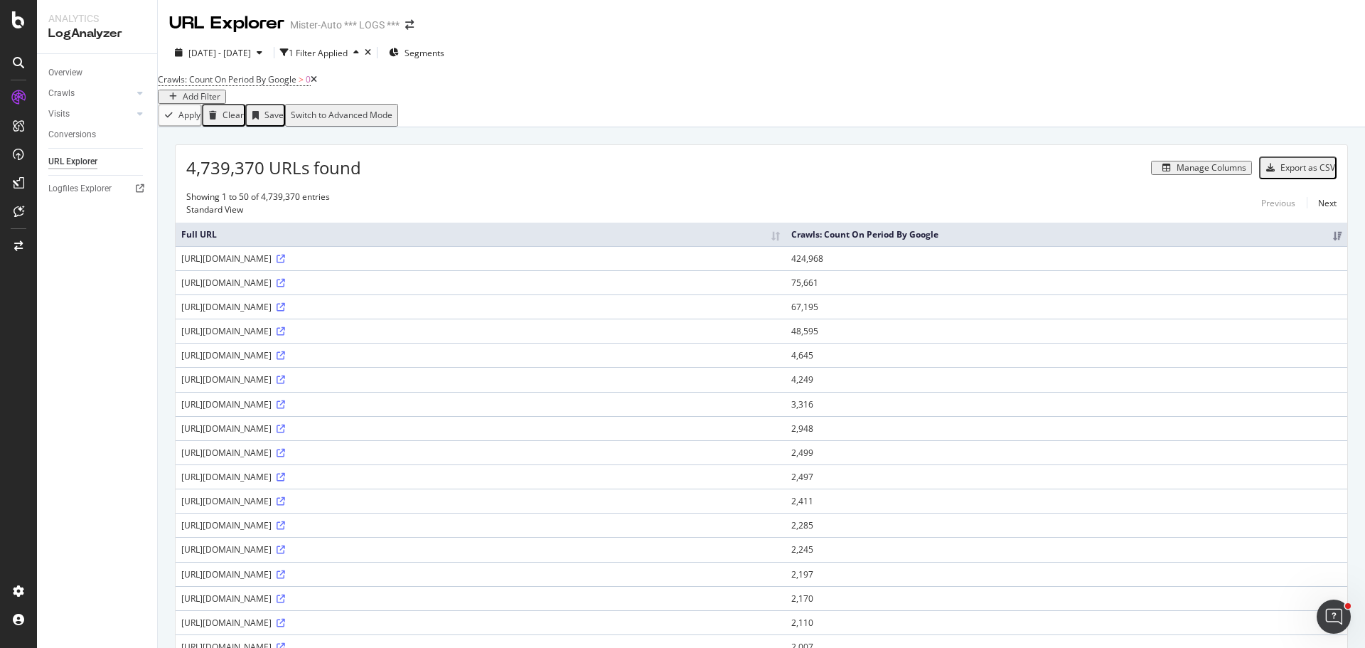
click at [1183, 173] on div "Manage Columns" at bounding box center [1211, 168] width 70 height 10
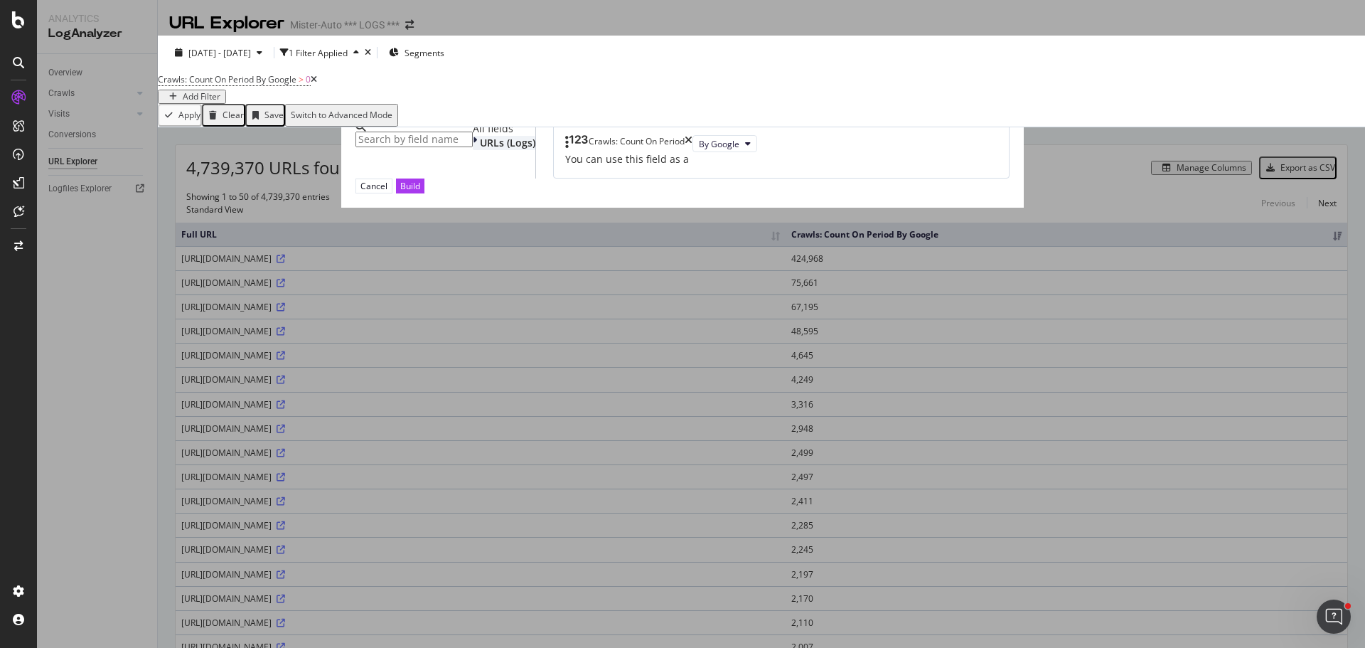
click at [480, 149] on span "URLs (Logs)" at bounding box center [507, 143] width 55 height 14
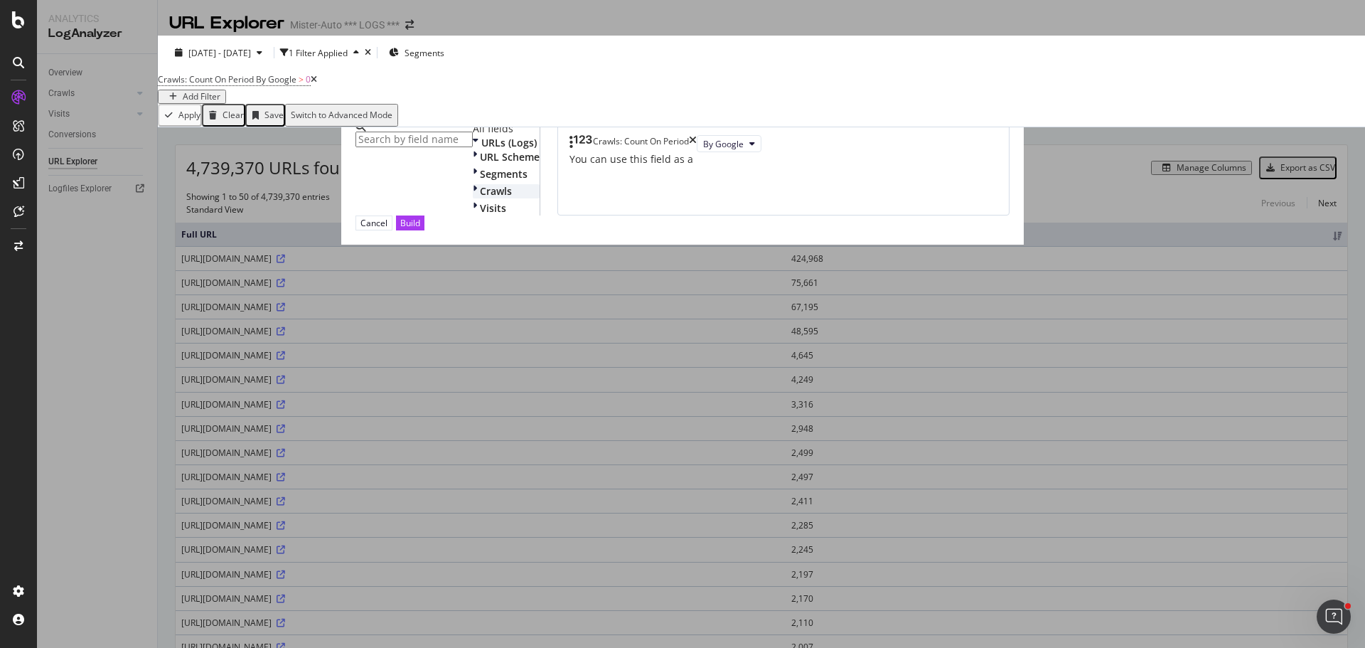
click at [480, 198] on span "Crawls" at bounding box center [496, 191] width 32 height 14
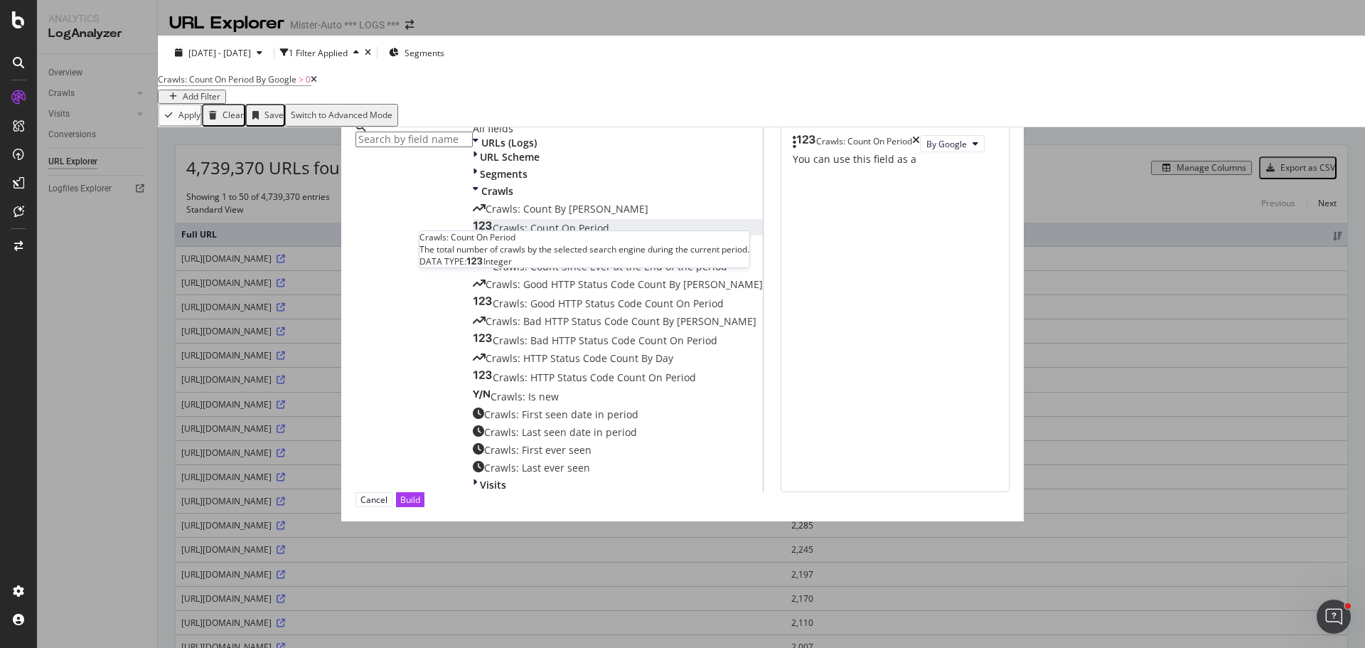
scroll to position [38, 0]
click at [508, 79] on icon "times" at bounding box center [504, 86] width 8 height 14
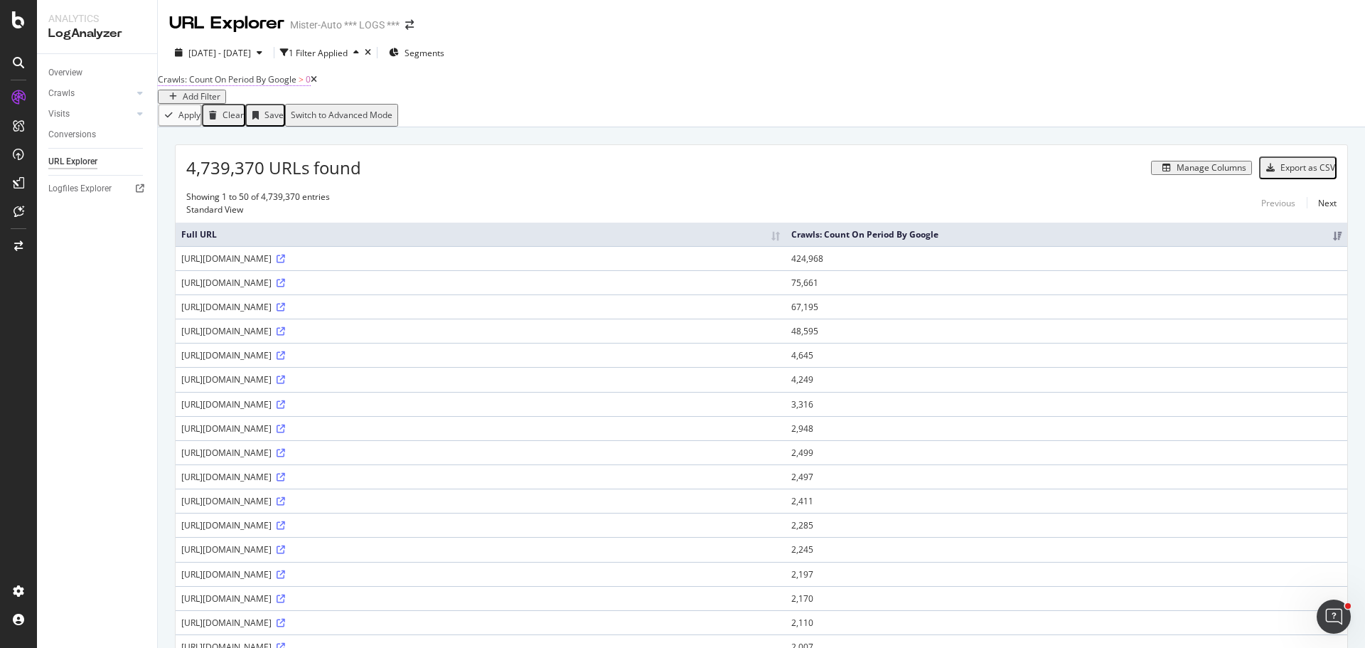
click at [295, 85] on span "Crawls: Count On Period By Google" at bounding box center [227, 79] width 139 height 12
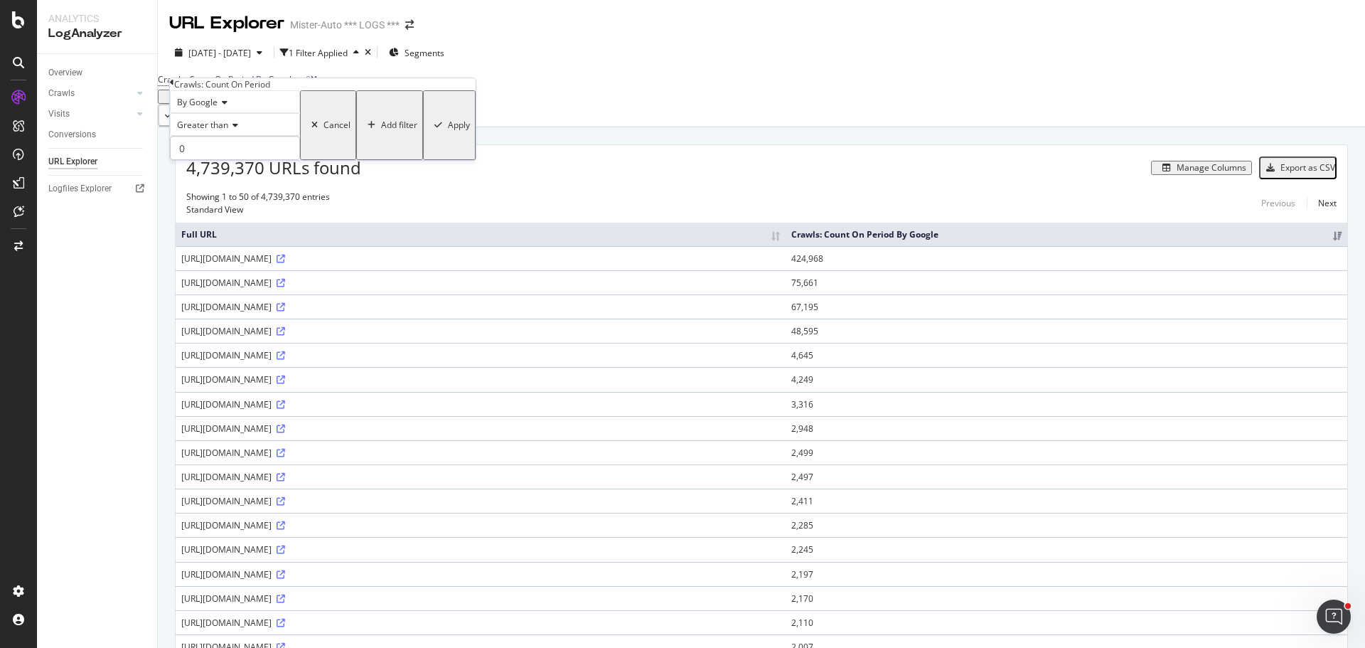
click at [233, 113] on div "By Google" at bounding box center [235, 101] width 130 height 23
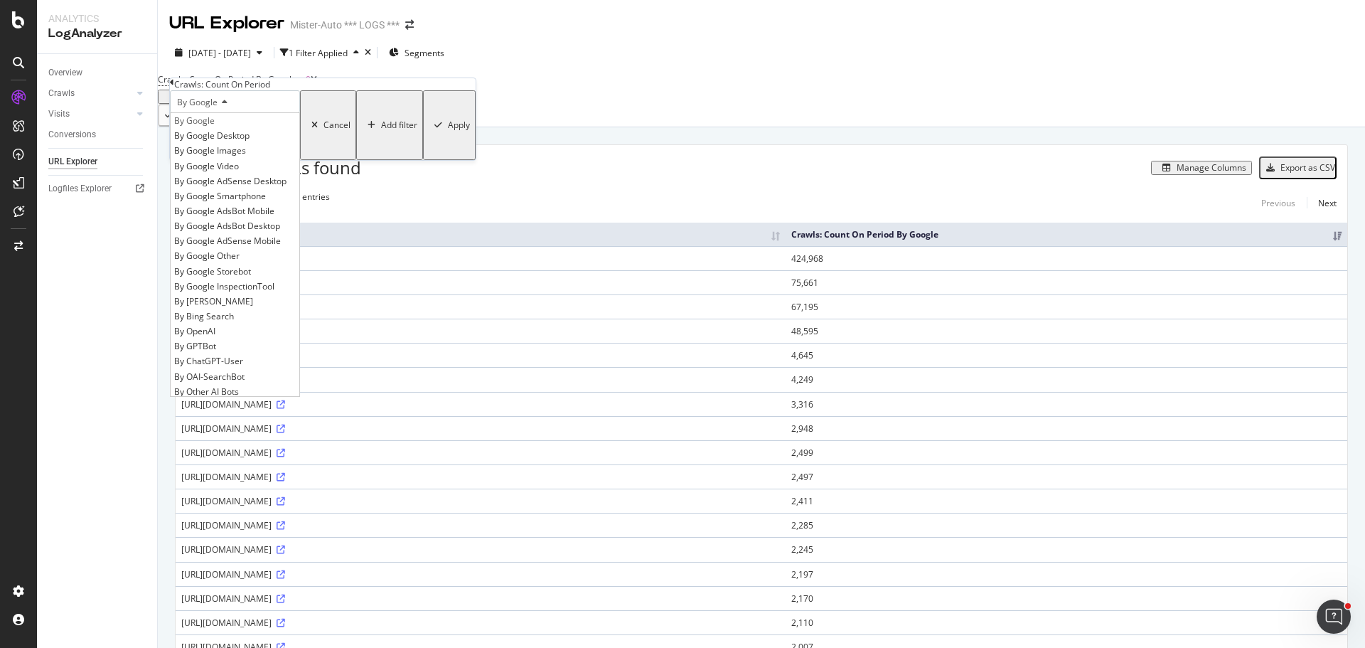
scroll to position [307, 0]
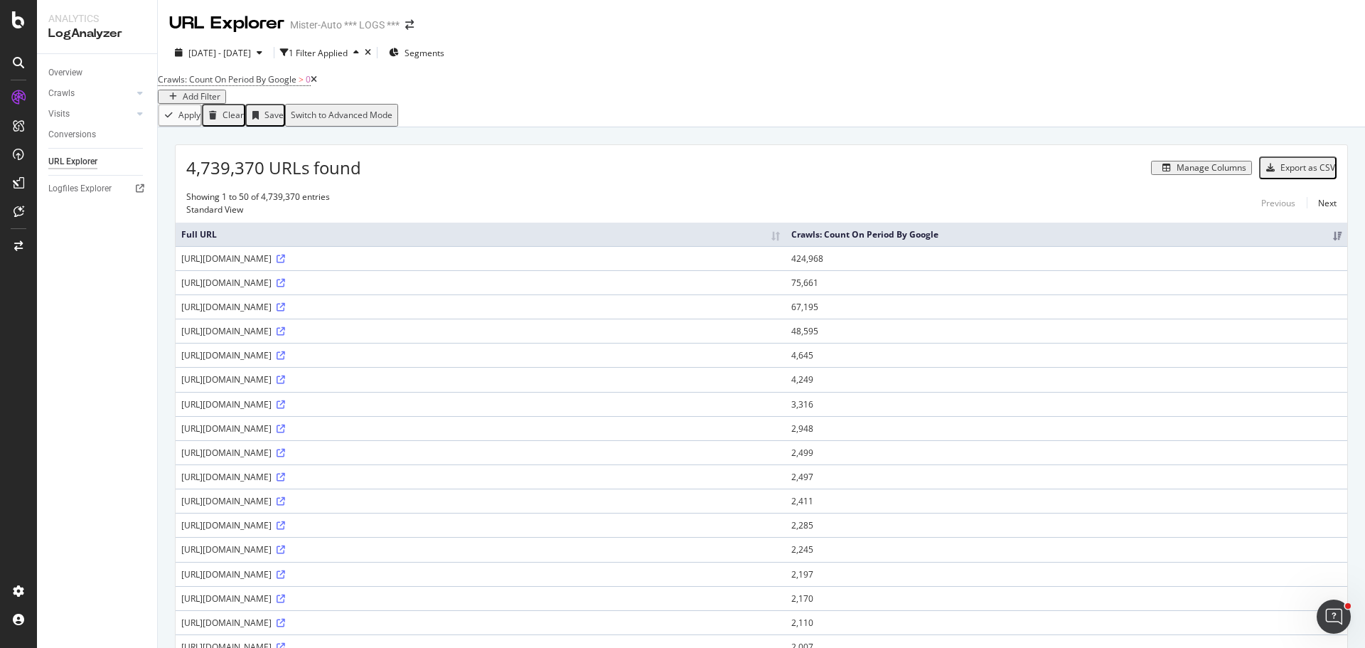
click at [591, 72] on div "Crawls: Count On Period By Google > 0 Add Filter" at bounding box center [761, 87] width 1207 height 34
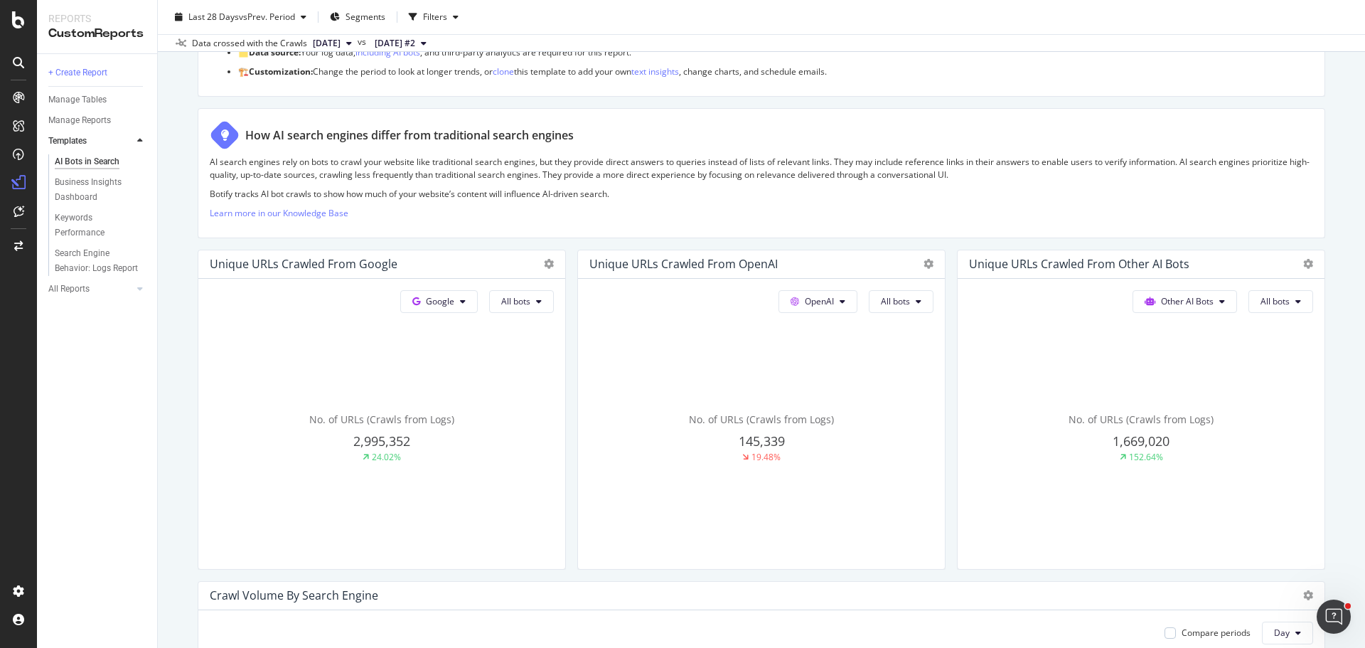
scroll to position [71, 0]
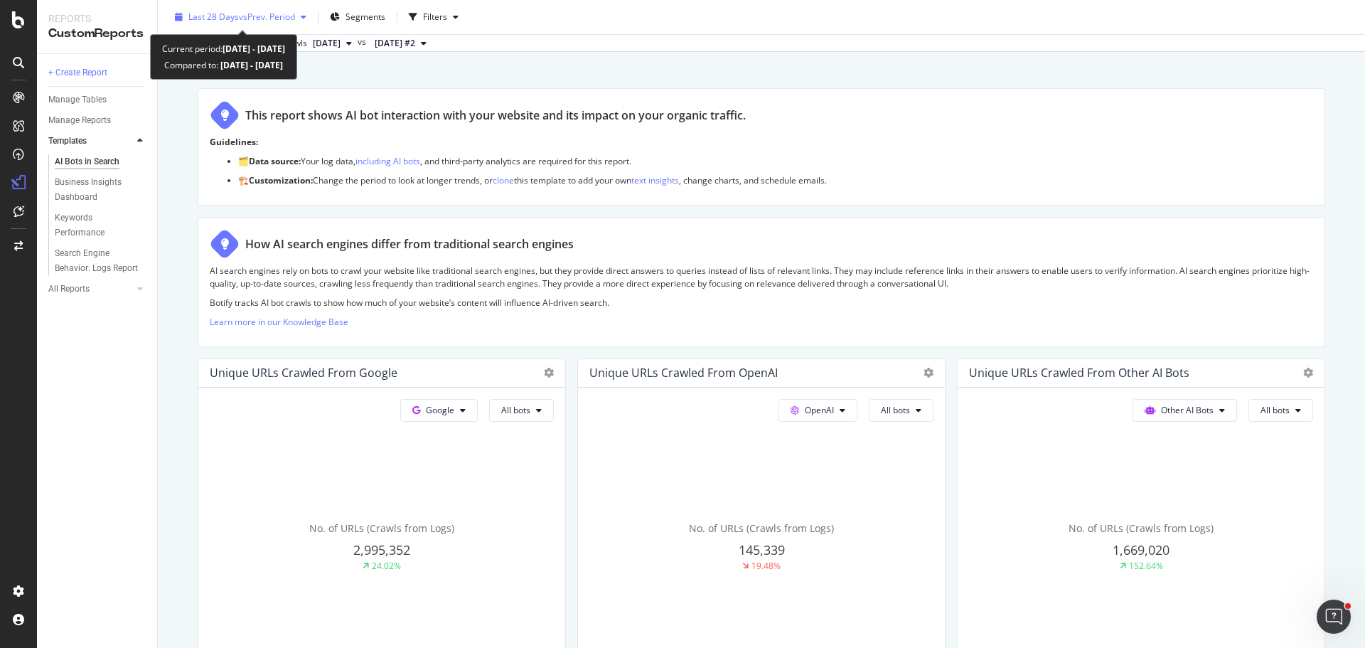
click at [249, 23] on div "Last 28 Days vs Prev. Period" at bounding box center [240, 16] width 143 height 21
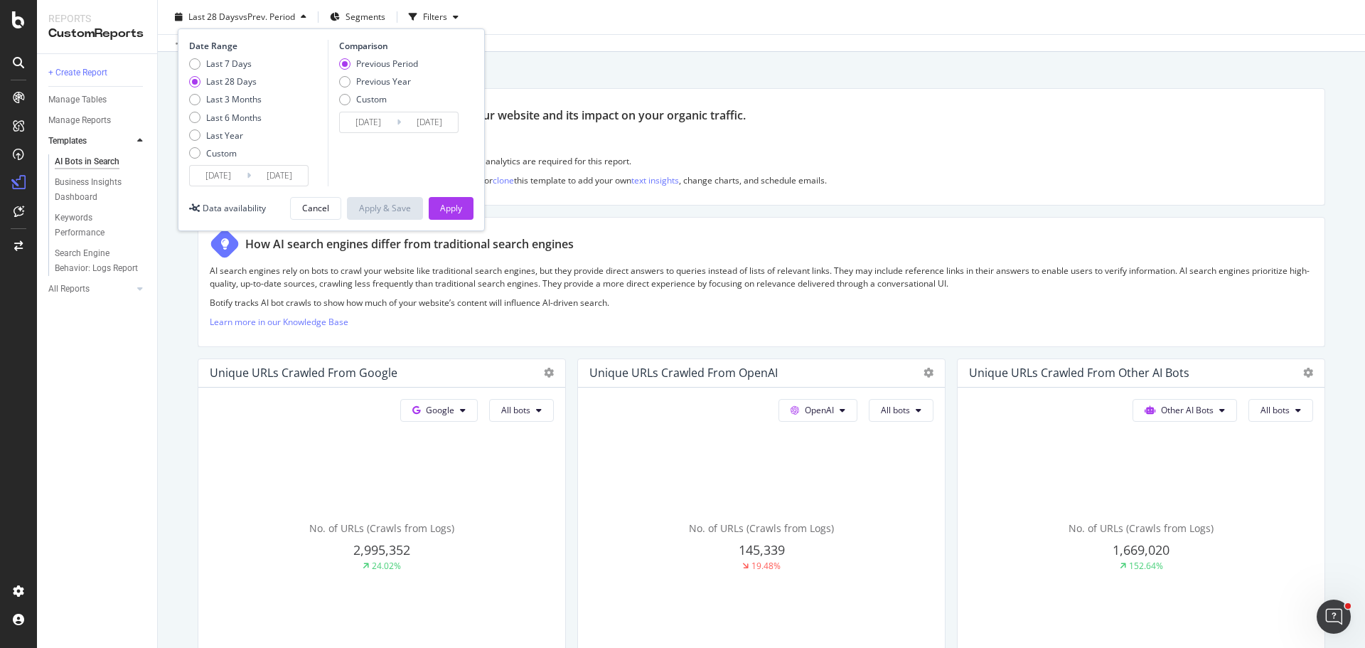
click at [216, 182] on input "2025/09/07" at bounding box center [218, 176] width 57 height 20
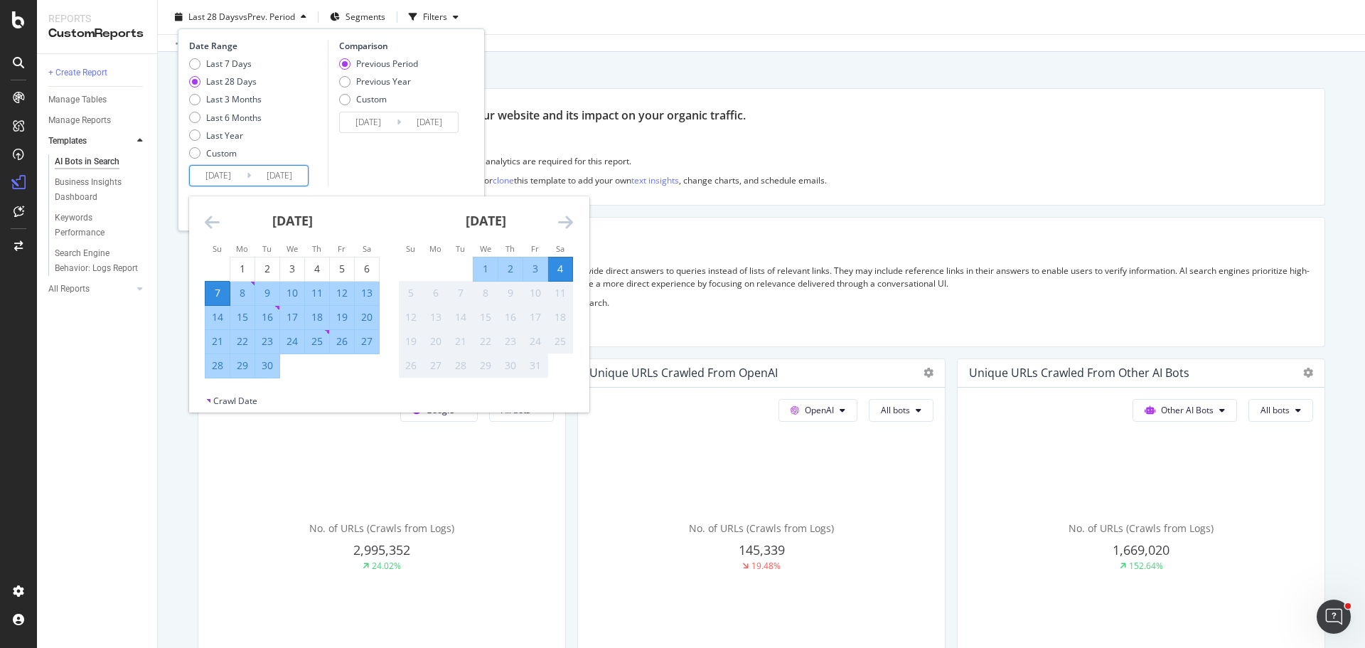
click at [215, 223] on icon "Move backward to switch to the previous month." at bounding box center [212, 221] width 15 height 17
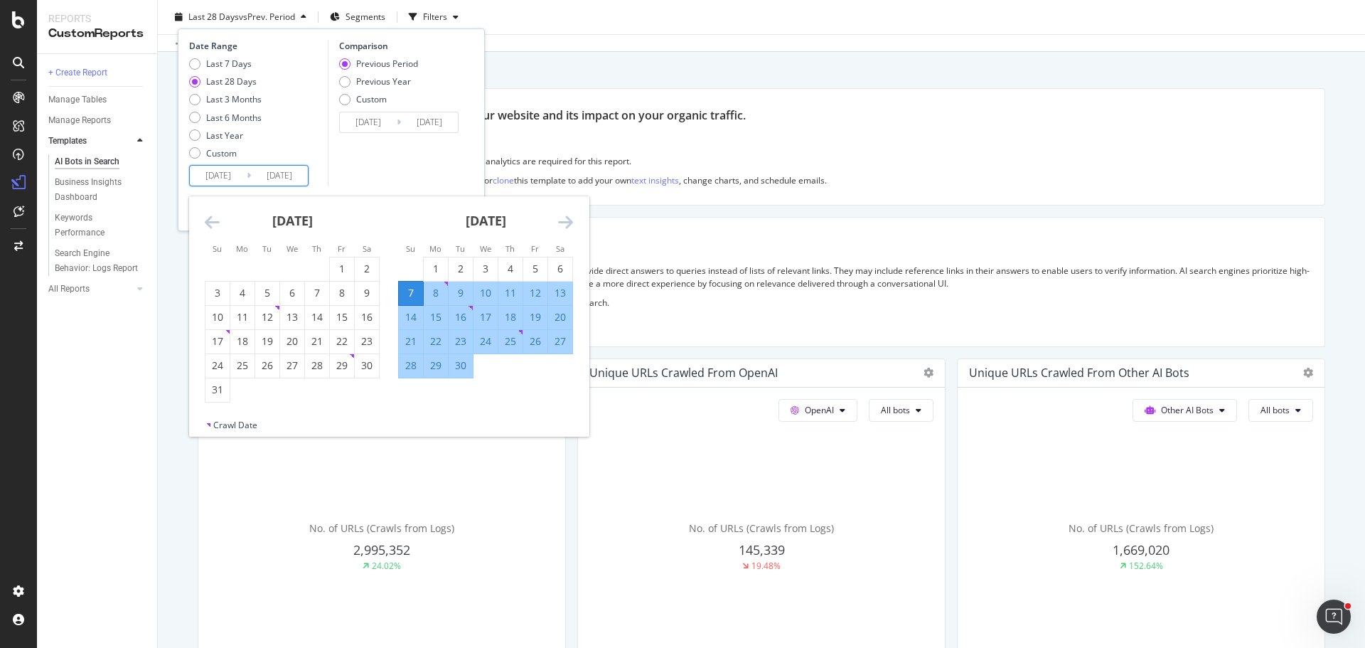
click at [215, 223] on icon "Move backward to switch to the previous month." at bounding box center [212, 221] width 15 height 17
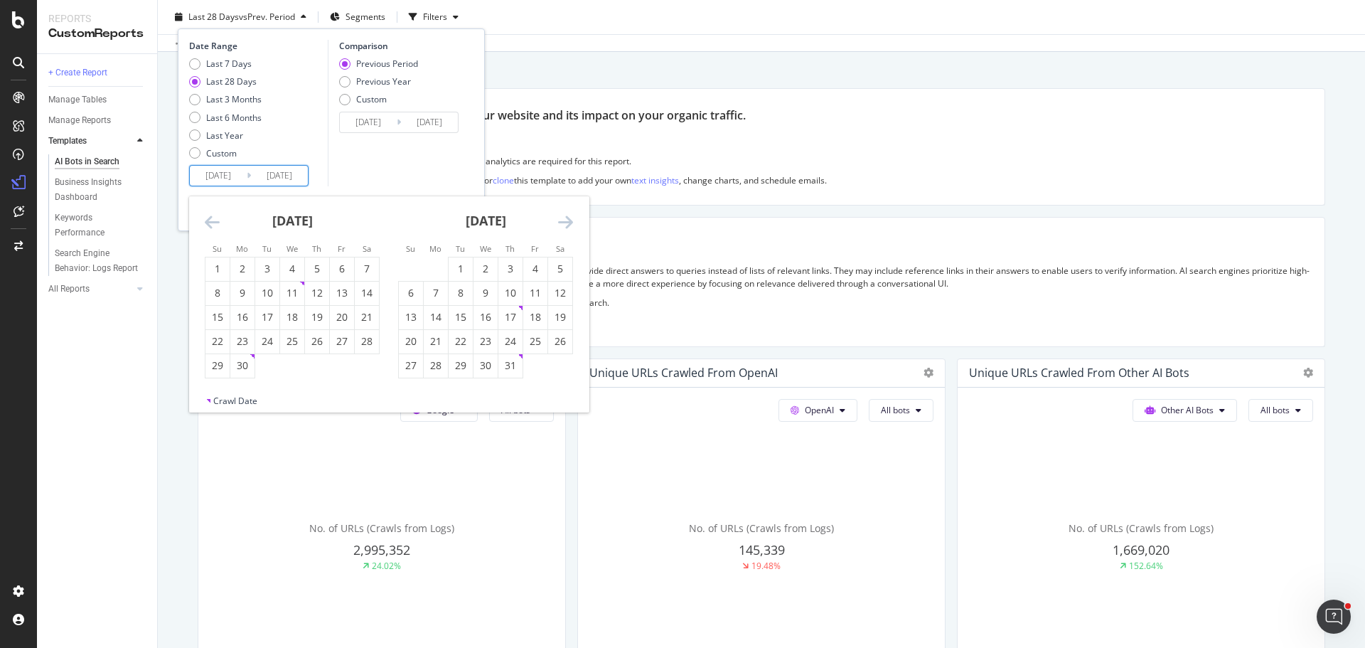
click at [215, 223] on icon "Move backward to switch to the previous month." at bounding box center [212, 221] width 15 height 17
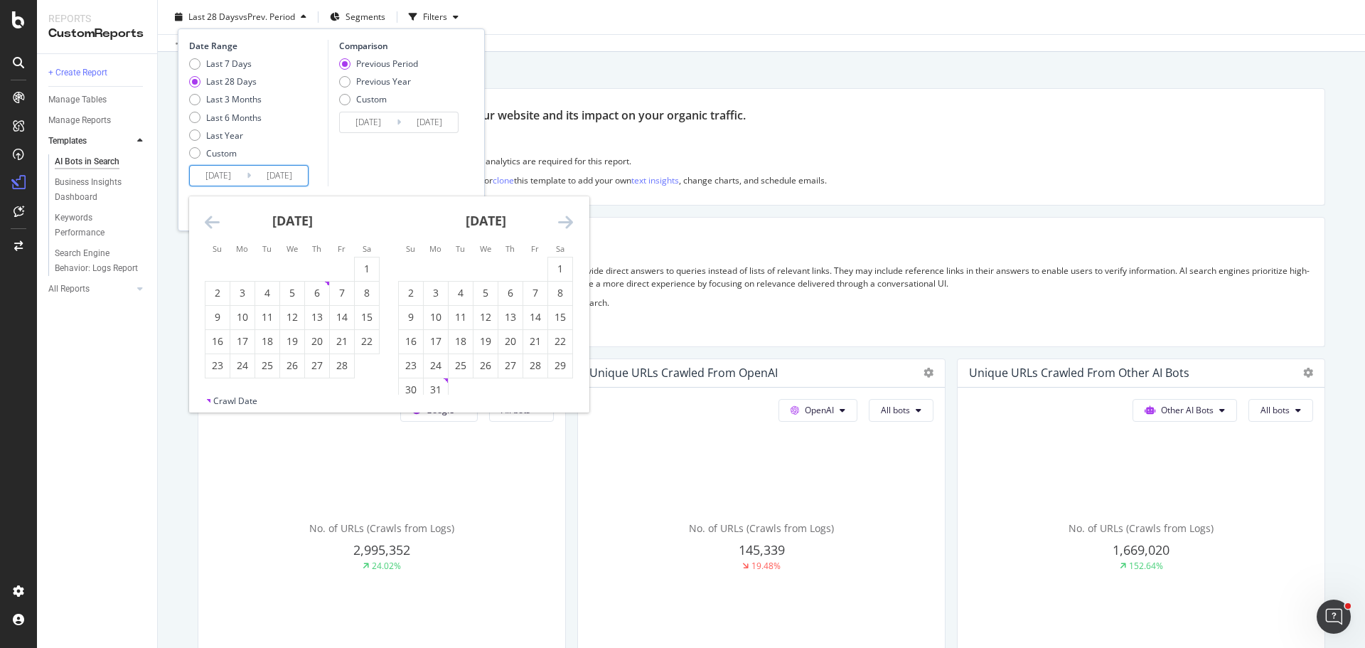
click at [215, 223] on icon "Move backward to switch to the previous month." at bounding box center [212, 221] width 15 height 17
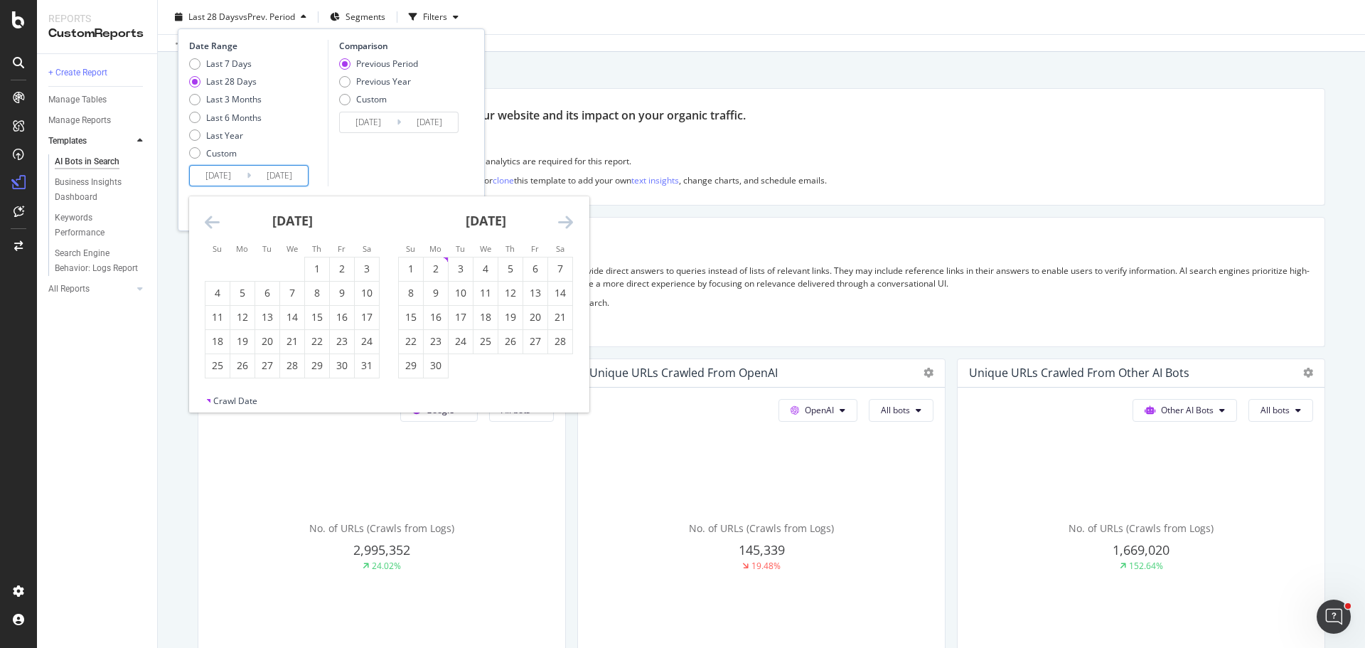
click at [215, 223] on icon "Move backward to switch to the previous month." at bounding box center [212, 221] width 15 height 17
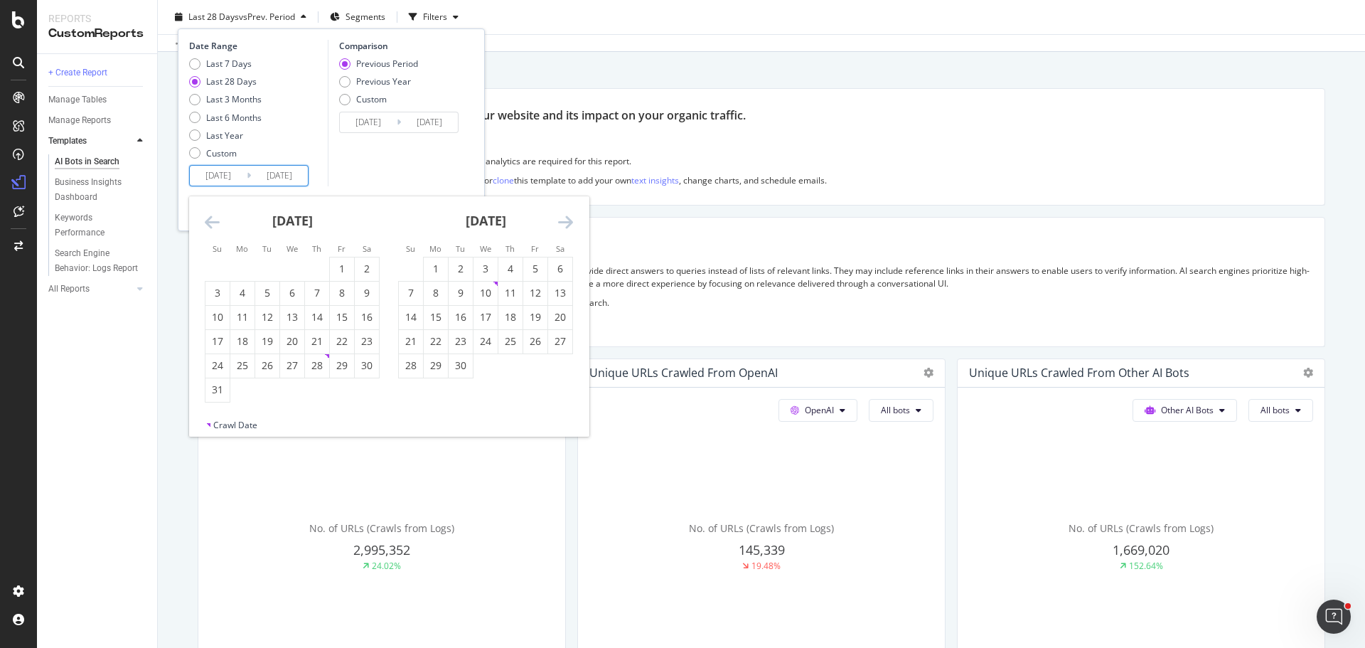
click at [215, 223] on icon "Move backward to switch to the previous month." at bounding box center [212, 221] width 15 height 17
click at [246, 272] on div "1" at bounding box center [242, 269] width 24 height 14
type input "2024/01/01"
type input "2022/03/28"
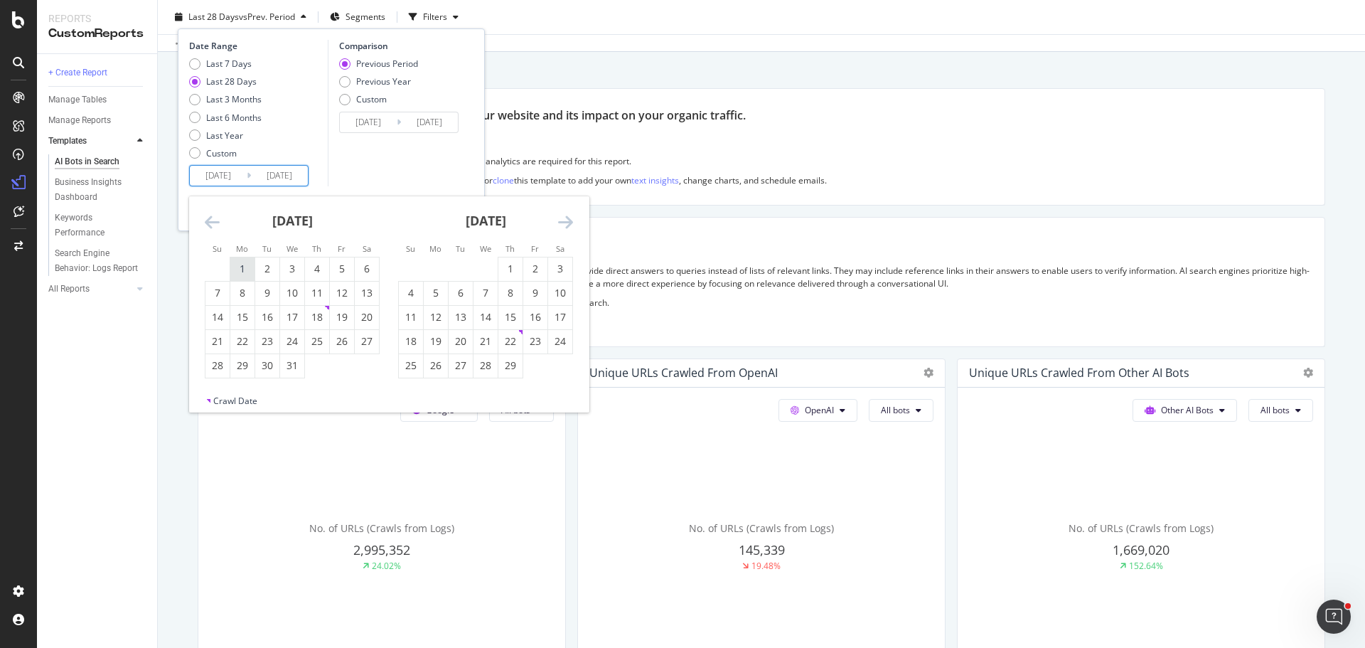
type input "2023/12/31"
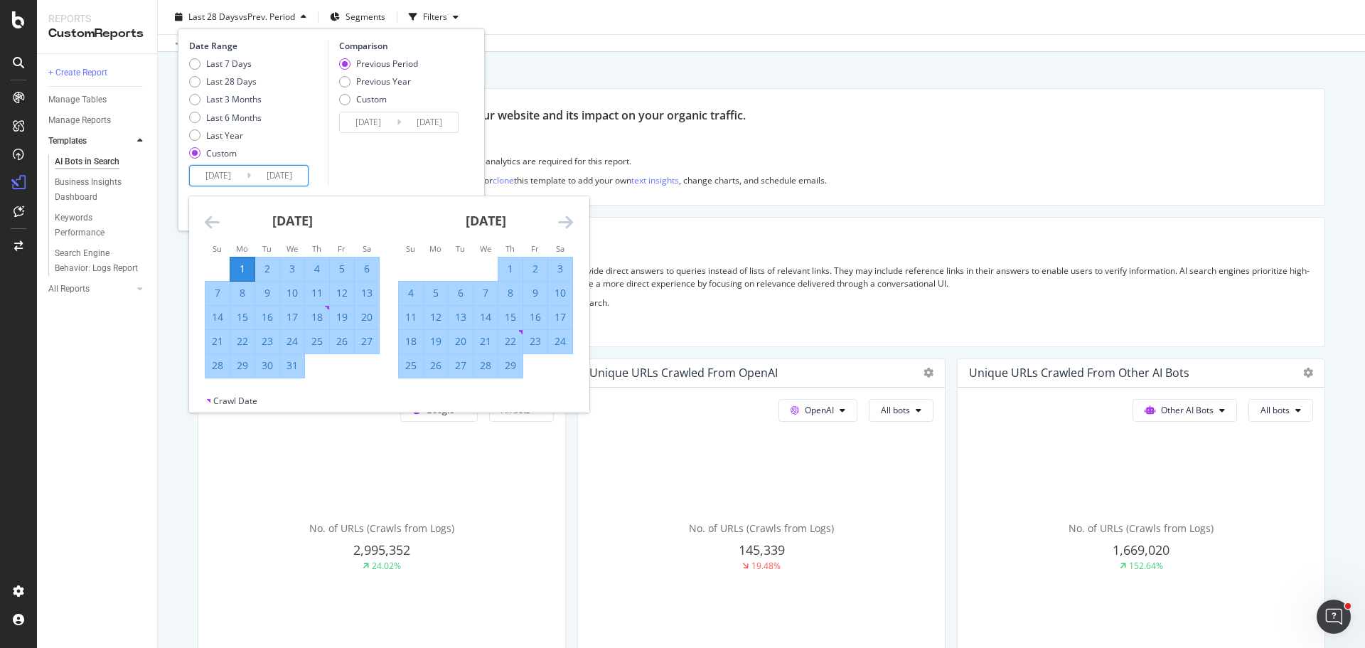
click at [212, 215] on icon "Move backward to switch to the previous month." at bounding box center [212, 221] width 15 height 17
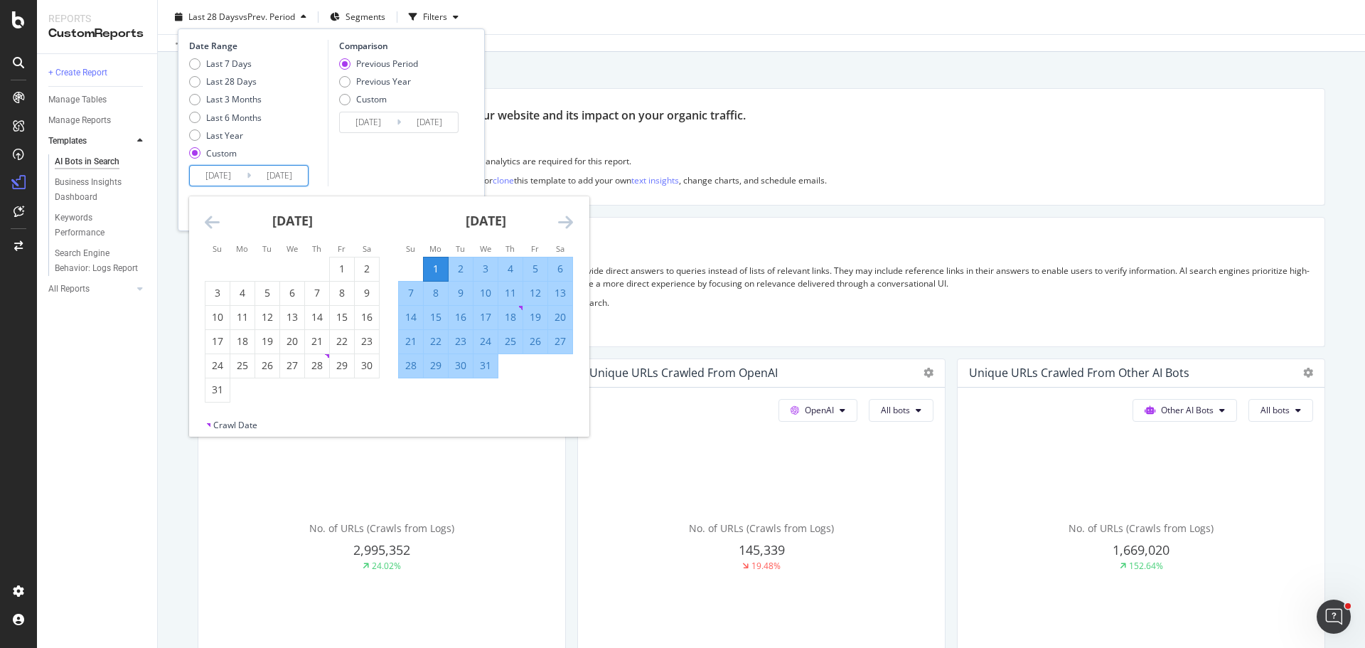
click at [212, 215] on icon "Move backward to switch to the previous month." at bounding box center [212, 221] width 15 height 17
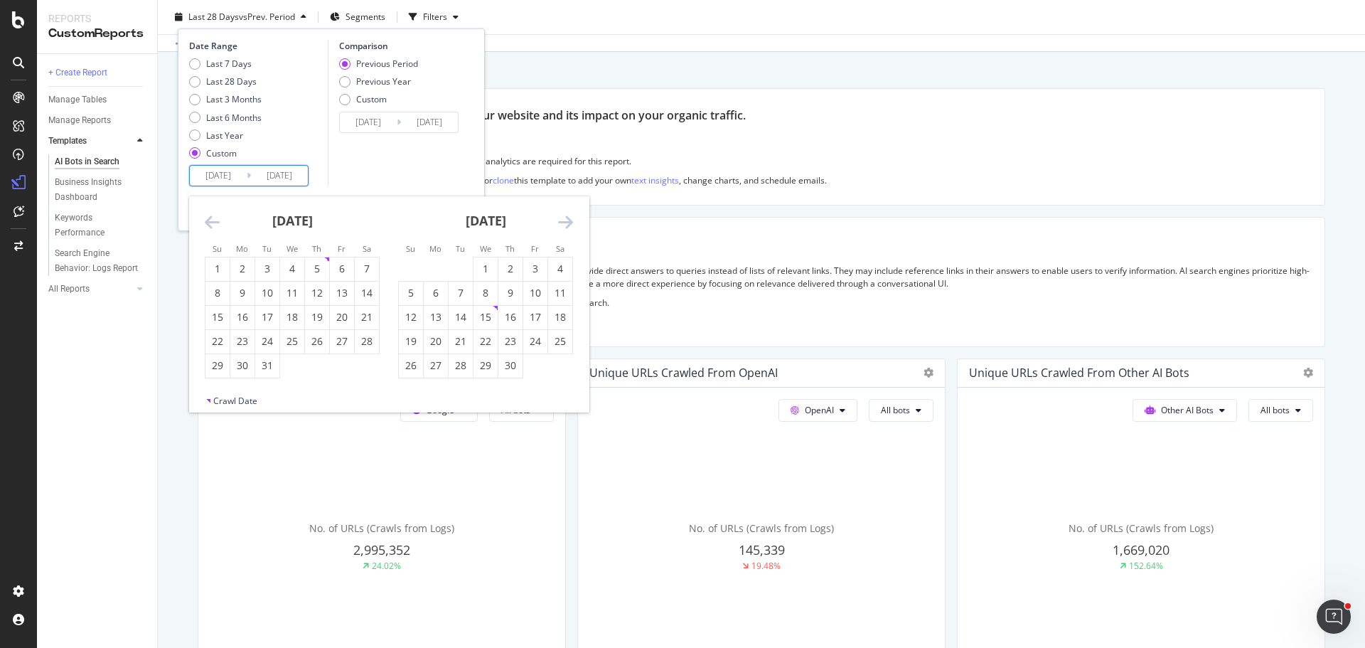
click at [212, 215] on icon "Move backward to switch to the previous month." at bounding box center [212, 221] width 15 height 17
click at [336, 274] on div "1" at bounding box center [342, 269] width 24 height 14
type input "2023/09/01"
type input "2021/07/28"
type input "2023/08/31"
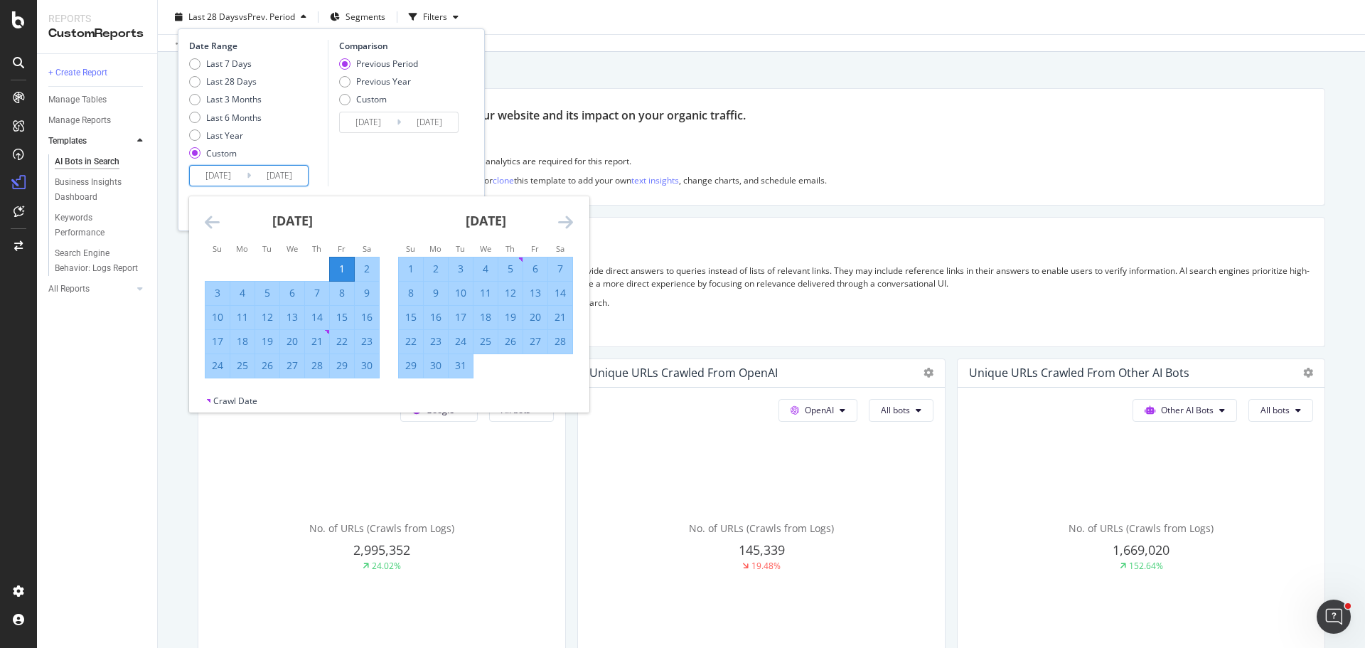
click at [279, 181] on input "2025/10/04" at bounding box center [279, 176] width 57 height 20
click at [358, 181] on div "Comparison Previous Period Previous Year Custom 2021/07/28 Navigate forward to …" at bounding box center [395, 113] width 135 height 146
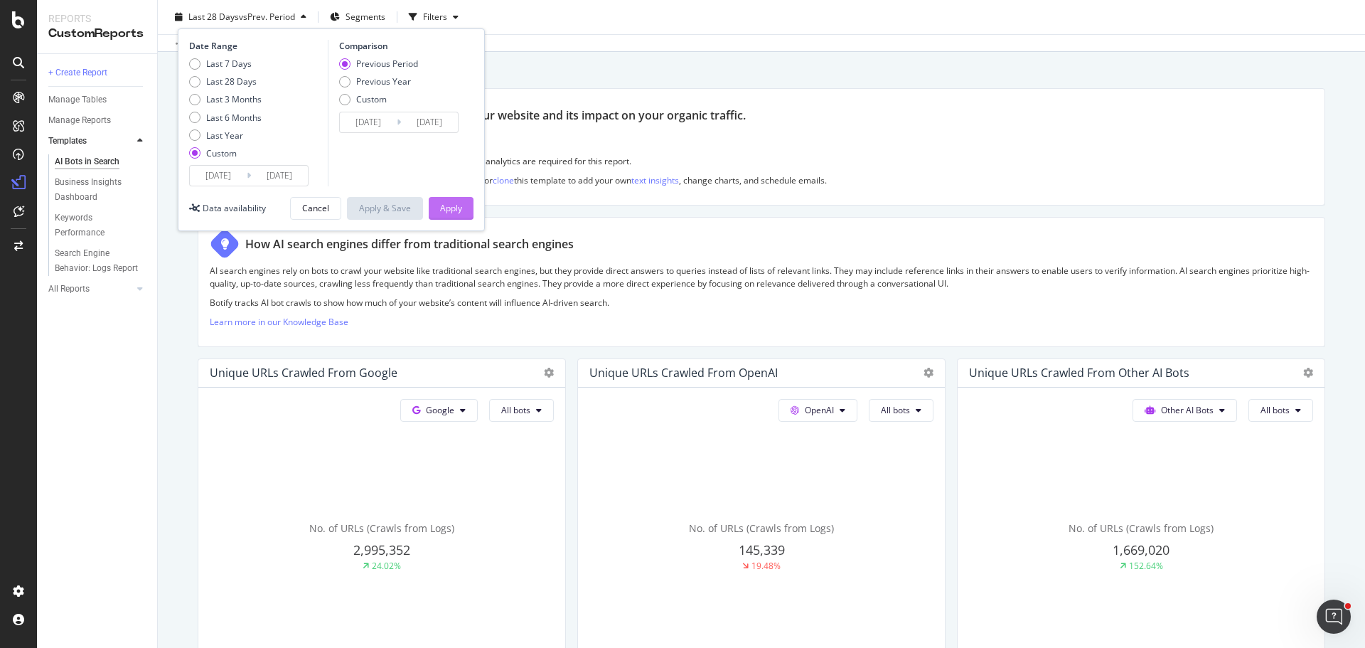
click at [452, 204] on div "Apply" at bounding box center [451, 208] width 22 height 12
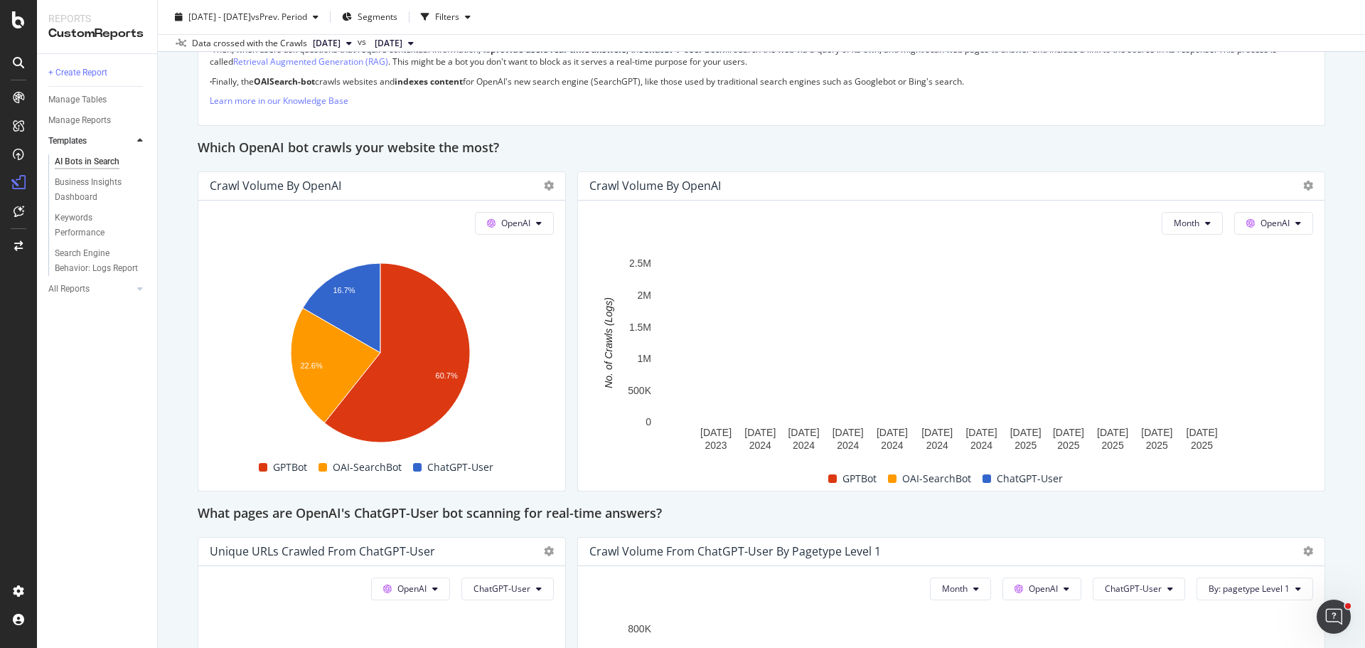
scroll to position [1137, 0]
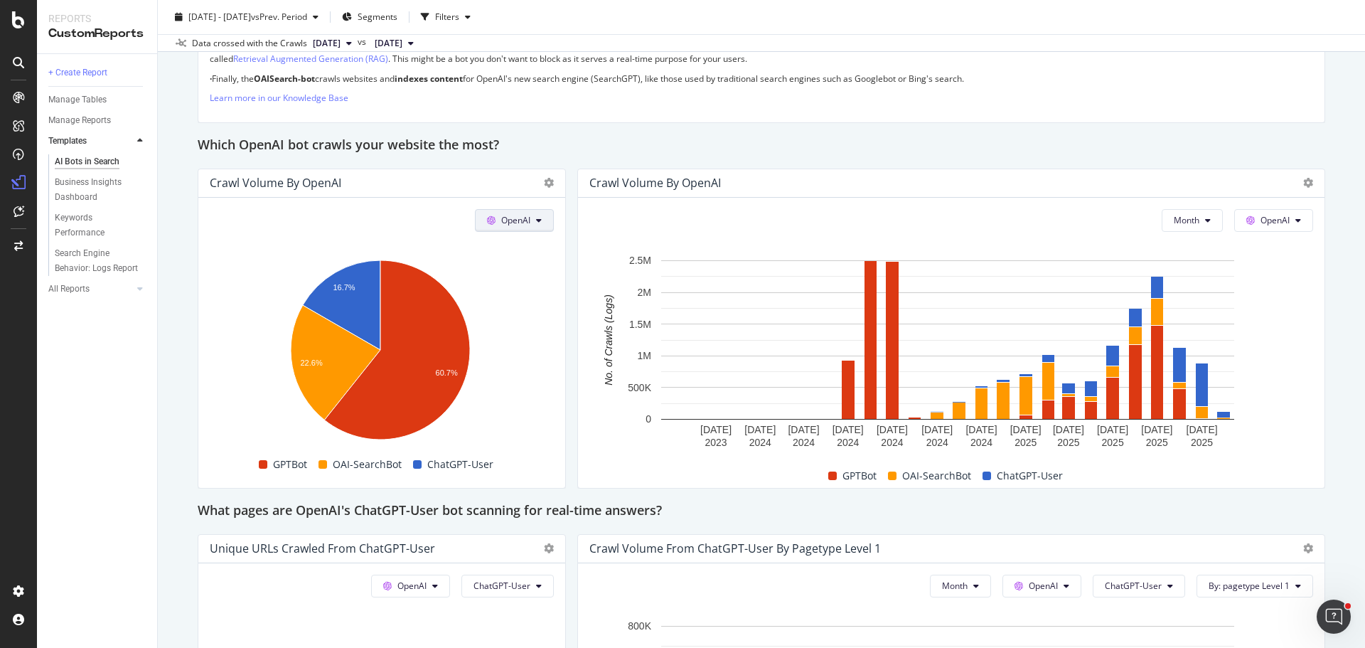
click at [538, 218] on button "OpenAI" at bounding box center [514, 220] width 79 height 23
click at [832, 137] on div "Which OpenAI bot crawls your website the most?" at bounding box center [761, 145] width 1127 height 23
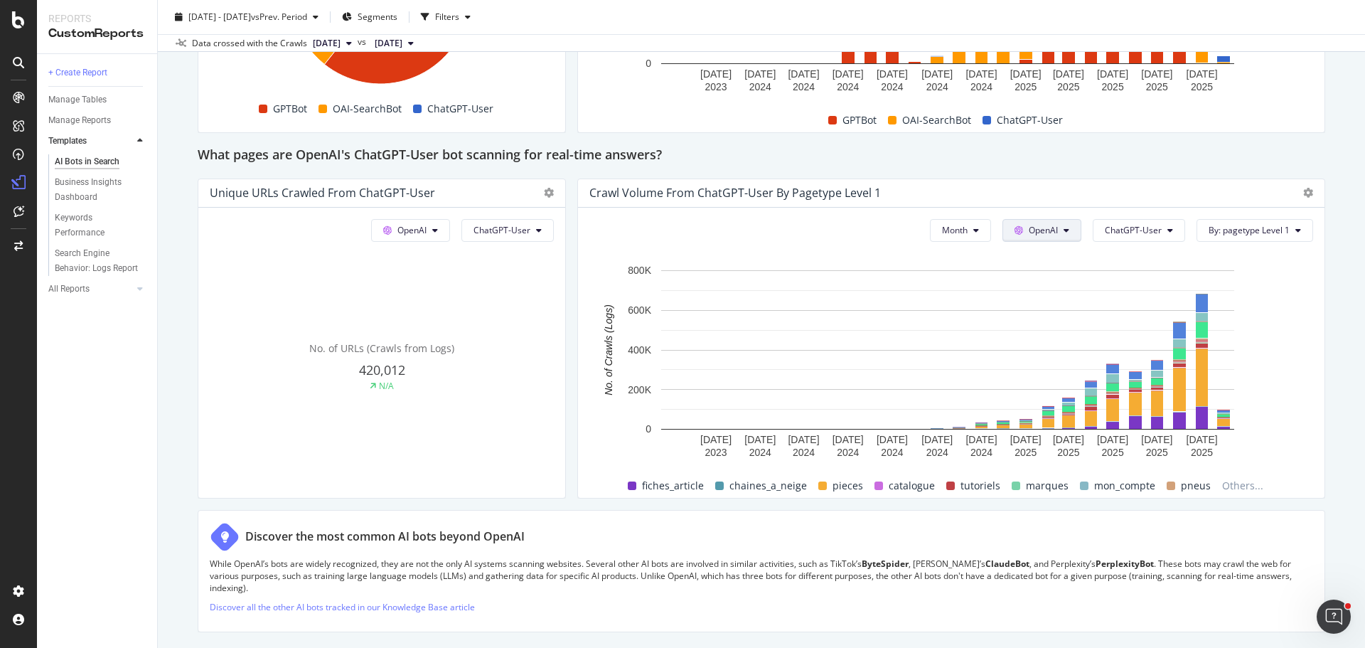
click at [1038, 232] on span "OpenAI" at bounding box center [1043, 230] width 29 height 12
click at [1014, 188] on div "Crawl Volume from ChatGPT-User by pagetype Level 1" at bounding box center [938, 193] width 699 height 14
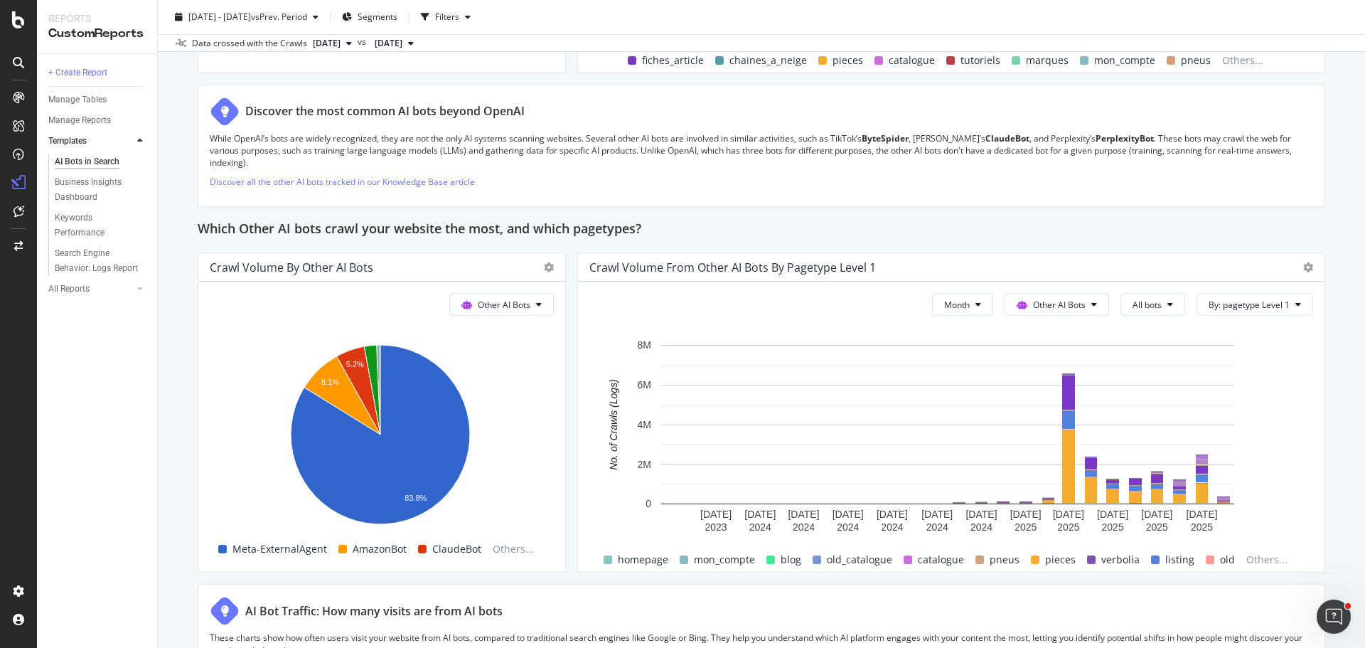
scroll to position [1919, 0]
click at [498, 303] on span "Other AI Bots" at bounding box center [504, 303] width 53 height 12
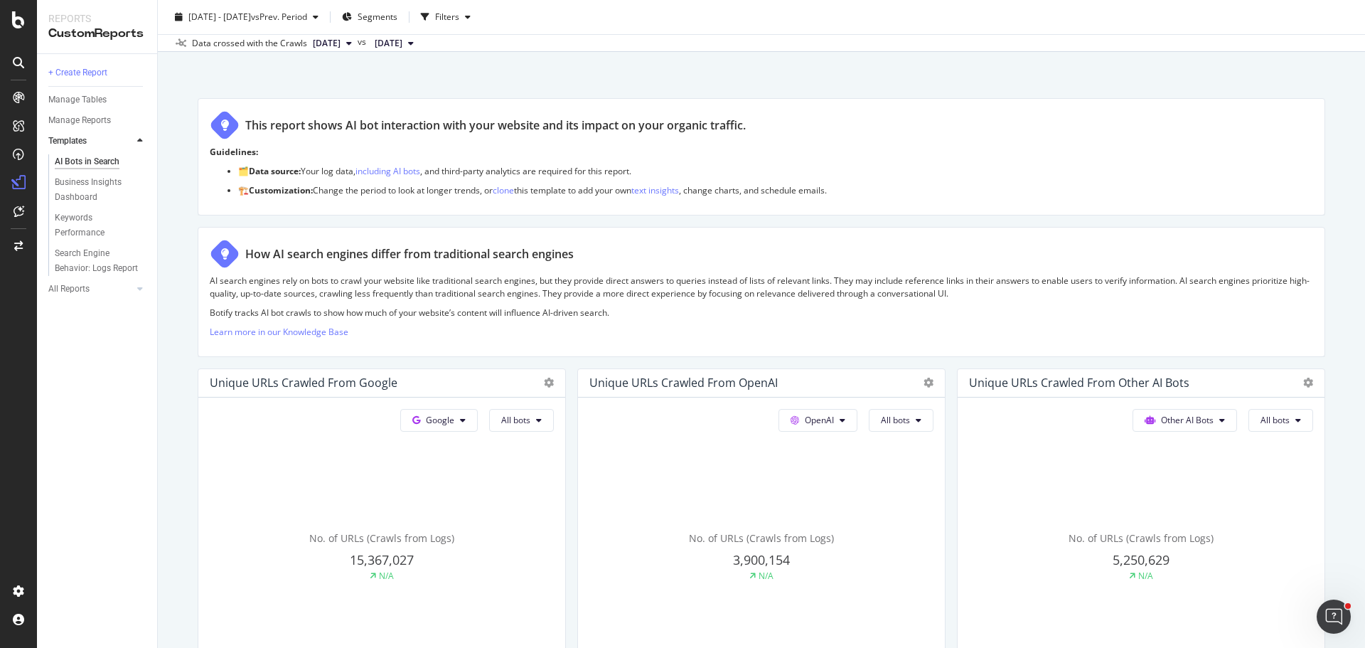
scroll to position [0, 0]
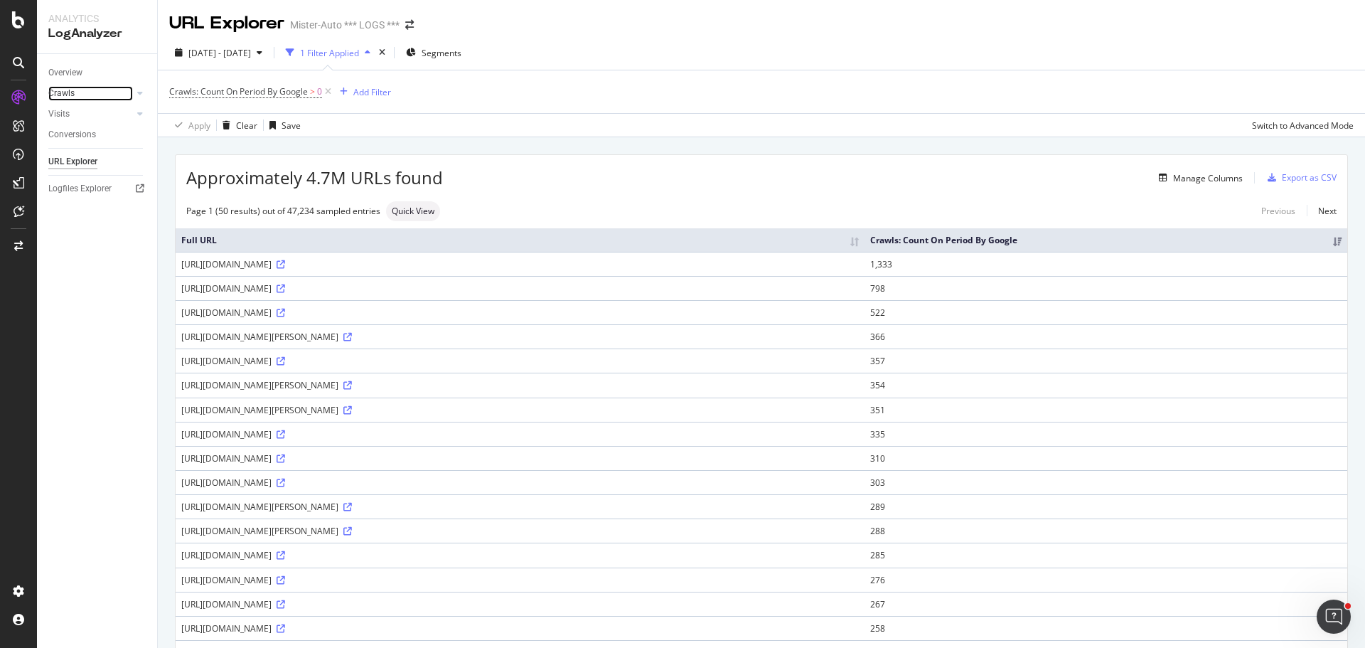
click at [77, 89] on link "Crawls" at bounding box center [90, 93] width 85 height 15
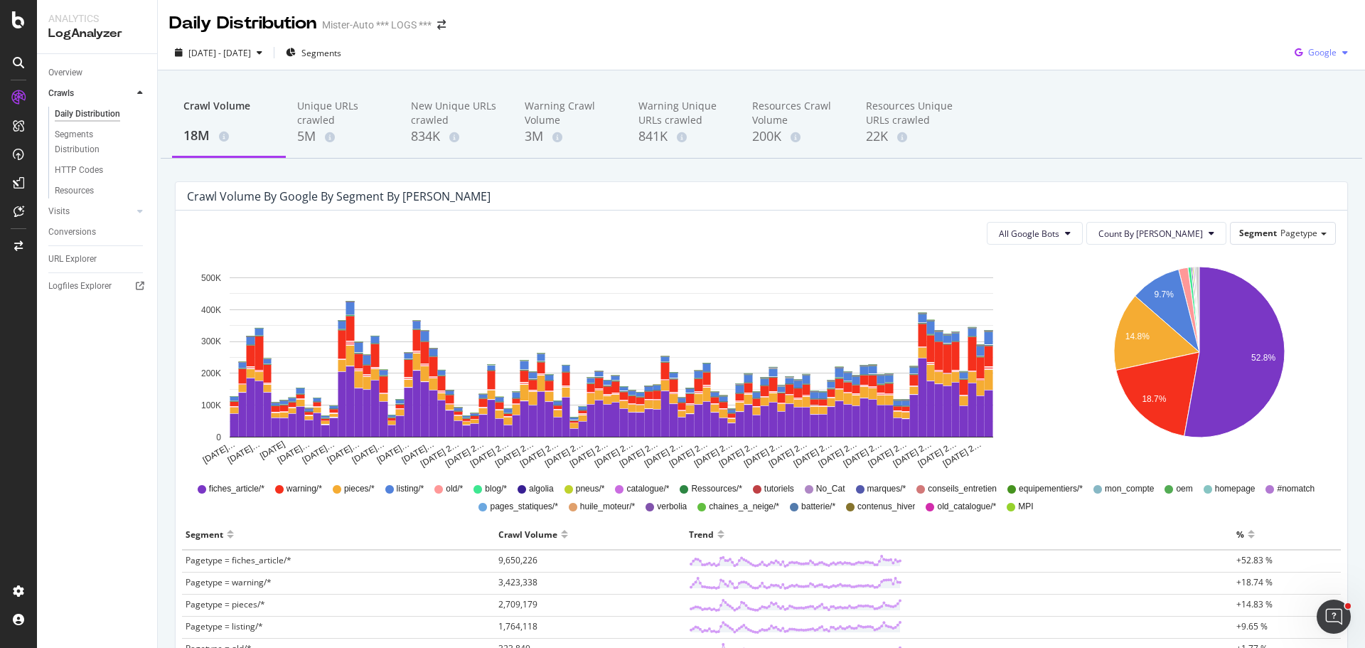
click at [1314, 53] on span "Google" at bounding box center [1322, 52] width 28 height 12
click at [1309, 109] on span "Bing" at bounding box center [1321, 107] width 53 height 13
